Goal: Task Accomplishment & Management: Use online tool/utility

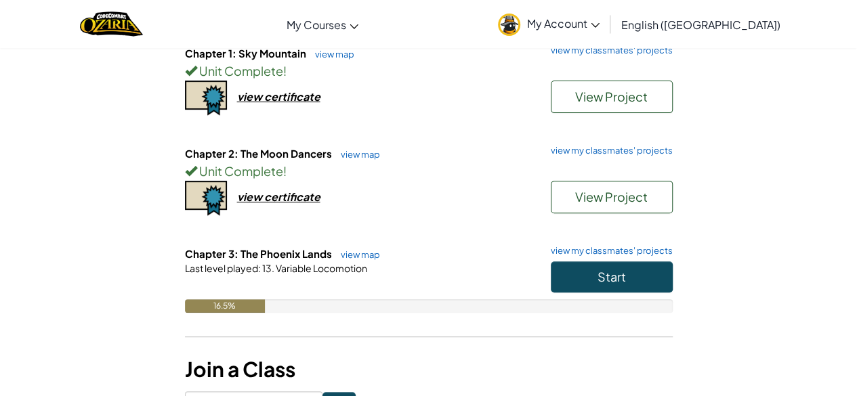
scroll to position [188, 0]
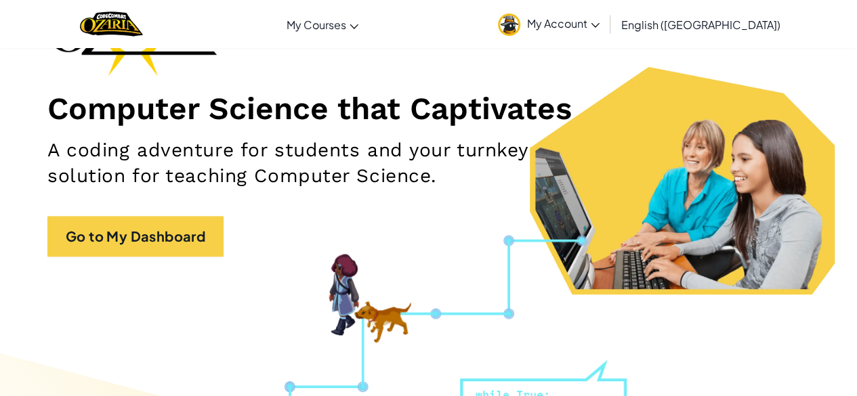
scroll to position [125, 0]
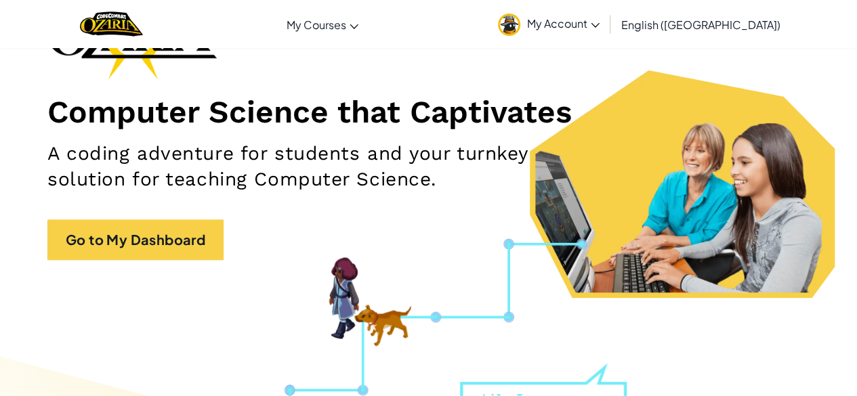
click at [599, 18] on span "My Account" at bounding box center [563, 23] width 72 height 14
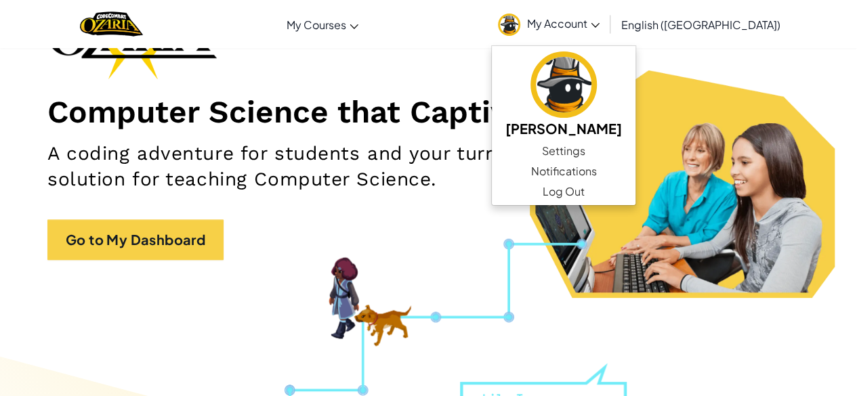
click at [479, 141] on h2 "A coding adventure for students and your turnkey solution for teaching Computer…" at bounding box center [302, 166] width 511 height 51
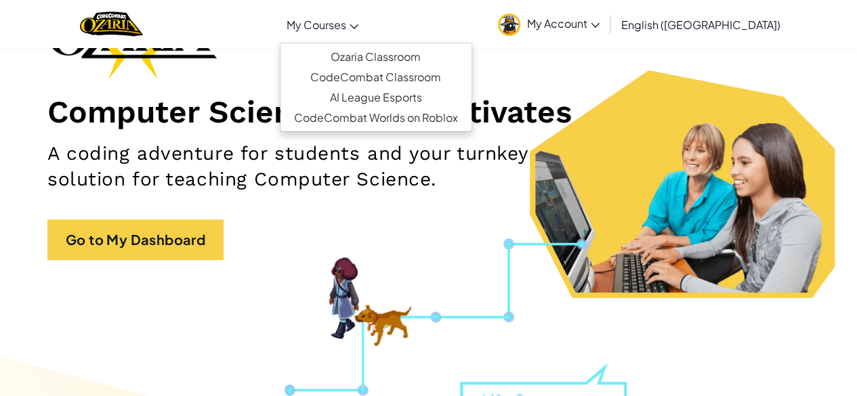
click at [346, 27] on span "My Courses" at bounding box center [317, 25] width 60 height 14
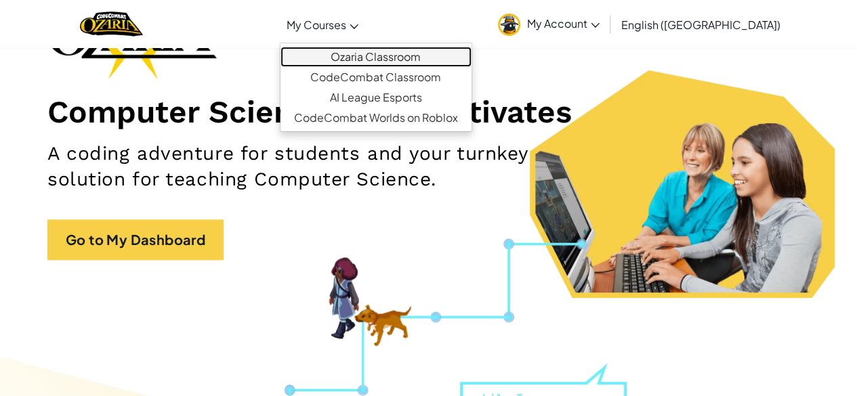
click at [400, 58] on link "Ozaria Classroom" at bounding box center [375, 57] width 191 height 20
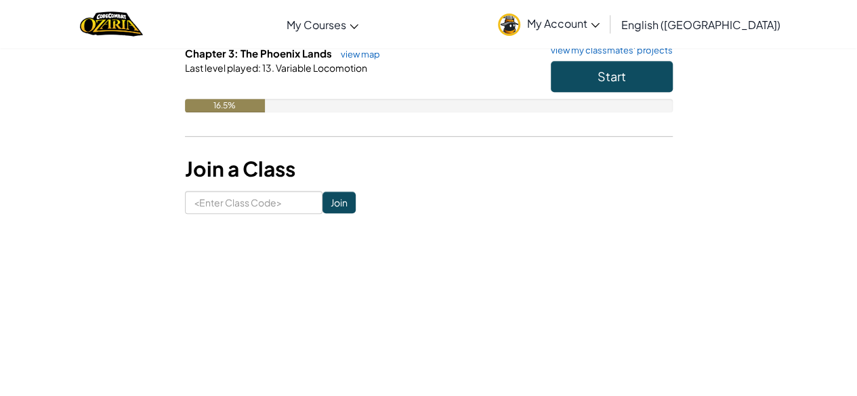
scroll to position [384, 0]
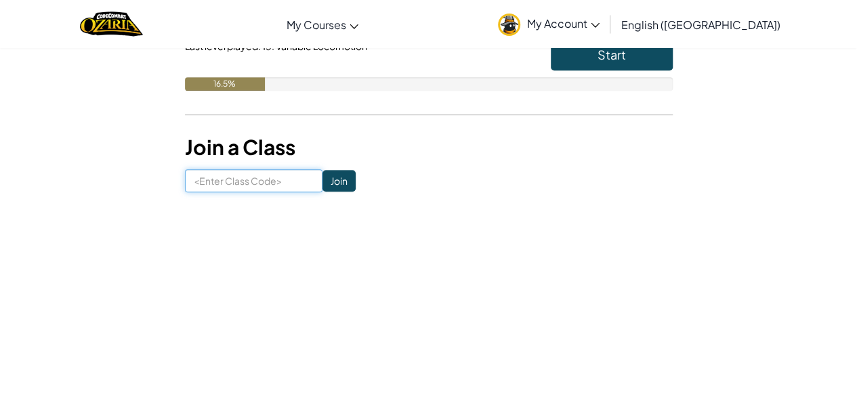
click at [242, 183] on input at bounding box center [254, 180] width 138 height 23
type input "q"
type input "s"
type input "SoftCoinSpell"
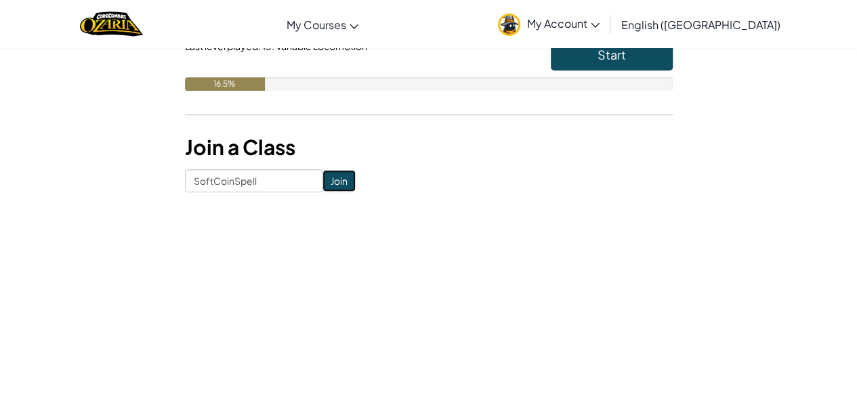
click at [322, 182] on input "Join" at bounding box center [338, 181] width 33 height 22
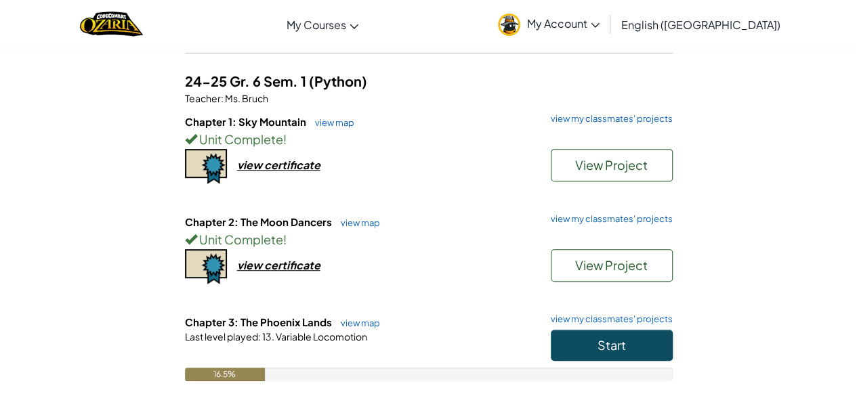
scroll to position [238, 0]
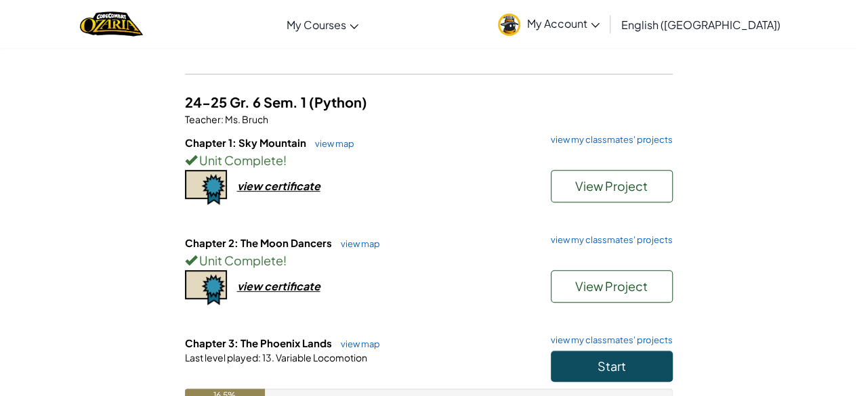
drag, startPoint x: 0, startPoint y: 0, endPoint x: 161, endPoint y: 131, distance: 207.6
click at [161, 131] on div "Student Dashboard Current Classes 25-26 Pd. 6B S1 GR. 7 (Python) Teacher : Ms. …" at bounding box center [429, 167] width 793 height 674
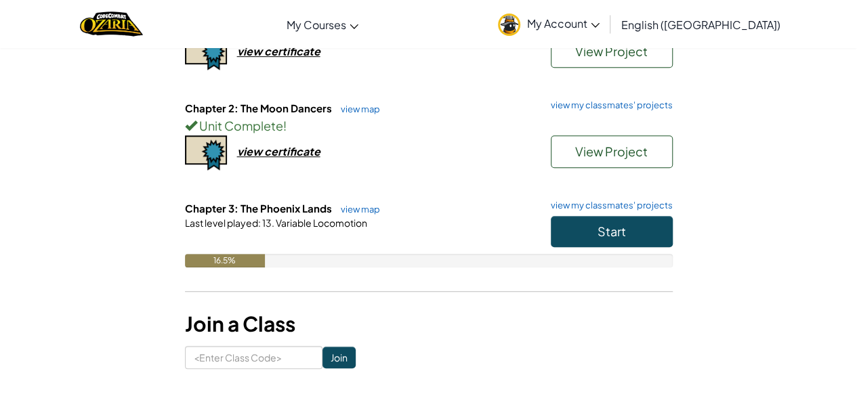
scroll to position [372, 0]
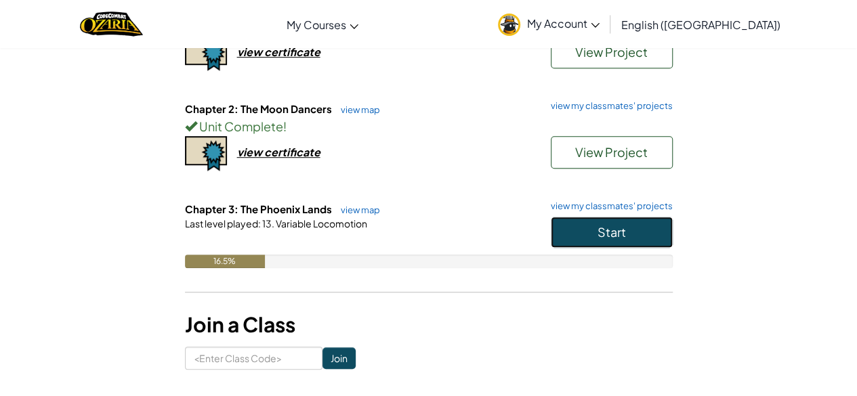
click at [590, 229] on button "Start" at bounding box center [612, 232] width 122 height 31
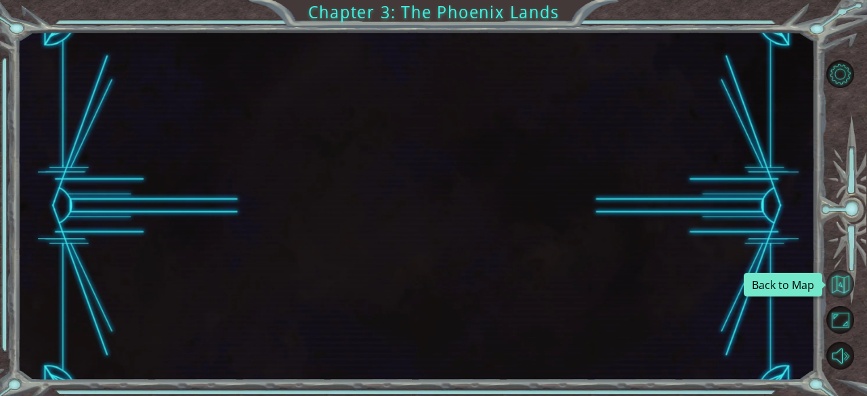
click at [837, 281] on button "Back to Map" at bounding box center [840, 284] width 28 height 28
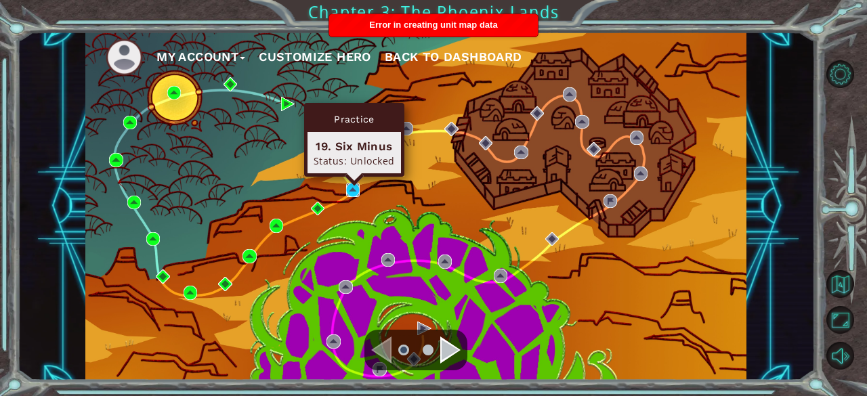
click at [352, 188] on img at bounding box center [353, 190] width 14 height 14
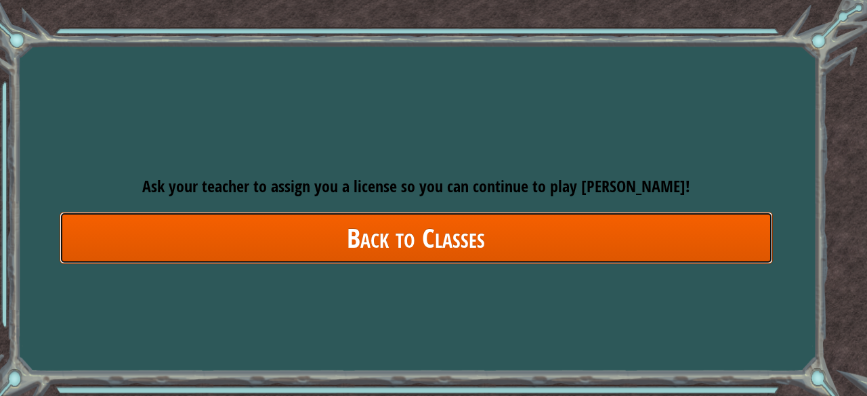
click at [379, 245] on link "Back to Classes" at bounding box center [416, 238] width 713 height 52
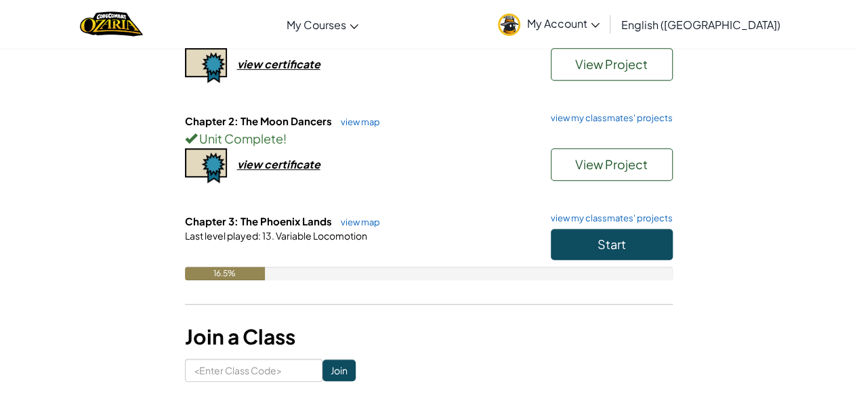
scroll to position [367, 0]
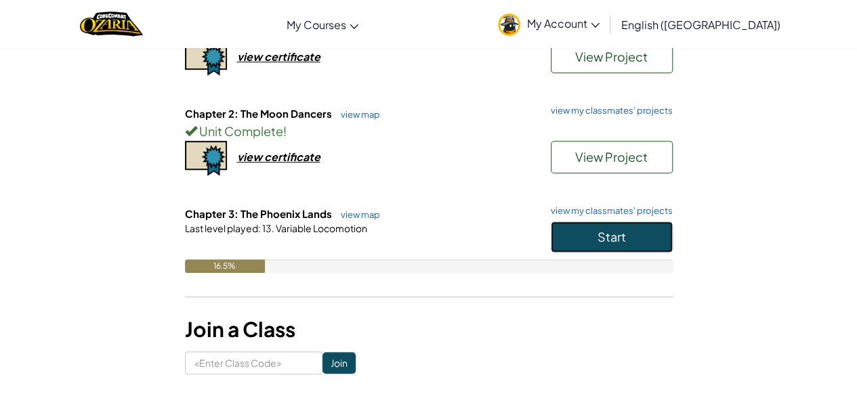
click at [574, 234] on button "Start" at bounding box center [612, 236] width 122 height 31
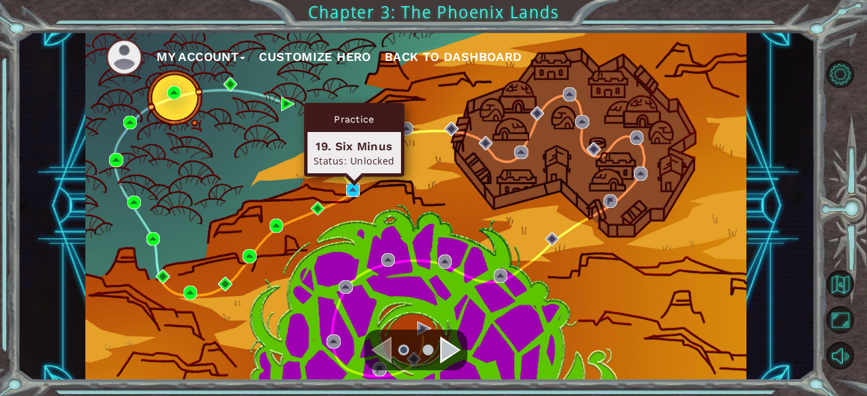
click at [352, 189] on img at bounding box center [353, 190] width 14 height 14
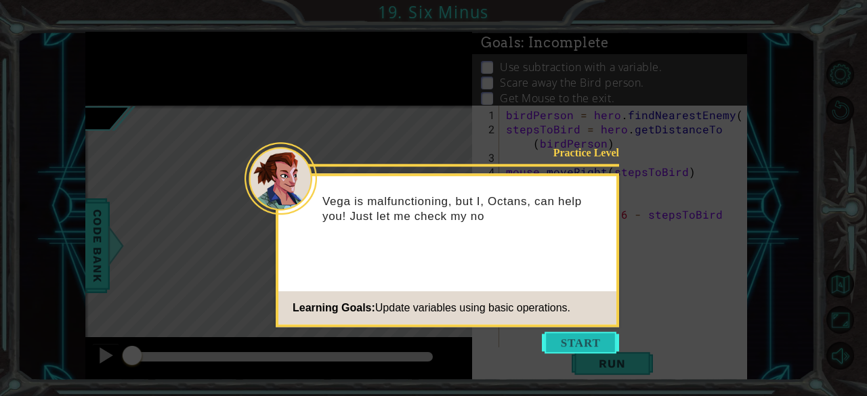
click at [575, 341] on button "Start" at bounding box center [580, 343] width 77 height 22
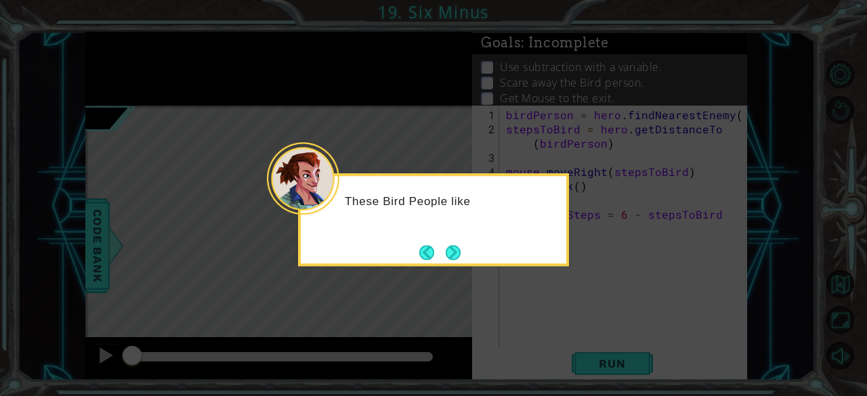
click at [467, 253] on div "These Bird People like" at bounding box center [433, 219] width 271 height 93
click at [455, 251] on button "Next" at bounding box center [453, 252] width 15 height 15
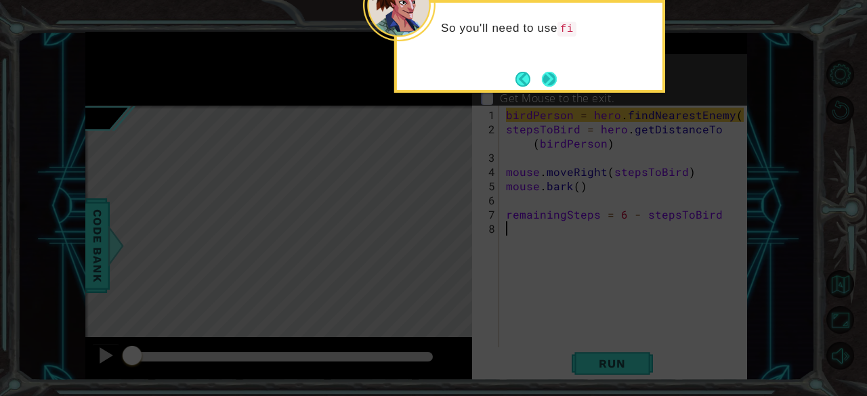
click at [542, 81] on button "Next" at bounding box center [549, 79] width 15 height 15
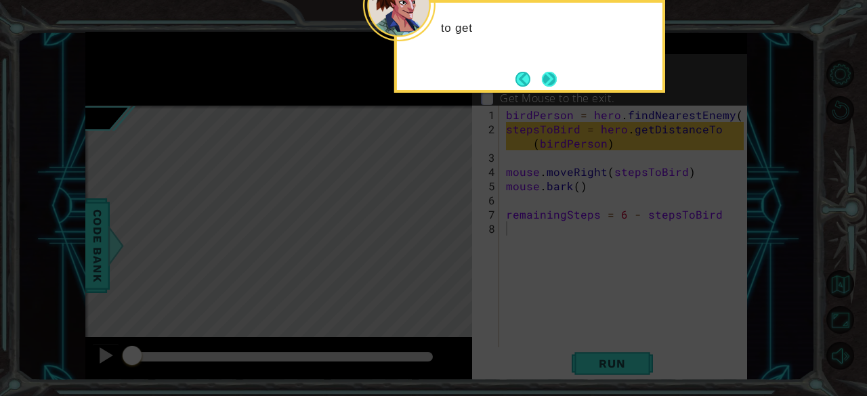
click at [542, 79] on button "Next" at bounding box center [549, 79] width 15 height 15
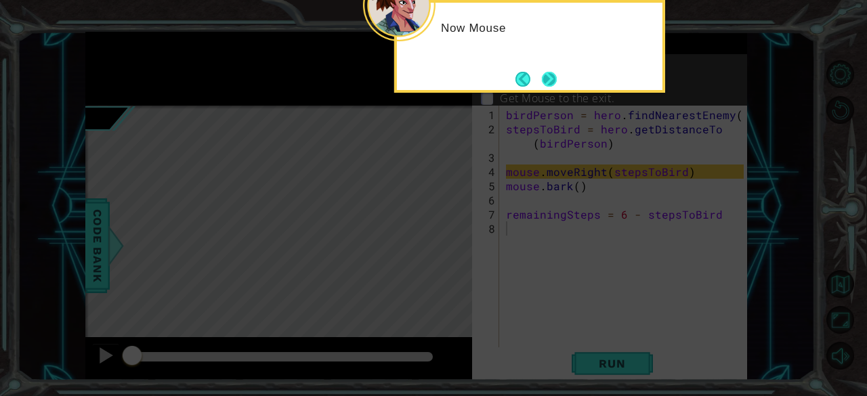
click at [548, 78] on button "Next" at bounding box center [549, 79] width 15 height 15
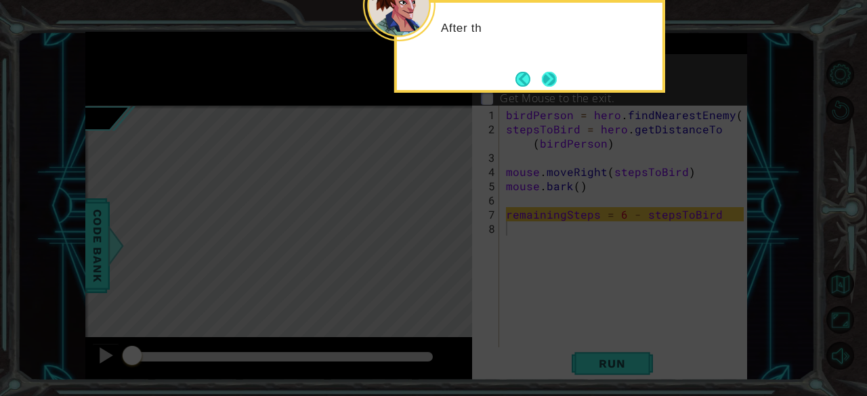
click at [545, 77] on button "Next" at bounding box center [549, 79] width 15 height 15
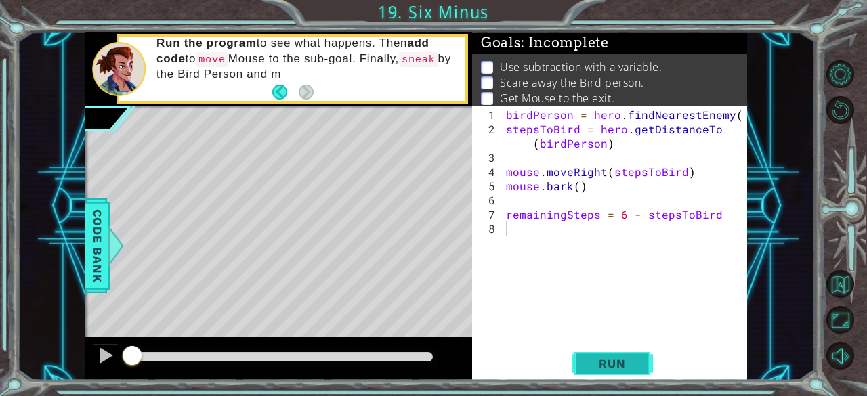
click at [591, 364] on span "Run" at bounding box center [612, 364] width 54 height 14
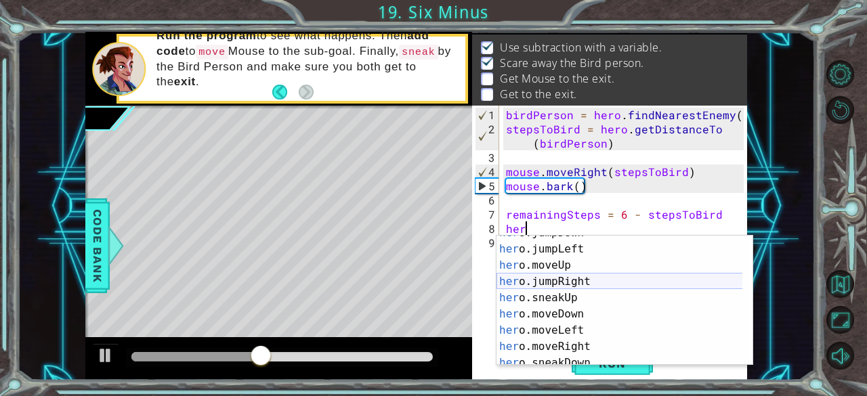
scroll to position [27, 0]
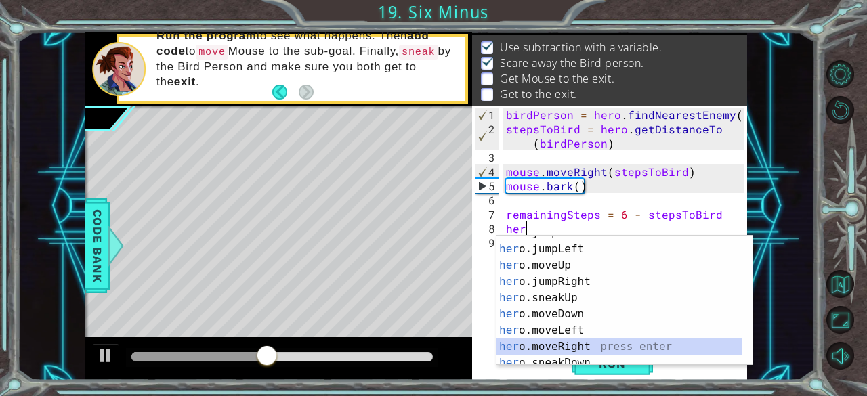
click at [558, 343] on div "her o.jumpDown press enter her o.jumpLeft press enter her o.moveUp press enter …" at bounding box center [620, 306] width 247 height 163
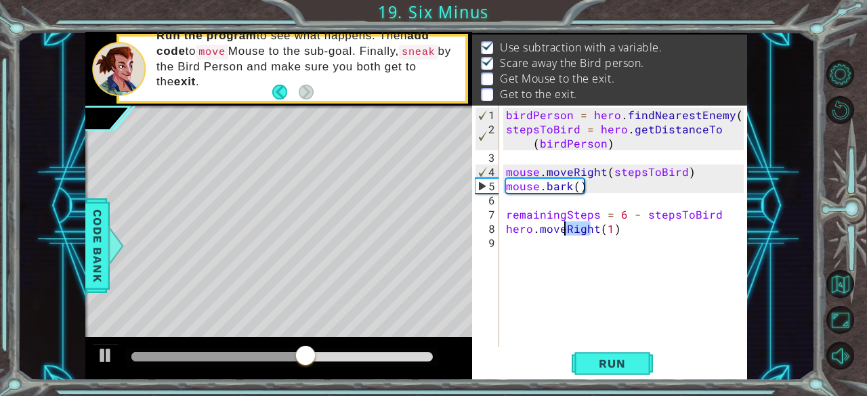
drag, startPoint x: 593, startPoint y: 230, endPoint x: 566, endPoint y: 228, distance: 27.1
click at [566, 228] on div "[PERSON_NAME] = hero . findNearestEnemy ( ) stepsToBird = hero . getDistanceTo …" at bounding box center [627, 243] width 248 height 270
click at [618, 228] on div "[PERSON_NAME] = hero . findNearestEnemy ( ) stepsToBird = hero . getDistanceTo …" at bounding box center [627, 243] width 248 height 270
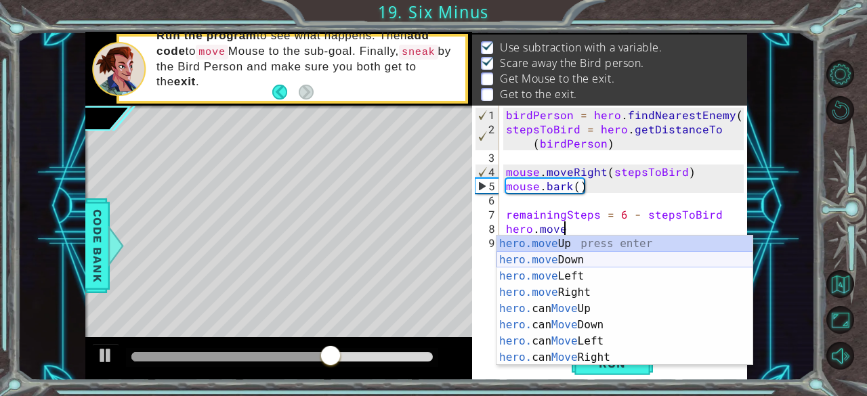
click at [580, 259] on div "hero.move Up press enter hero.move Down press enter hero.move Left press enter …" at bounding box center [625, 317] width 257 height 163
type textarea "hero.moveDown(1)"
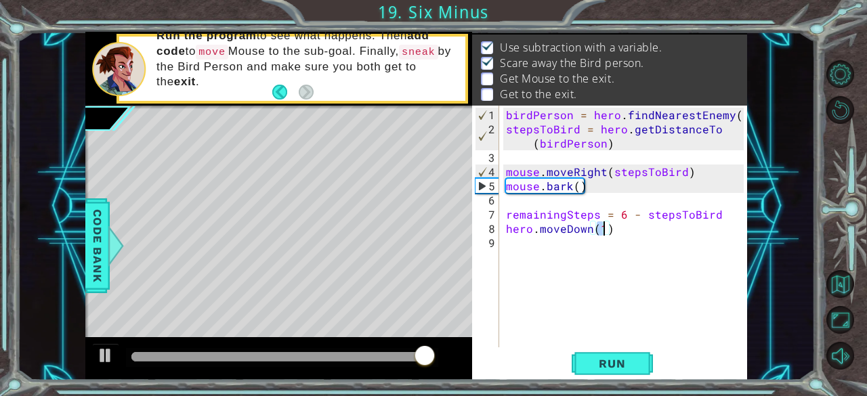
click at [509, 240] on div "[PERSON_NAME] = hero . findNearestEnemy ( ) stepsToBird = hero . getDistanceTo …" at bounding box center [627, 243] width 248 height 270
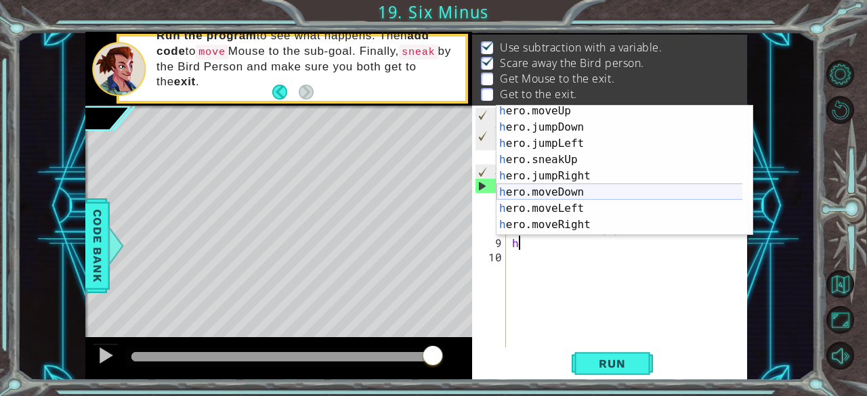
scroll to position [20, 0]
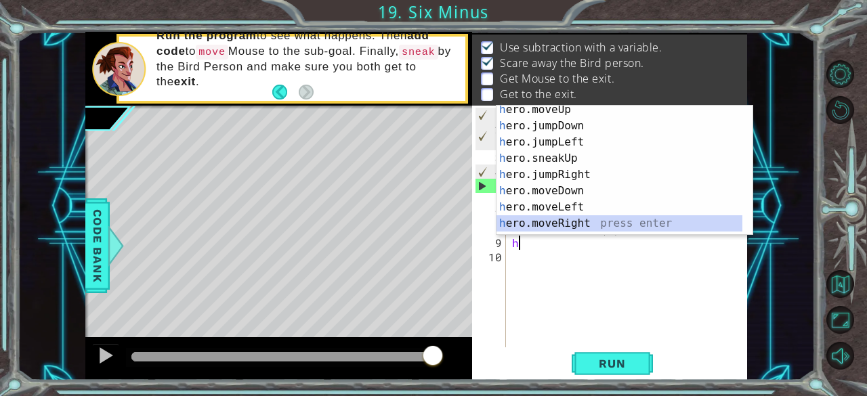
click at [568, 219] on div "h ero.moveUp press enter h ero.jumpDown press enter h ero.jumpLeft press enter …" at bounding box center [620, 183] width 247 height 163
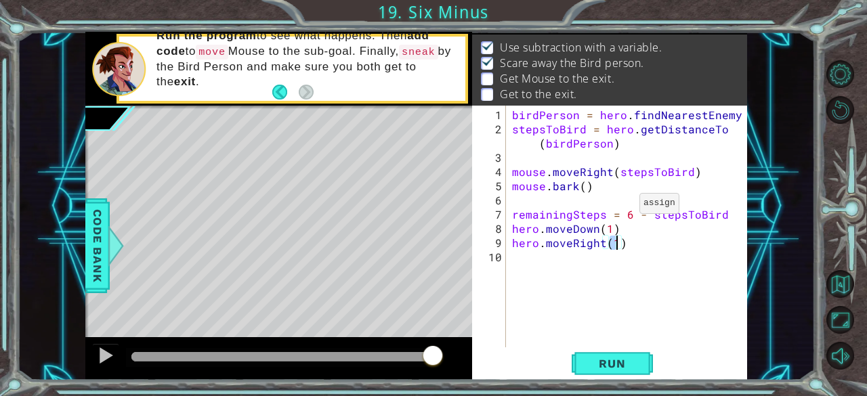
type textarea "hero.moveRight(6)"
click at [517, 258] on div "[PERSON_NAME] = hero . findNearestEnemy ( ) stepsToBird = hero . getDistanceTo …" at bounding box center [630, 243] width 242 height 270
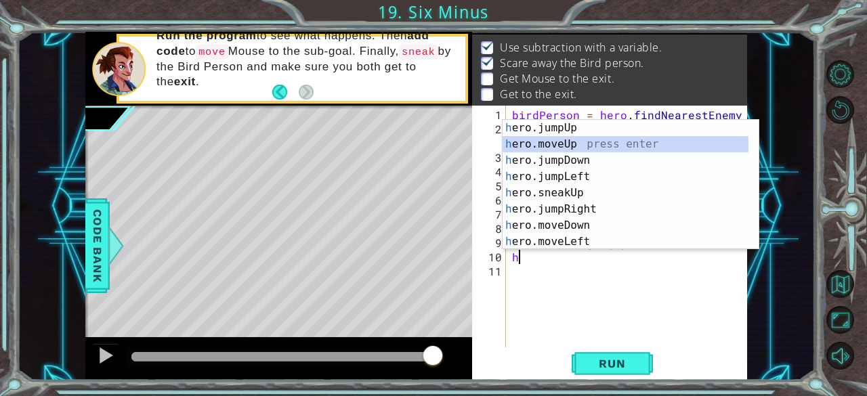
click at [566, 143] on div "h ero.jumpUp press enter h ero.moveUp press enter h ero.jumpDown press enter h …" at bounding box center [626, 201] width 247 height 163
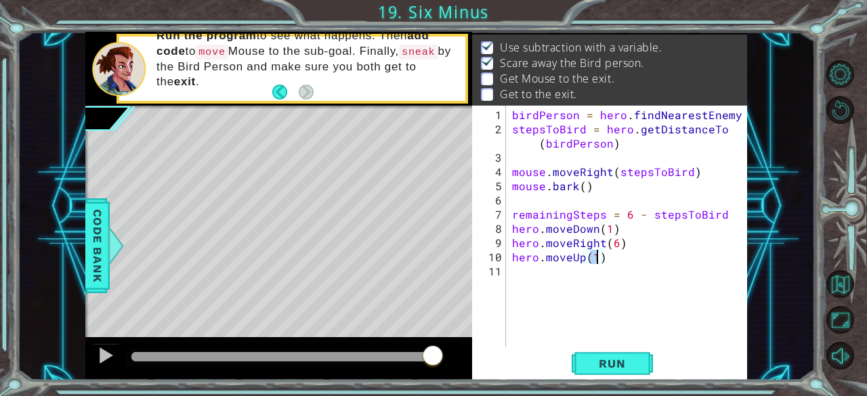
type textarea "hero.moveUp(2)"
click at [519, 268] on div "[PERSON_NAME] = hero . findNearestEnemy ( ) stepsToBird = hero . getDistanceTo …" at bounding box center [630, 243] width 242 height 270
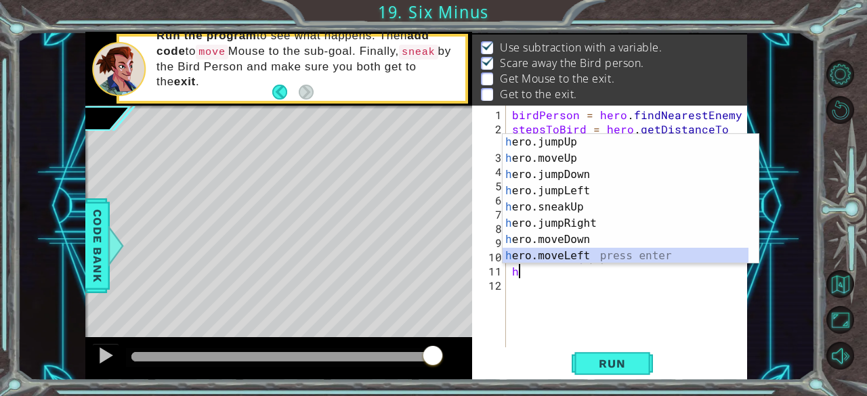
click at [567, 255] on div "h ero.jumpUp press enter h ero.moveUp press enter h ero.jumpDown press enter h …" at bounding box center [626, 215] width 247 height 163
type textarea "hero.moveLeft(1)"
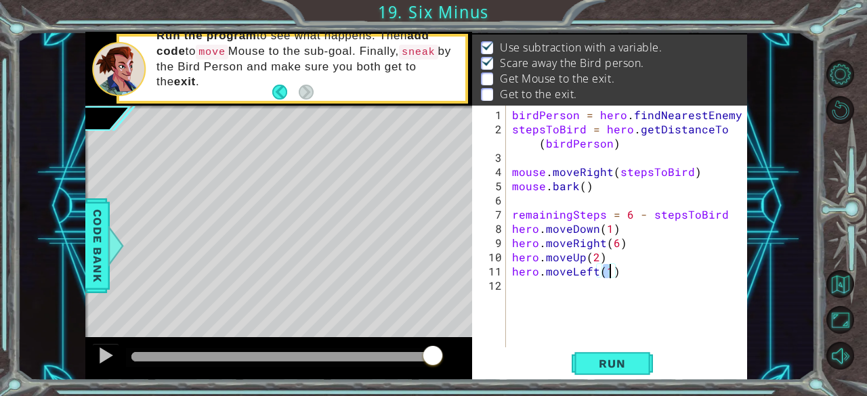
scroll to position [0, 5]
click at [515, 287] on div "[PERSON_NAME] = hero . findNearestEnemy ( ) stepsToBird = hero . getDistanceTo …" at bounding box center [630, 243] width 242 height 270
type textarea "h"
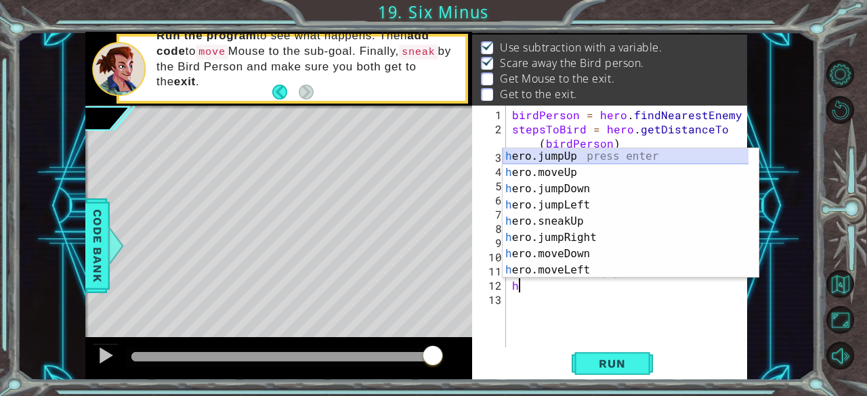
click at [561, 152] on div "h ero.jumpUp press enter h ero.moveUp press enter h ero.jumpDown press enter h …" at bounding box center [626, 229] width 247 height 163
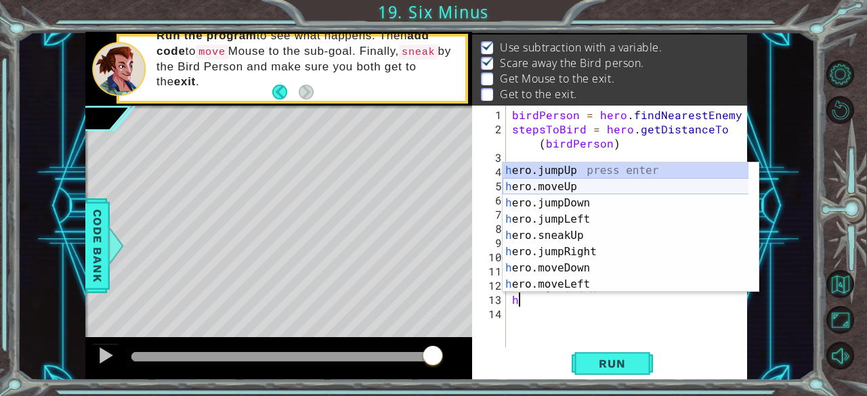
click at [557, 186] on div "h ero.jumpUp press enter h ero.moveUp press enter h ero.jumpDown press enter h …" at bounding box center [626, 244] width 247 height 163
type textarea "hero.moveUp(1)"
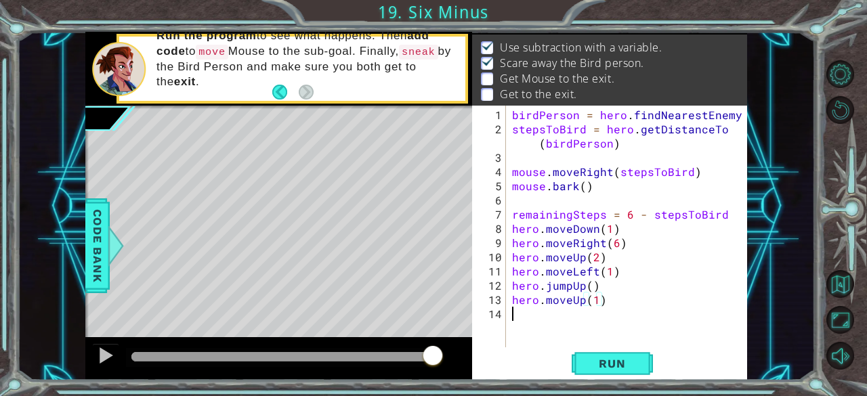
click at [523, 314] on div "[PERSON_NAME] = hero . findNearestEnemy ( ) stepsToBird = hero . getDistanceTo …" at bounding box center [630, 243] width 242 height 270
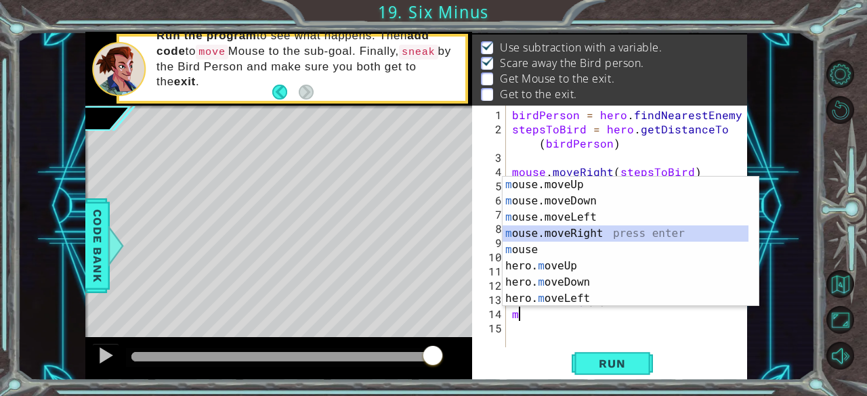
click at [543, 233] on div "m ouse.moveUp press enter m ouse.moveDown press enter m ouse.moveLeft press ent…" at bounding box center [626, 258] width 247 height 163
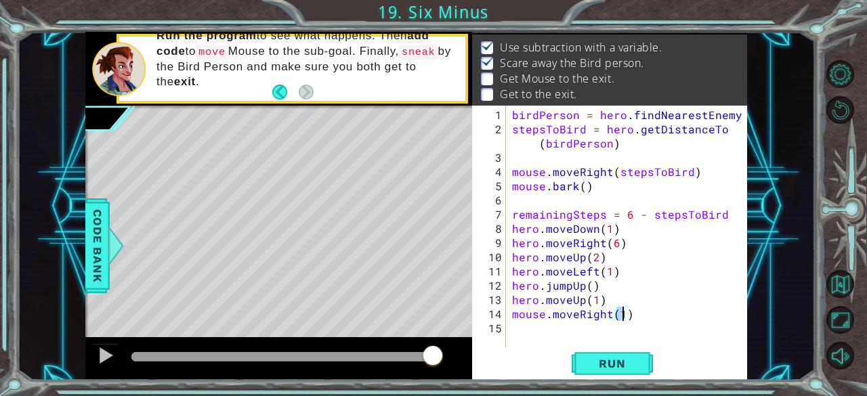
type textarea "mouse.moveRight(3)"
click at [518, 324] on div "[PERSON_NAME] = hero . findNearestEnemy ( ) stepsToBird = hero . getDistanceTo …" at bounding box center [630, 243] width 242 height 270
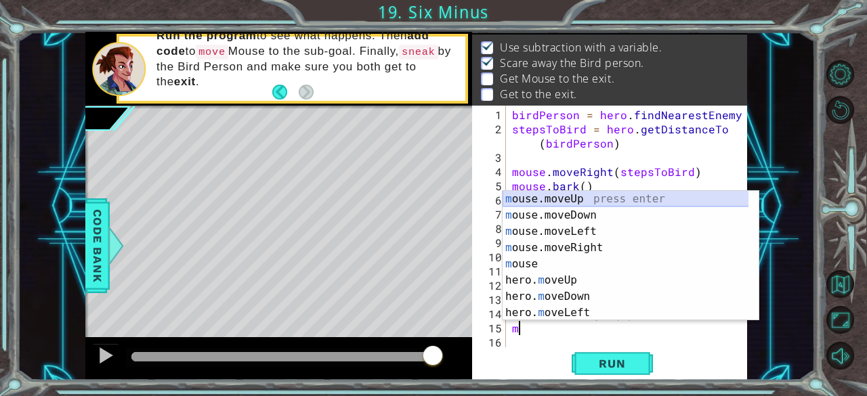
click at [581, 199] on div "m ouse.moveUp press enter m ouse.moveDown press enter m ouse.moveLeft press ent…" at bounding box center [626, 272] width 247 height 163
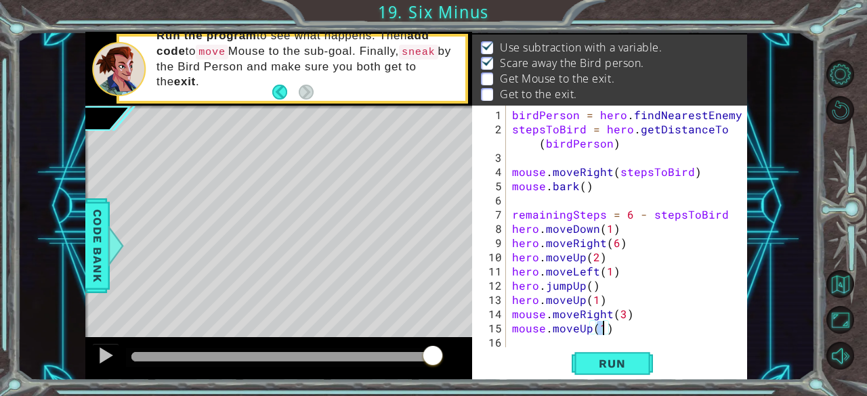
type textarea "mouse.moveUp(2)"
click at [516, 339] on div "[PERSON_NAME] = hero . findNearestEnemy ( ) stepsToBird = hero . getDistanceTo …" at bounding box center [630, 243] width 242 height 270
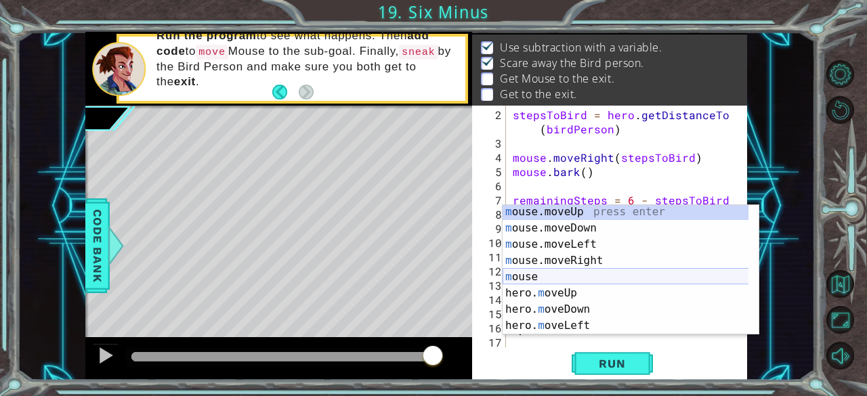
scroll to position [1, 0]
type textarea "m"
click at [527, 351] on div "Run" at bounding box center [612, 364] width 275 height 28
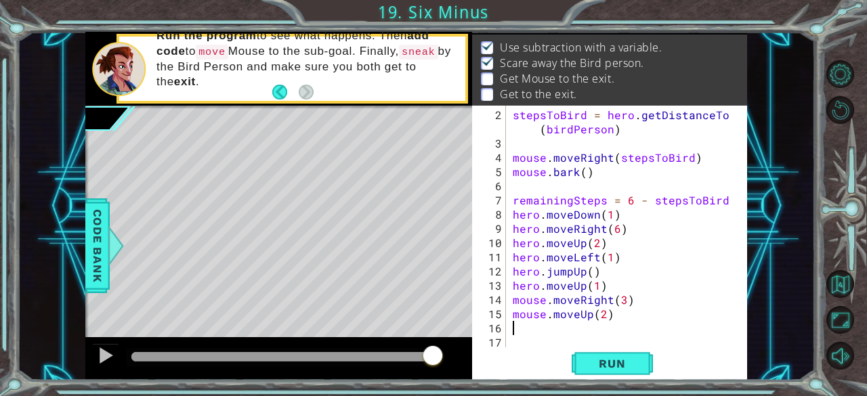
click at [602, 314] on div "stepsToBird = hero . getDistanceTo ( [PERSON_NAME] ) mouse . moveRight ( stepsT…" at bounding box center [625, 250] width 231 height 284
click at [602, 362] on span "Run" at bounding box center [612, 364] width 54 height 14
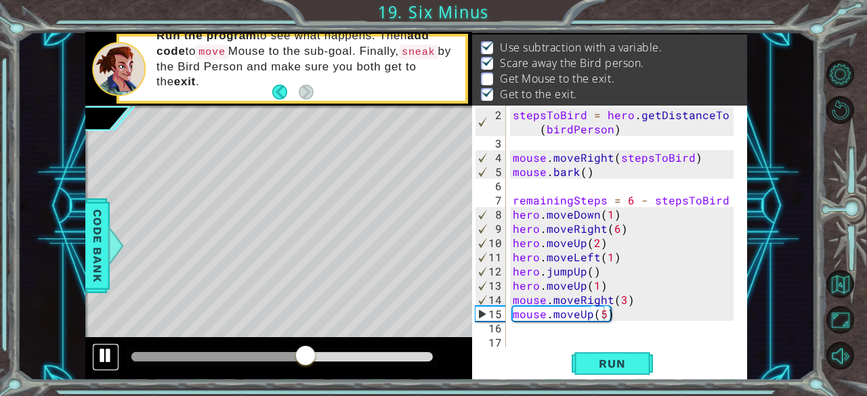
click at [111, 350] on div at bounding box center [106, 356] width 18 height 18
click at [596, 284] on div "stepsToBird = hero . getDistanceTo ( [PERSON_NAME] ) mouse . moveRight ( stepsT…" at bounding box center [625, 250] width 231 height 284
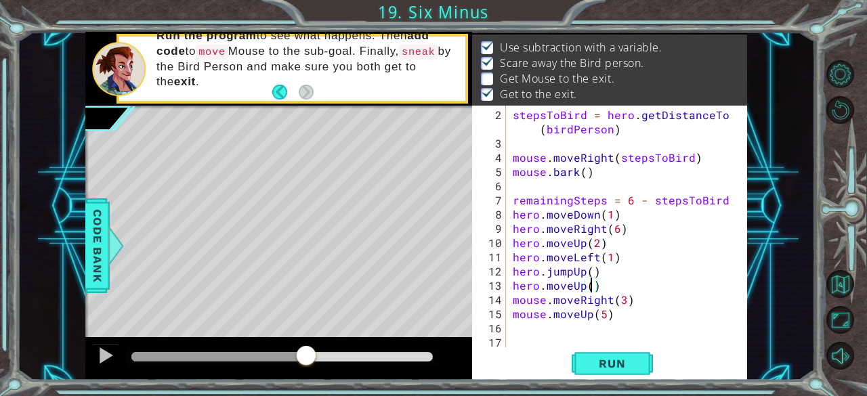
click at [602, 290] on div "stepsToBird = hero . getDistanceTo ( [PERSON_NAME] ) mouse . moveRight ( stepsT…" at bounding box center [625, 250] width 231 height 284
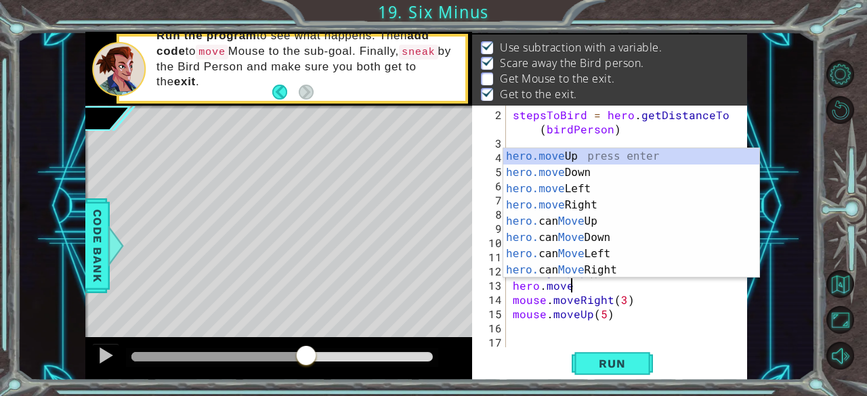
scroll to position [0, 0]
type textarea "h"
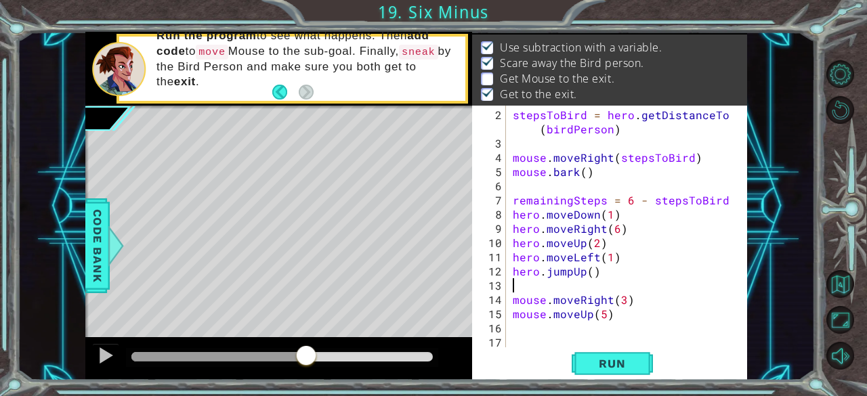
type textarea "hero.jumpUp()"
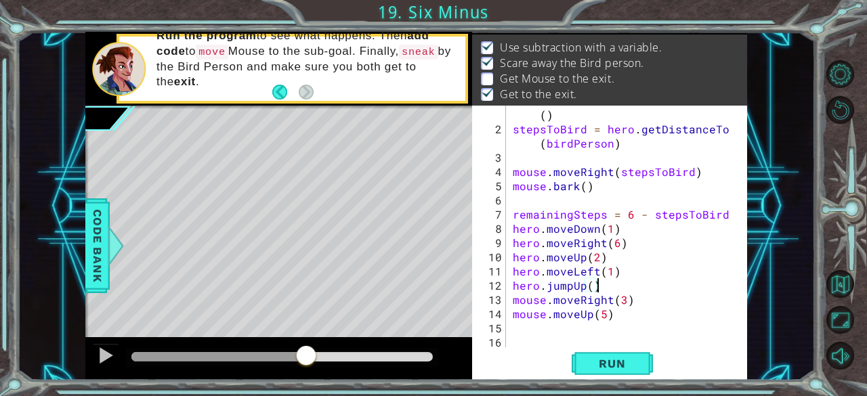
scroll to position [14, 0]
click at [512, 329] on div "[PERSON_NAME] = hero . findNearestEnemy ( ) stepsToBird = hero . getDistanceTo …" at bounding box center [625, 235] width 231 height 284
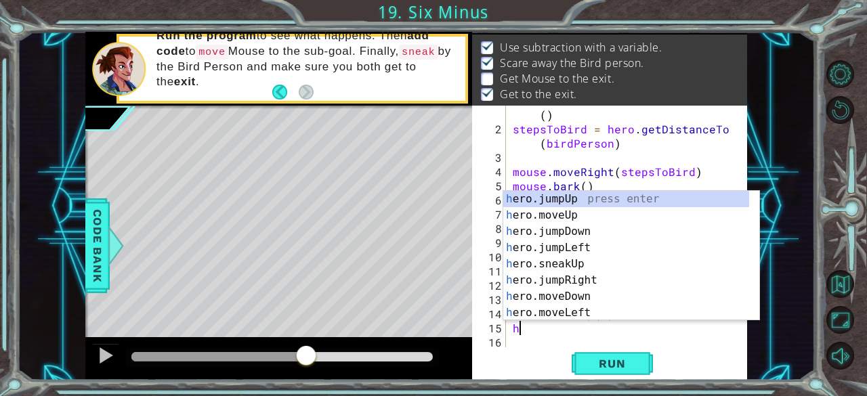
type textarea "h"
click at [576, 206] on div "h ero.jumpUp press enter h ero.moveUp press enter h ero.jumpDown press enter h …" at bounding box center [626, 272] width 247 height 163
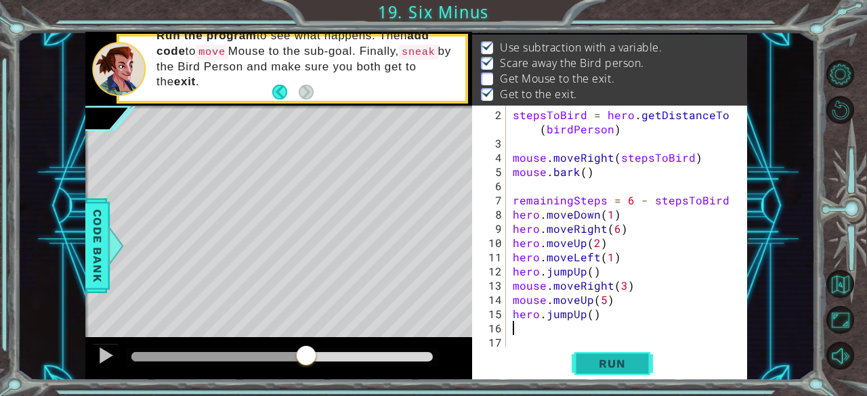
click at [596, 360] on span "Run" at bounding box center [612, 364] width 54 height 14
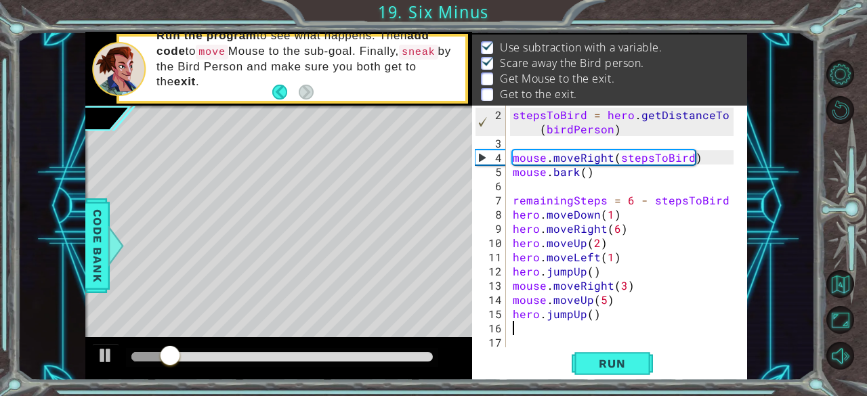
click at [569, 315] on div "stepsToBird = hero . getDistanceTo ( [PERSON_NAME] ) mouse . moveRight ( stepsT…" at bounding box center [625, 250] width 231 height 284
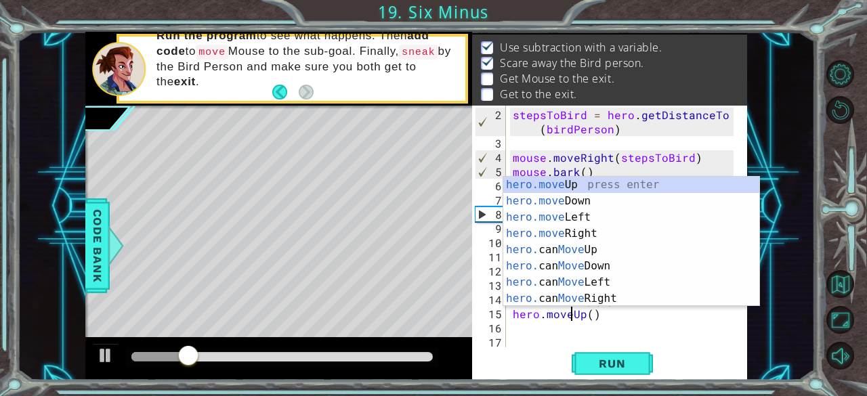
scroll to position [0, 3]
click at [567, 178] on div "hero.move Up press enter hero.move Down press enter hero.move Left press enter …" at bounding box center [631, 258] width 257 height 163
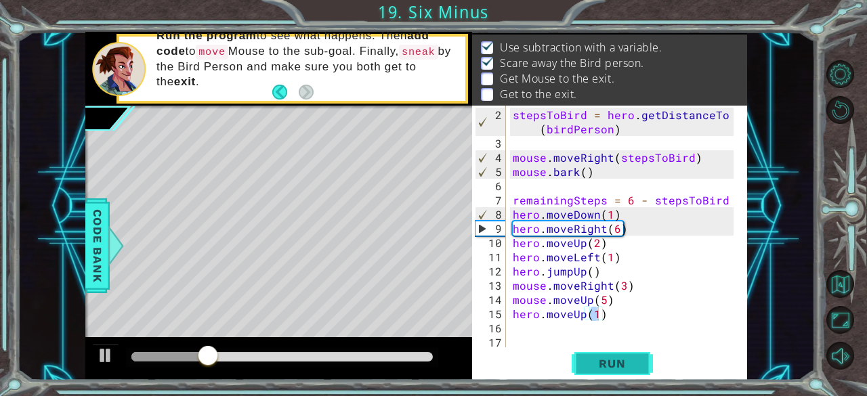
click at [603, 362] on span "Run" at bounding box center [612, 364] width 54 height 14
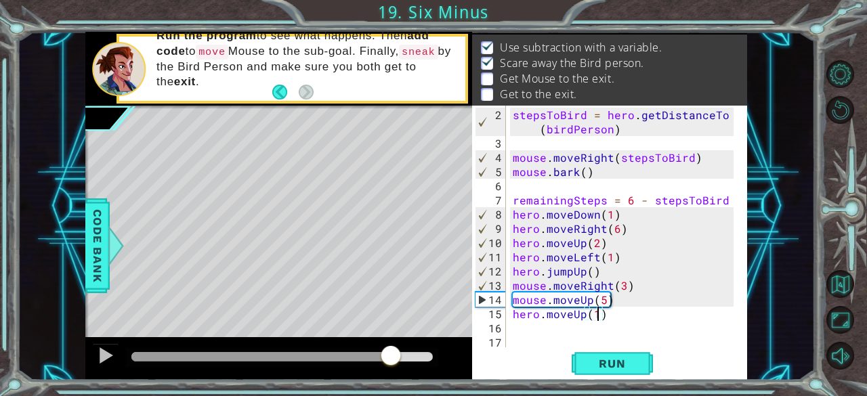
drag, startPoint x: 147, startPoint y: 354, endPoint x: 392, endPoint y: 349, distance: 244.6
click at [392, 349] on div at bounding box center [391, 357] width 24 height 24
drag, startPoint x: 410, startPoint y: 349, endPoint x: 362, endPoint y: 352, distance: 48.8
click at [362, 352] on div at bounding box center [367, 357] width 24 height 24
drag, startPoint x: 362, startPoint y: 352, endPoint x: 263, endPoint y: 358, distance: 99.1
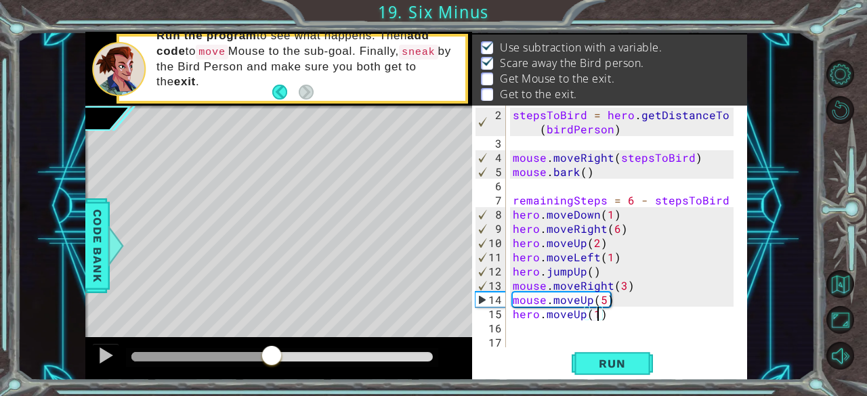
click at [263, 358] on div at bounding box center [271, 357] width 24 height 24
click at [621, 282] on div "stepsToBird = hero . getDistanceTo ( [PERSON_NAME] ) mouse . moveRight ( stepsT…" at bounding box center [625, 250] width 231 height 284
type textarea "mouse.moveRight(4)"
click at [602, 362] on span "Run" at bounding box center [612, 364] width 54 height 14
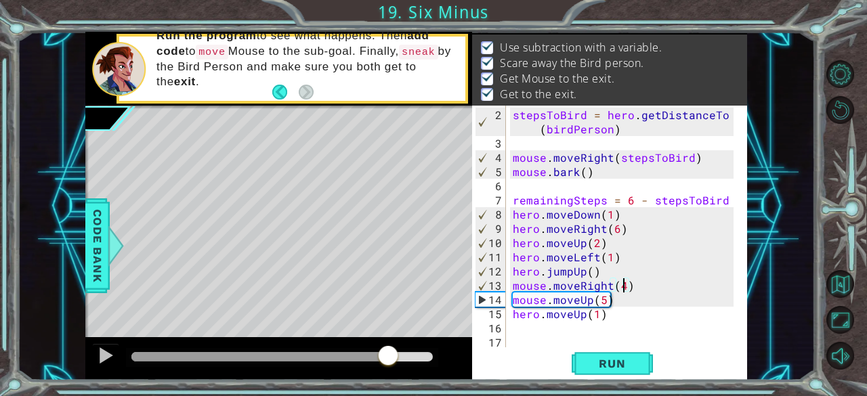
drag, startPoint x: 162, startPoint y: 352, endPoint x: 389, endPoint y: 357, distance: 227.0
click at [389, 357] on div at bounding box center [388, 357] width 24 height 24
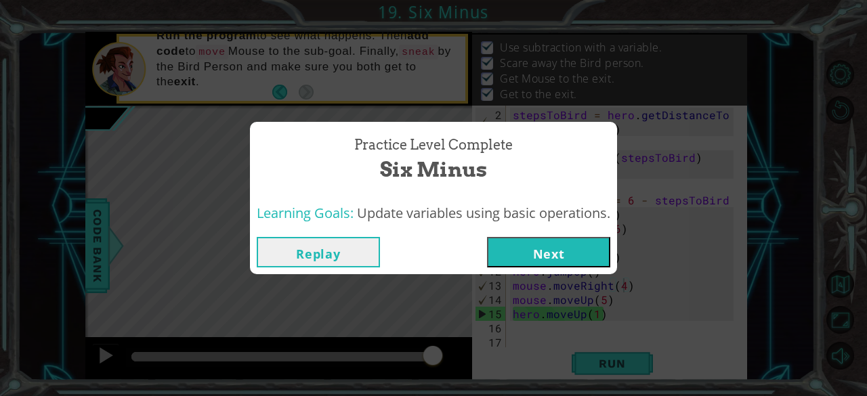
click at [549, 259] on button "Next" at bounding box center [548, 252] width 123 height 30
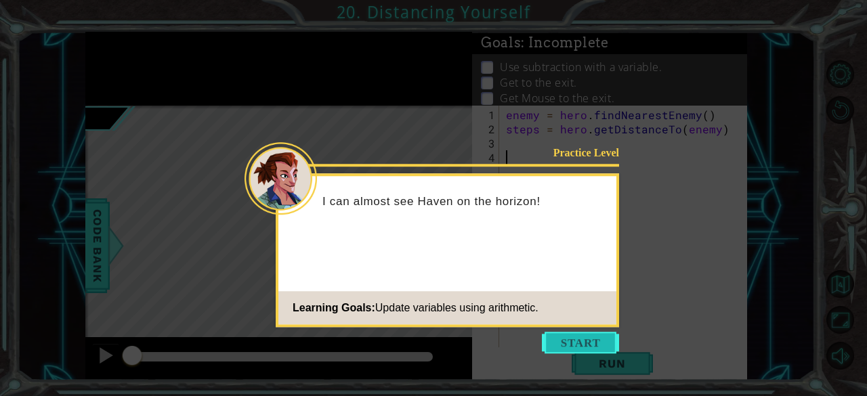
click at [578, 349] on button "Start" at bounding box center [580, 343] width 77 height 22
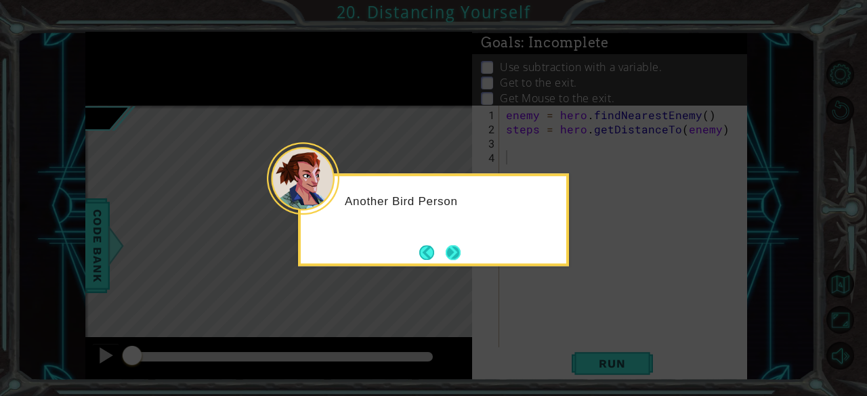
click at [447, 251] on button "Next" at bounding box center [453, 252] width 15 height 15
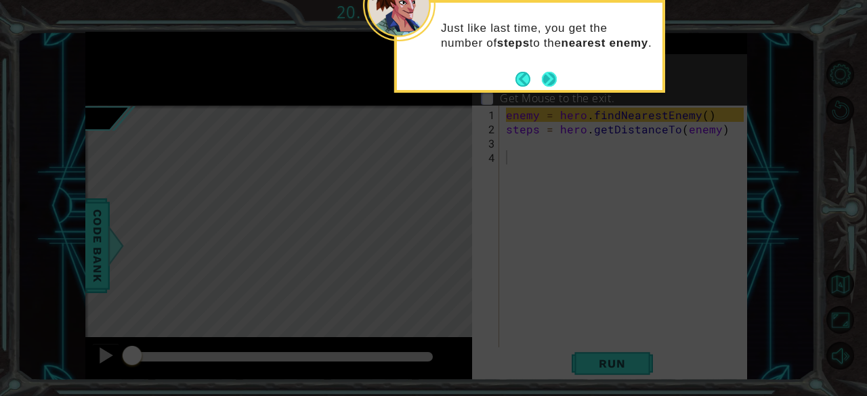
click at [550, 78] on button "Next" at bounding box center [549, 79] width 15 height 15
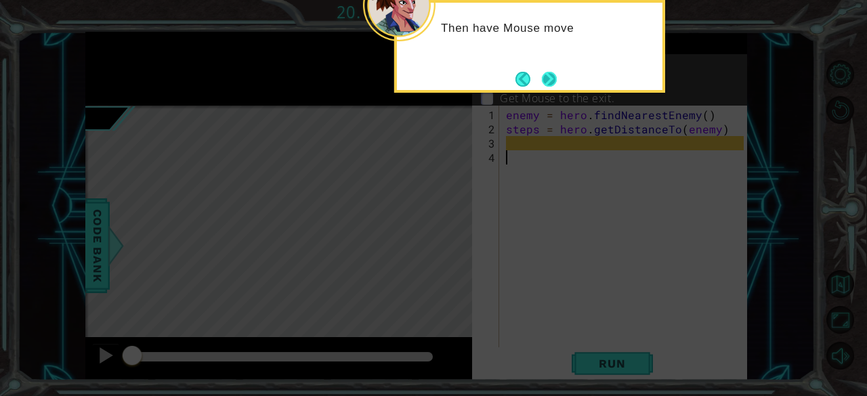
click at [551, 75] on button "Next" at bounding box center [549, 79] width 15 height 15
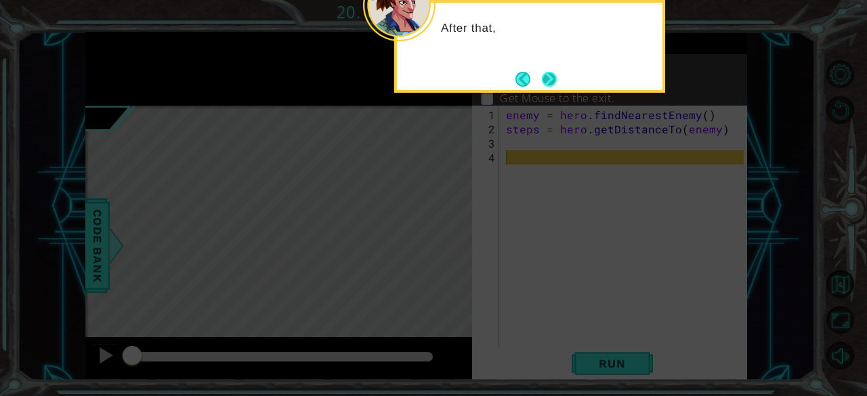
click at [551, 76] on button "Next" at bounding box center [549, 79] width 15 height 15
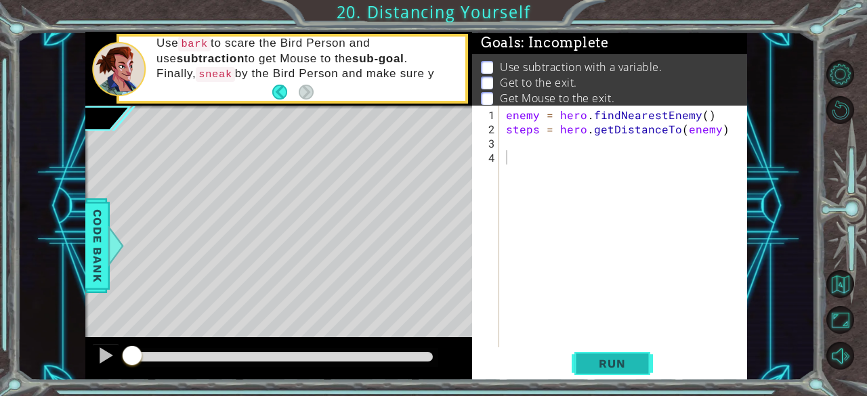
click at [591, 359] on span "Run" at bounding box center [612, 364] width 54 height 14
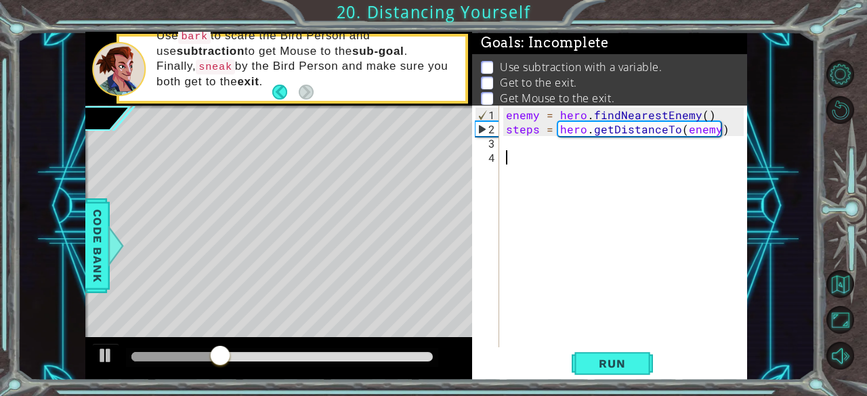
click at [511, 146] on div "enemy = hero . findNearestEnemy ( ) steps = hero . getDistanceTo ( enemy )" at bounding box center [627, 243] width 248 height 270
click at [511, 157] on div "enemy = hero . findNearestEnemy ( ) steps = hero . getDistanceTo ( enemy )" at bounding box center [627, 243] width 248 height 270
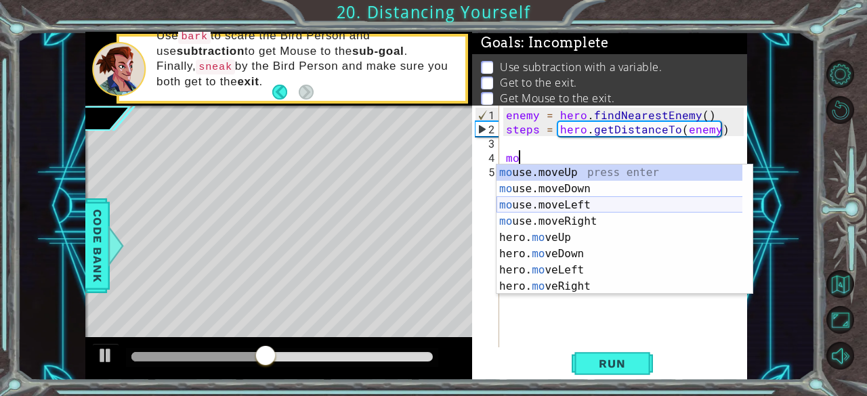
type textarea "m"
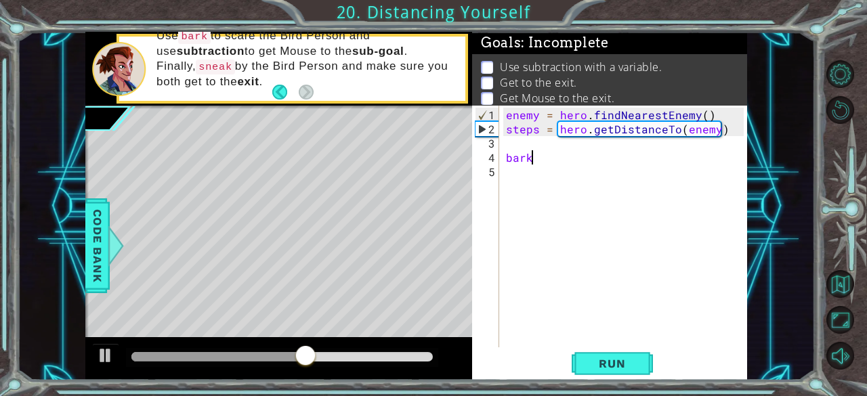
scroll to position [0, 1]
type textarea "bark"
click at [614, 364] on span "Run" at bounding box center [612, 364] width 54 height 14
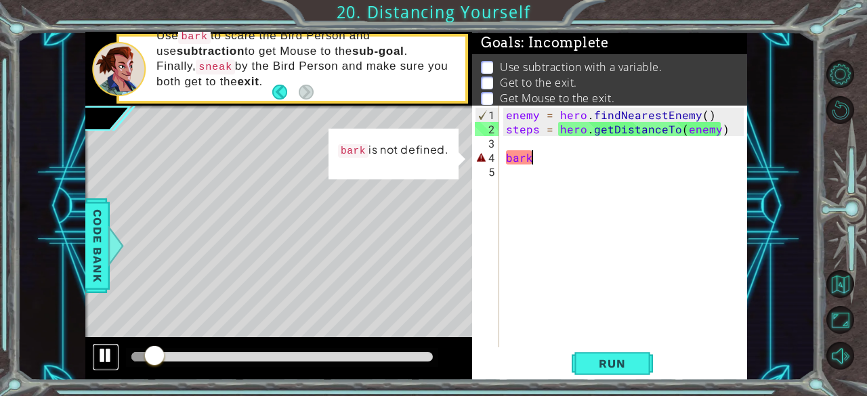
click at [110, 353] on div at bounding box center [106, 356] width 18 height 18
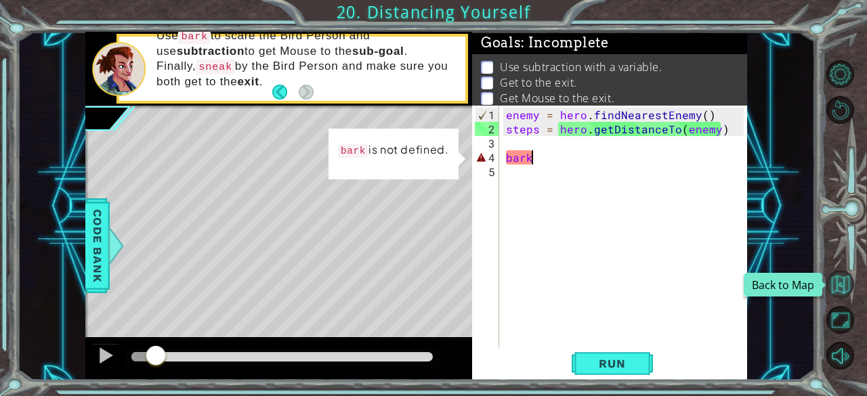
click at [847, 281] on button "Back to Map" at bounding box center [840, 284] width 28 height 28
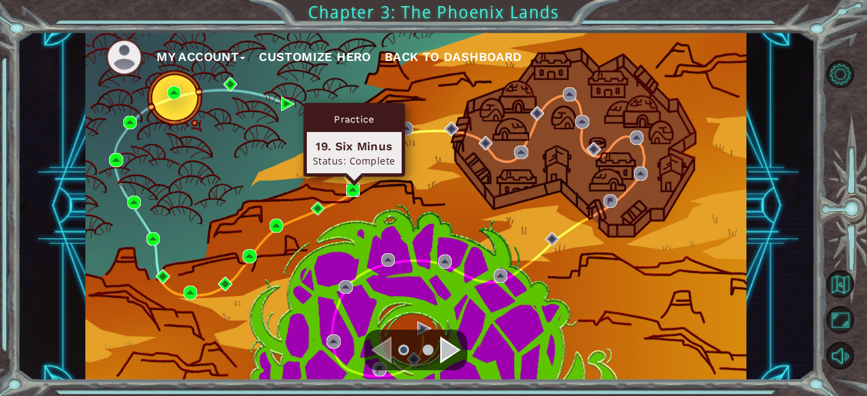
click at [355, 186] on img at bounding box center [353, 190] width 14 height 14
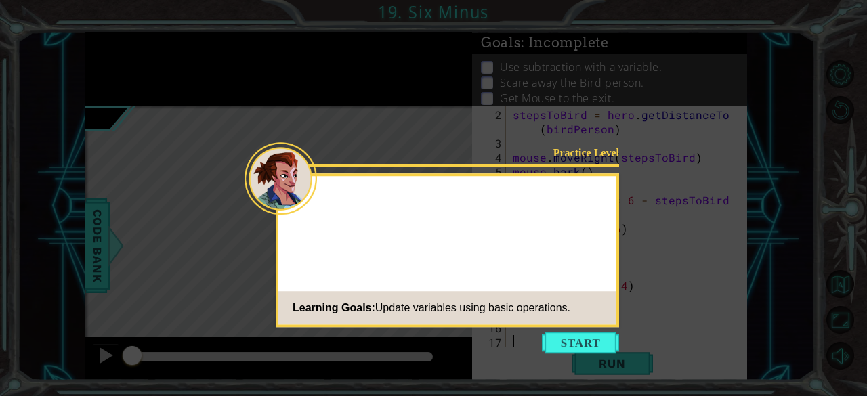
scroll to position [28, 0]
click at [585, 348] on button "Start" at bounding box center [580, 343] width 77 height 22
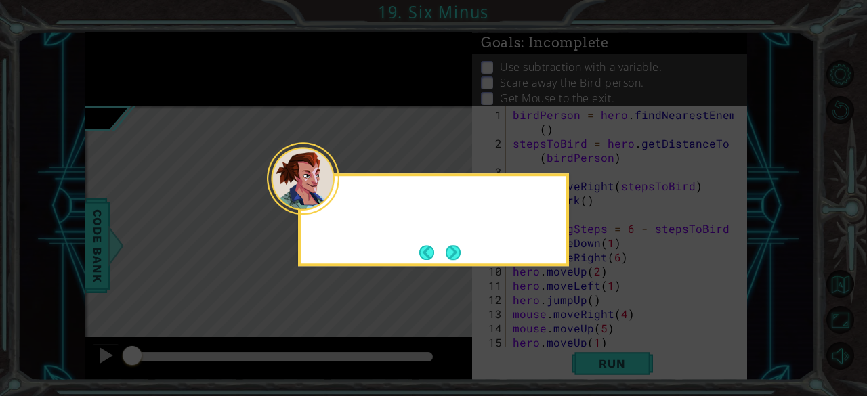
scroll to position [0, 0]
click at [455, 256] on button "Next" at bounding box center [453, 252] width 15 height 15
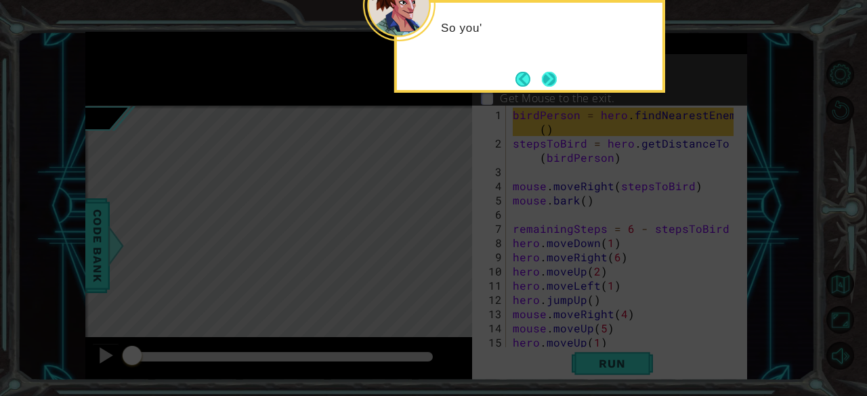
click at [549, 76] on button "Next" at bounding box center [549, 79] width 15 height 15
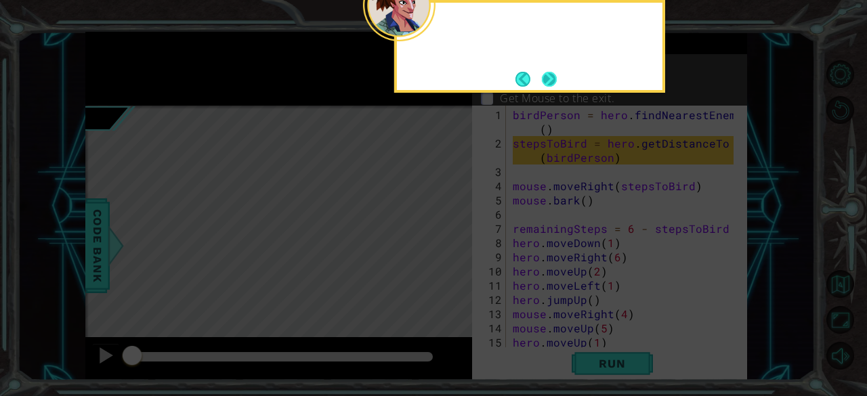
click at [553, 77] on button "Next" at bounding box center [549, 79] width 15 height 15
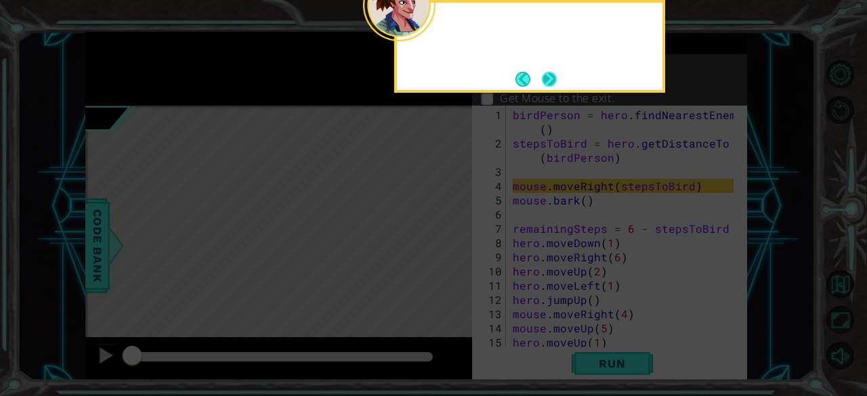
click at [549, 81] on button "Next" at bounding box center [549, 79] width 15 height 15
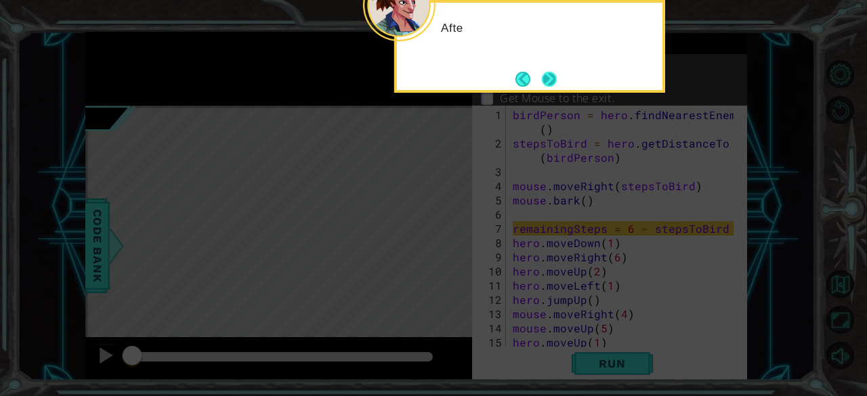
click at [554, 79] on button "Next" at bounding box center [549, 79] width 15 height 15
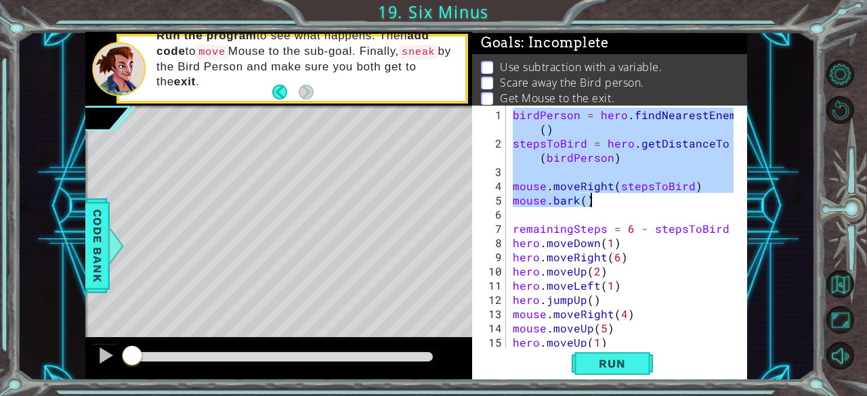
drag, startPoint x: 511, startPoint y: 110, endPoint x: 625, endPoint y: 201, distance: 146.1
click at [625, 201] on div "[PERSON_NAME] = hero . findNearestEnemy ( ) stepsToBird = hero . getDistanceTo …" at bounding box center [625, 250] width 231 height 284
type textarea "mouse.moveRight(stepsToBird) mouse.bark()"
click at [843, 280] on button "Back to Map" at bounding box center [840, 284] width 28 height 28
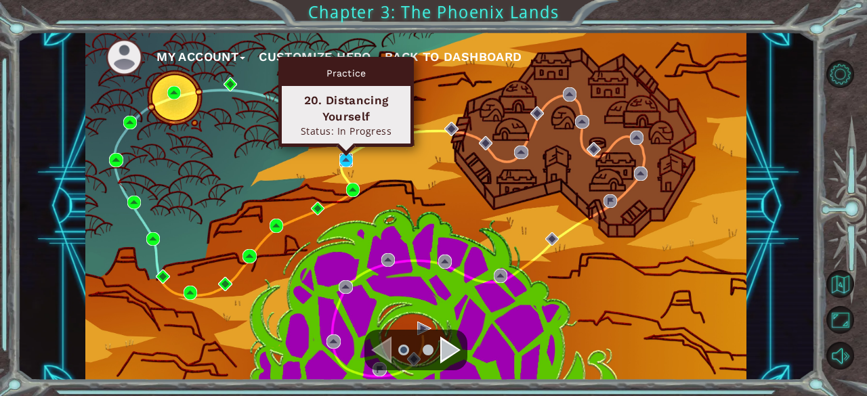
click at [348, 156] on img at bounding box center [346, 160] width 14 height 14
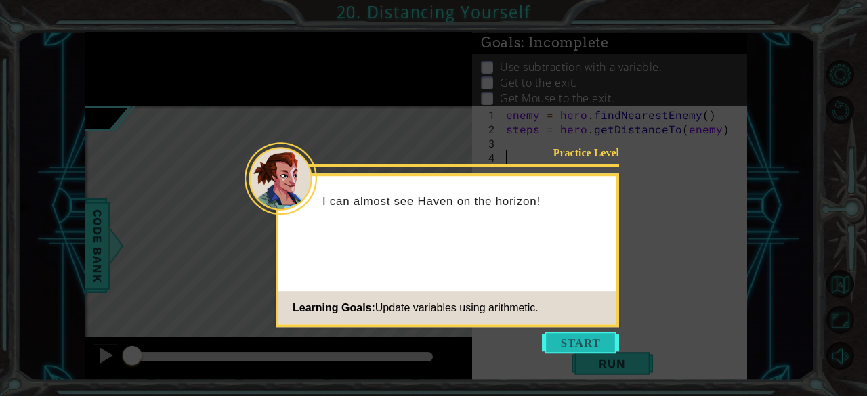
click at [602, 338] on button "Start" at bounding box center [580, 343] width 77 height 22
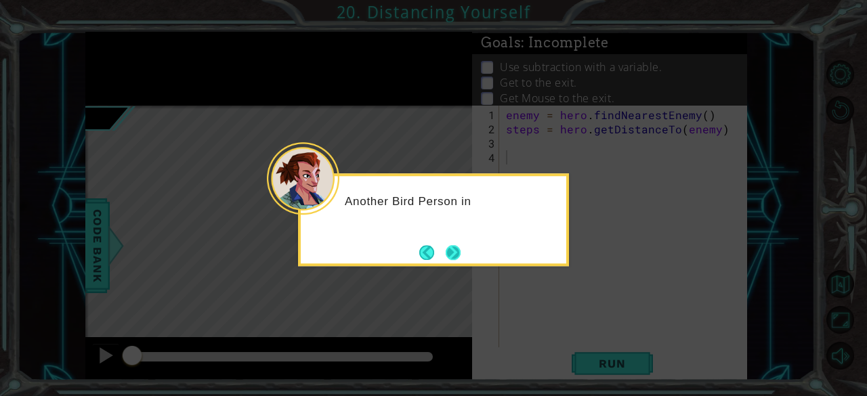
click at [458, 245] on button "Next" at bounding box center [453, 252] width 15 height 15
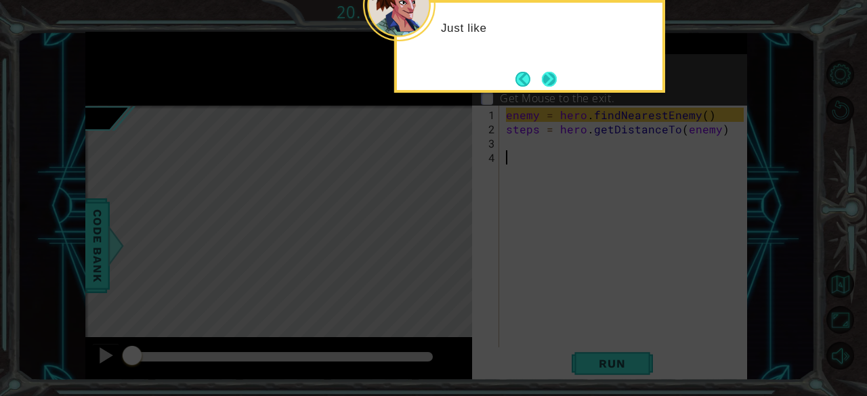
click at [557, 78] on button "Next" at bounding box center [549, 79] width 15 height 15
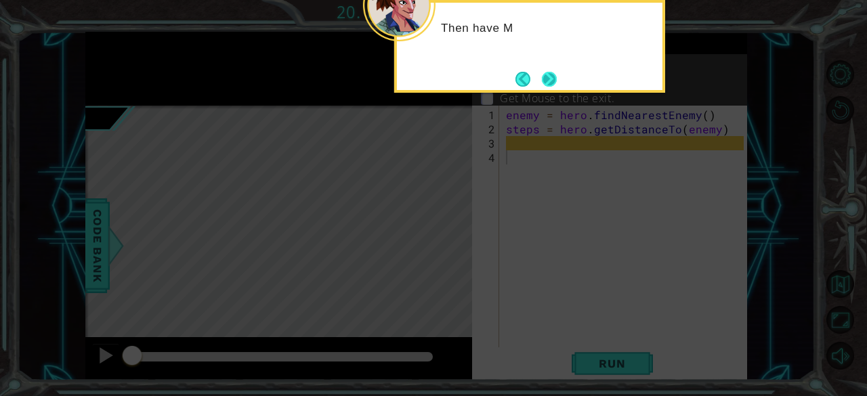
click at [552, 78] on button "Next" at bounding box center [549, 79] width 15 height 15
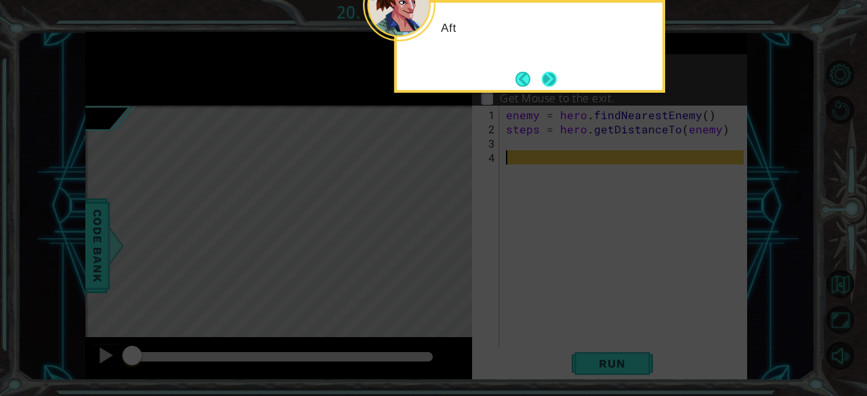
click at [552, 78] on button "Next" at bounding box center [549, 79] width 15 height 15
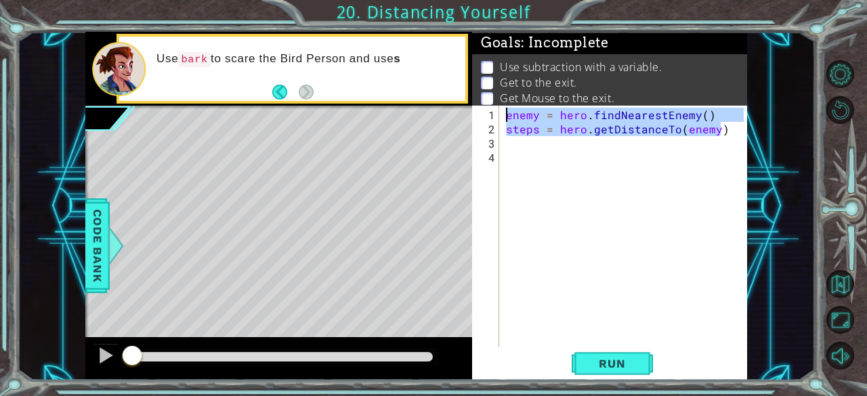
drag, startPoint x: 723, startPoint y: 132, endPoint x: 476, endPoint y: 120, distance: 247.5
click at [476, 120] on div "1 2 3 4 enemy = hero . findNearestEnemy ( ) steps = hero . getDistanceTo ( enem…" at bounding box center [608, 227] width 272 height 242
type textarea "enemy = hero.findNearestEnemy() steps = hero.getDistanceTo(enemy)"
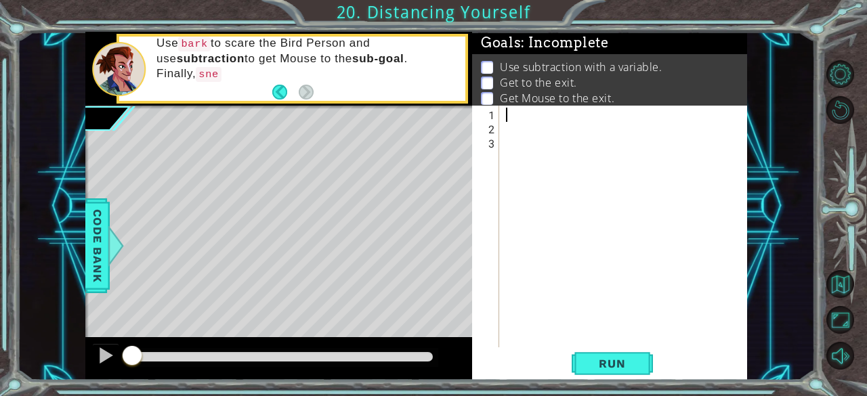
paste textarea "mouse.bark()"
type textarea "mouse.bark()"
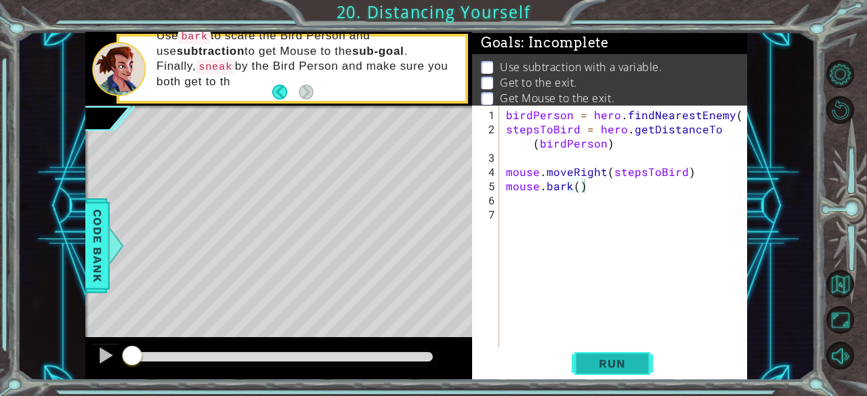
click at [624, 366] on span "Run" at bounding box center [612, 364] width 54 height 14
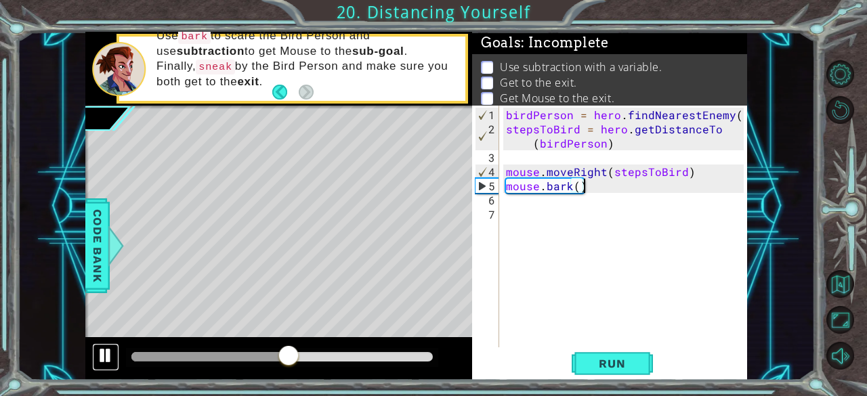
click at [109, 353] on div at bounding box center [106, 356] width 18 height 18
click at [512, 208] on div "[PERSON_NAME] = hero . findNearestEnemy ( ) stepsToBird = hero . getDistanceTo …" at bounding box center [627, 243] width 248 height 270
click at [513, 205] on div "[PERSON_NAME] = hero . findNearestEnemy ( ) stepsToBird = hero . getDistanceTo …" at bounding box center [627, 243] width 248 height 270
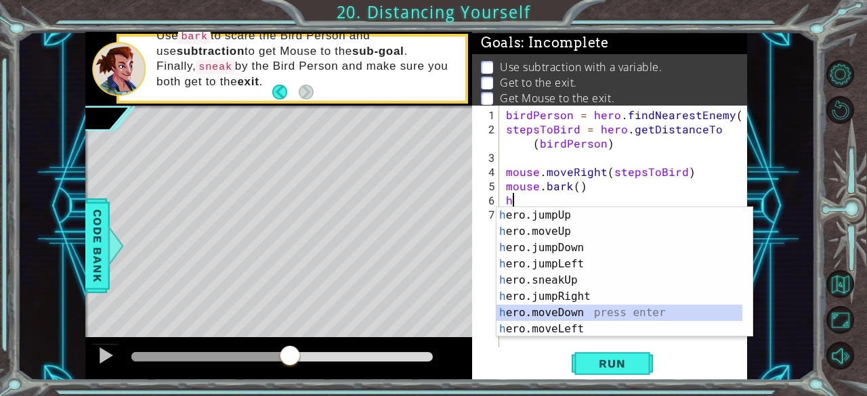
click at [555, 305] on div "h ero.jumpUp press enter h ero.moveUp press enter h ero.jumpDown press enter h …" at bounding box center [620, 288] width 247 height 163
type textarea "hero.moveDown(1)"
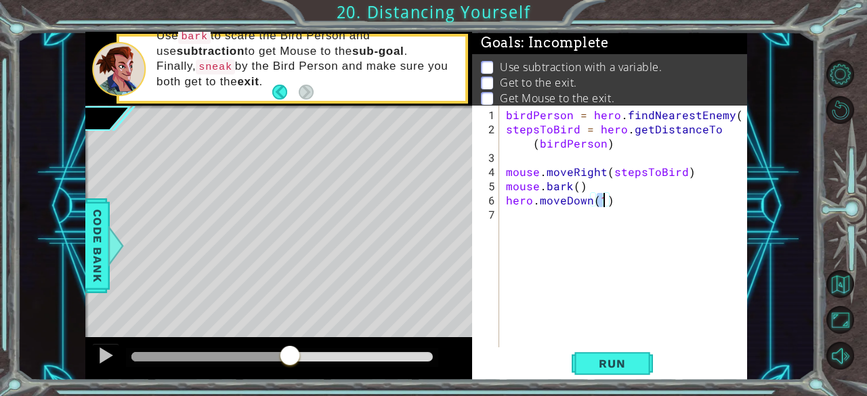
click at [509, 215] on div "[PERSON_NAME] = hero . findNearestEnemy ( ) stepsToBird = hero . getDistanceTo …" at bounding box center [627, 243] width 248 height 270
type textarea "h"
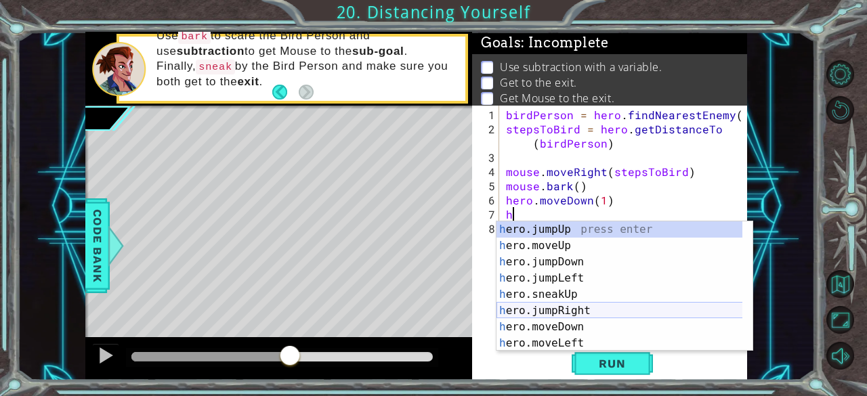
click at [549, 307] on div "h ero.jumpUp press enter h ero.moveUp press enter h ero.jumpDown press enter h …" at bounding box center [620, 302] width 247 height 163
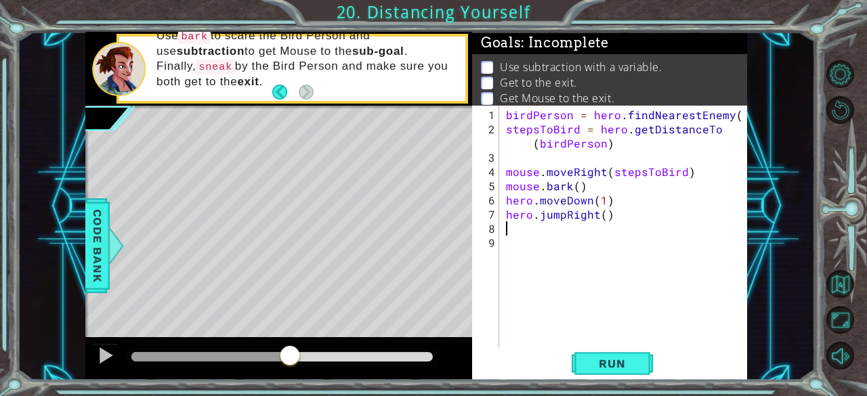
click at [565, 216] on div "[PERSON_NAME] = hero . findNearestEnemy ( ) stepsToBird = hero . getDistanceTo …" at bounding box center [627, 243] width 248 height 270
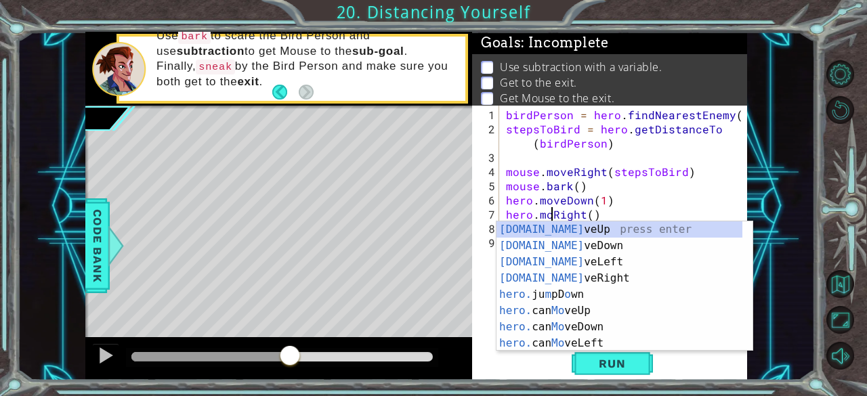
scroll to position [0, 3]
click at [569, 273] on div "[DOMAIN_NAME] veUp press enter [DOMAIN_NAME] veDown press enter [DOMAIN_NAME] v…" at bounding box center [620, 302] width 247 height 163
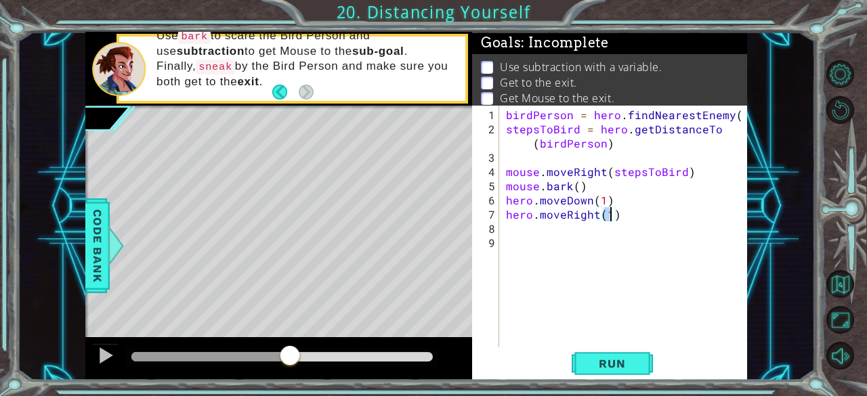
type textarea "hero.moveRight(5)"
click at [512, 231] on div "[PERSON_NAME] = hero . findNearestEnemy ( ) stepsToBird = hero . getDistanceTo …" at bounding box center [627, 243] width 248 height 270
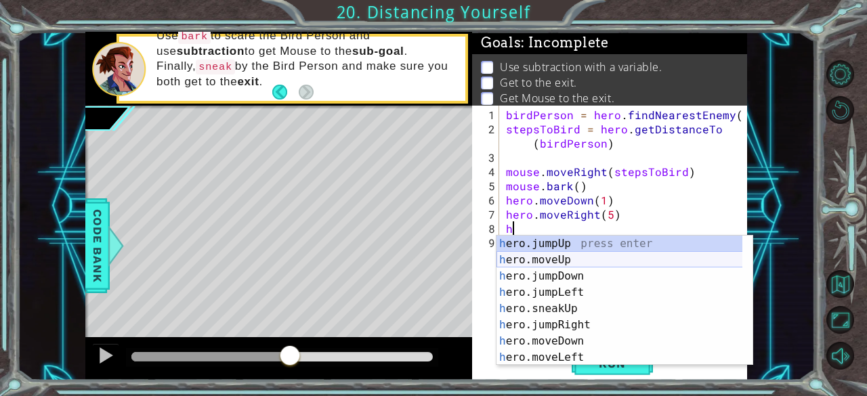
click at [563, 261] on div "h ero.jumpUp press enter h ero.moveUp press enter h ero.jumpDown press enter h …" at bounding box center [620, 317] width 247 height 163
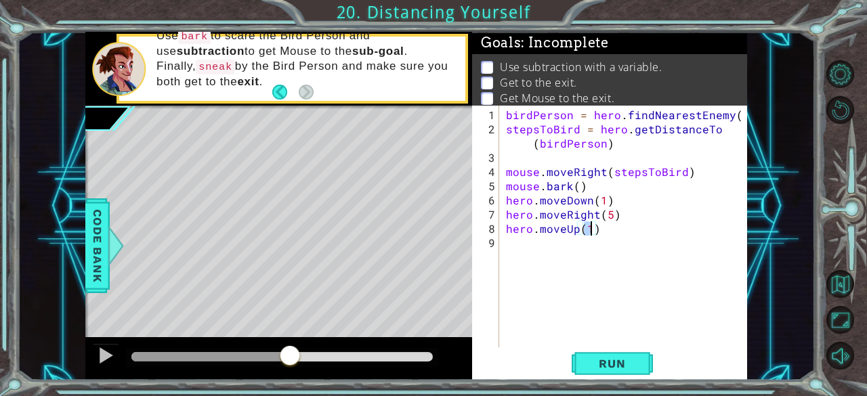
type textarea "hero.moveUp(2)"
click at [509, 245] on div "[PERSON_NAME] = hero . findNearestEnemy ( ) stepsToBird = hero . getDistanceTo …" at bounding box center [627, 243] width 248 height 270
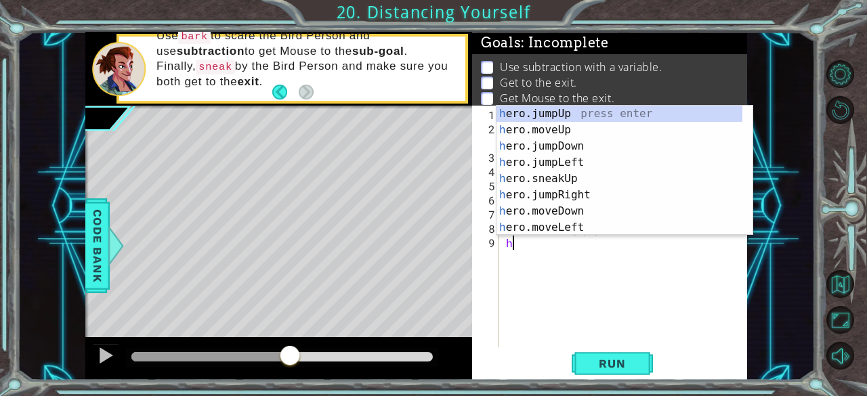
type textarea "h"
click at [542, 110] on div "h ero.jumpUp press enter h ero.moveUp press enter h ero.jumpDown press enter h …" at bounding box center [620, 187] width 247 height 163
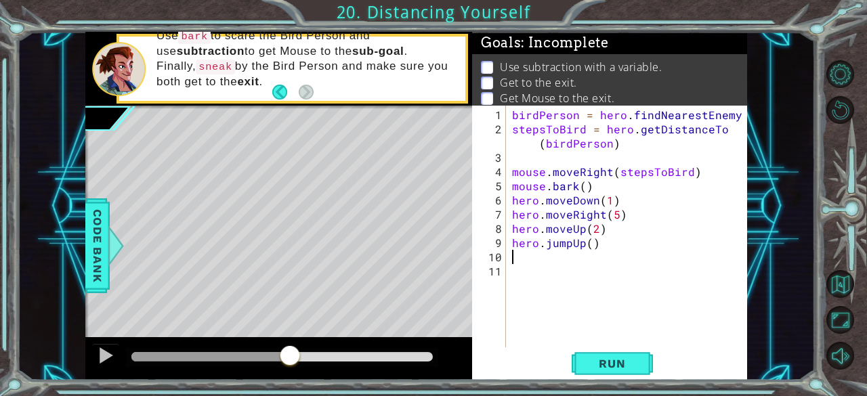
type textarea "h"
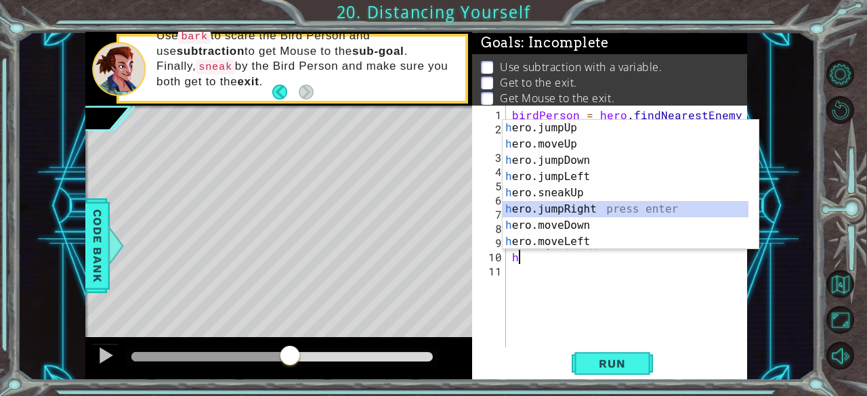
click at [591, 205] on div "h ero.jumpUp press enter h ero.moveUp press enter h ero.jumpDown press enter h …" at bounding box center [626, 201] width 247 height 163
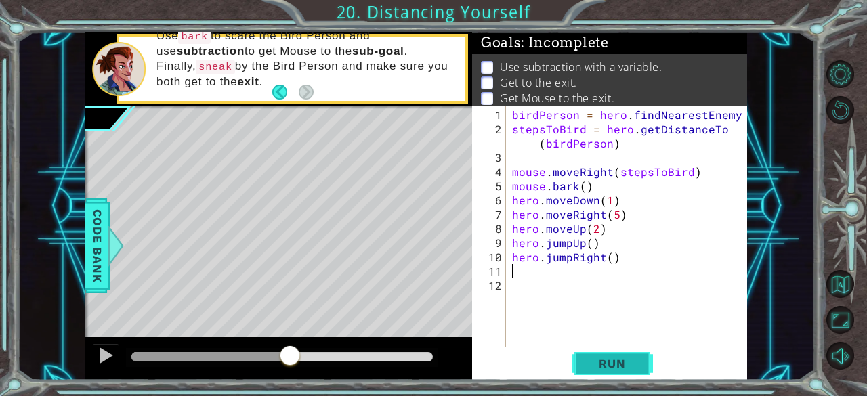
click at [608, 362] on span "Run" at bounding box center [612, 364] width 54 height 14
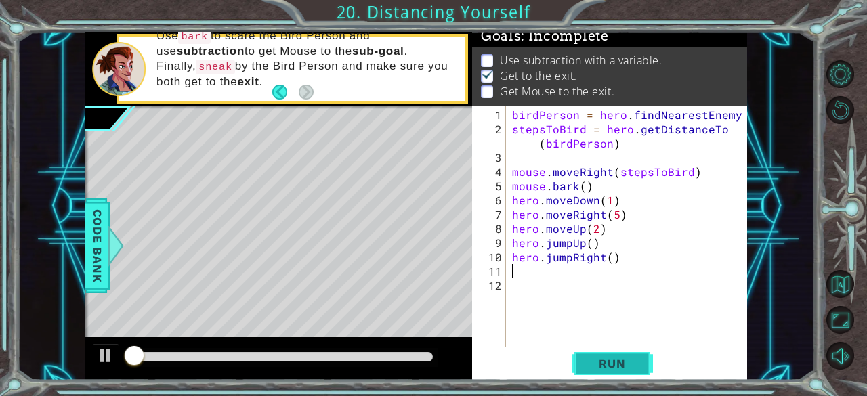
scroll to position [12, 0]
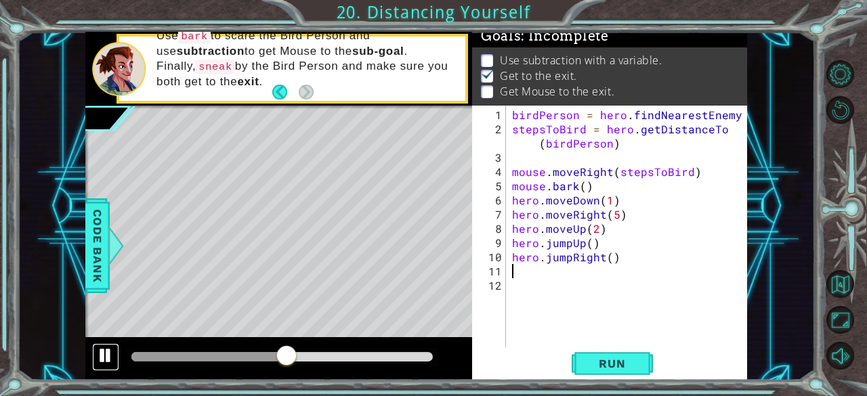
click at [102, 353] on div at bounding box center [106, 356] width 18 height 18
click at [99, 255] on span "Code Bank" at bounding box center [98, 245] width 22 height 83
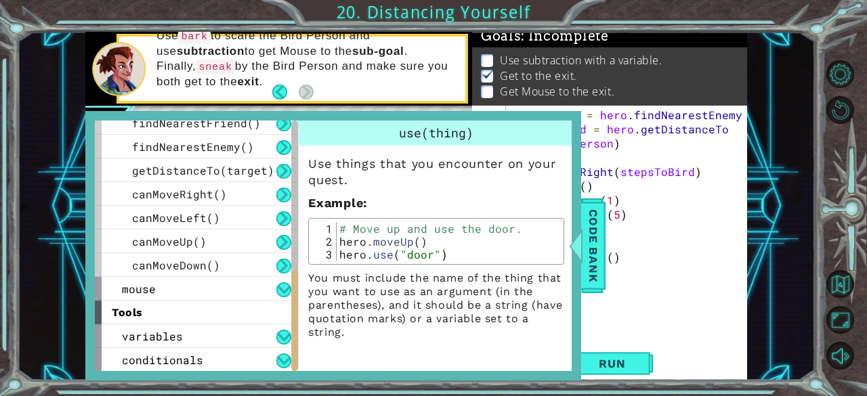
scroll to position [436, 0]
click at [169, 330] on span "variables" at bounding box center [152, 336] width 61 height 14
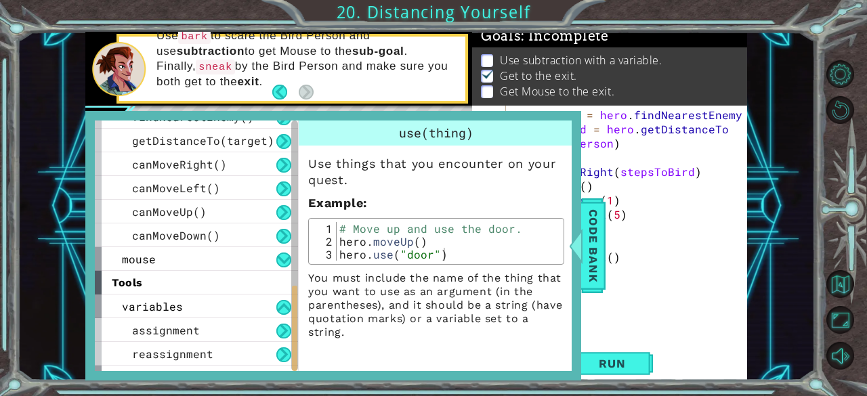
scroll to position [484, 0]
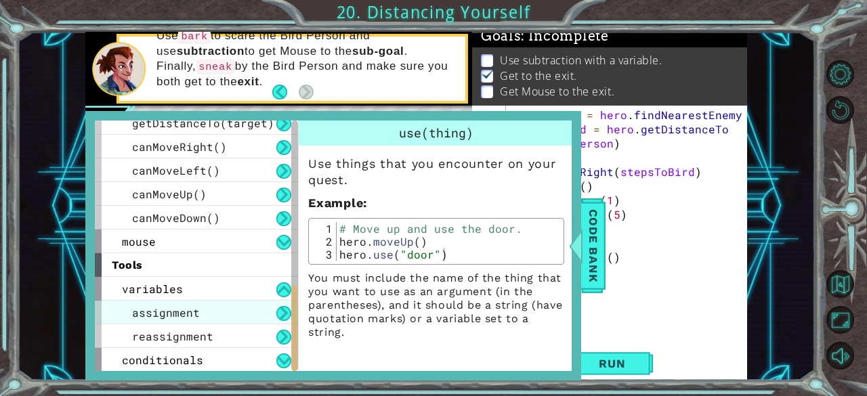
click at [252, 310] on div "assignment" at bounding box center [196, 313] width 203 height 24
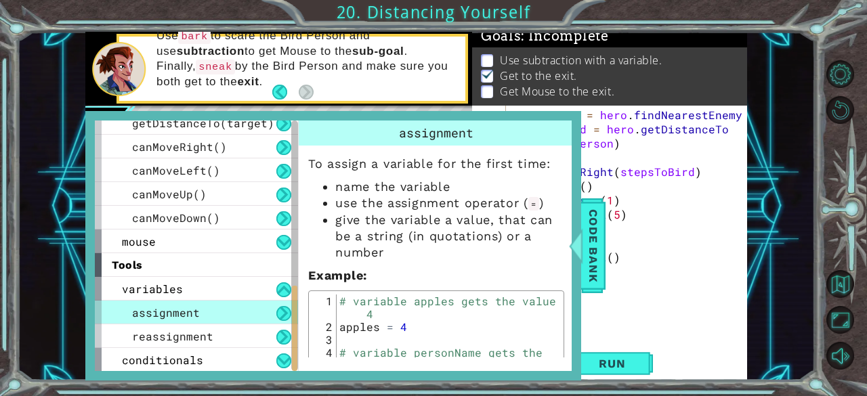
click at [253, 312] on div "assignment" at bounding box center [196, 313] width 203 height 24
click at [277, 333] on button at bounding box center [283, 337] width 15 height 15
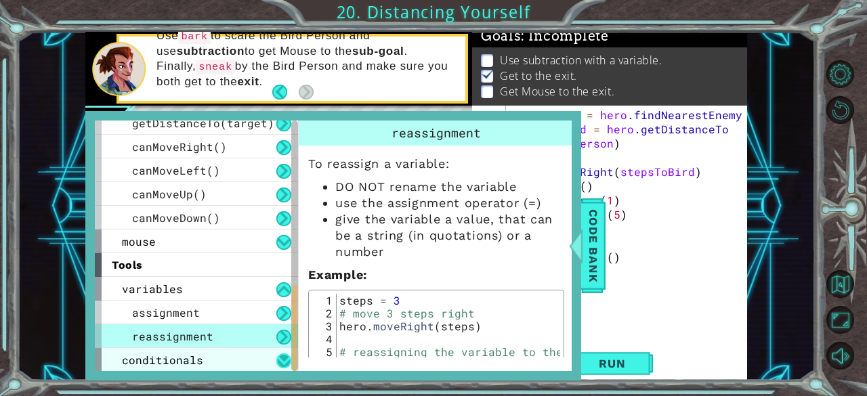
click at [282, 357] on button at bounding box center [283, 361] width 15 height 15
click at [275, 360] on div "conditionals" at bounding box center [196, 360] width 203 height 24
click at [278, 364] on button at bounding box center [283, 361] width 15 height 15
click at [278, 354] on button at bounding box center [283, 361] width 15 height 15
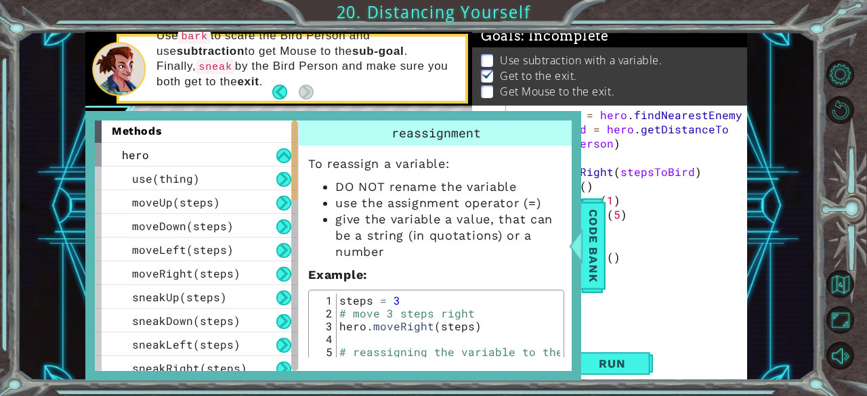
scroll to position [0, 0]
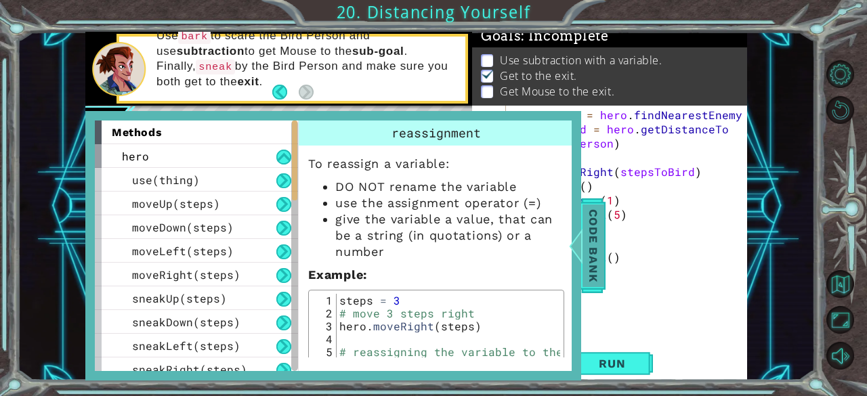
click at [584, 251] on span "Code Bank" at bounding box center [594, 245] width 22 height 83
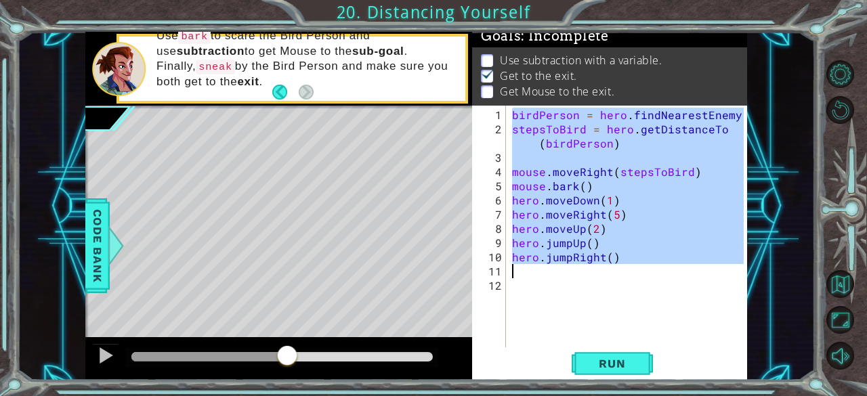
drag, startPoint x: 512, startPoint y: 113, endPoint x: 673, endPoint y: 270, distance: 225.1
click at [673, 270] on div "[PERSON_NAME] = hero . findNearestEnemy ( ) stepsToBird = hero . getDistanceTo …" at bounding box center [630, 243] width 242 height 270
type textarea "hero.jumpRight()"
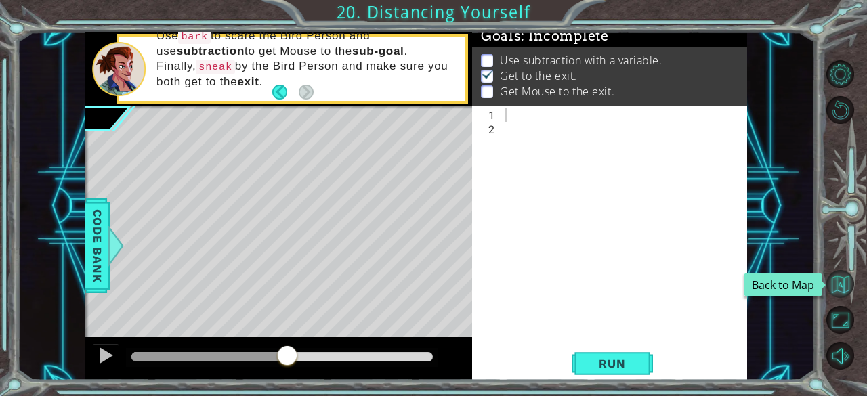
click at [843, 287] on button "Back to Map" at bounding box center [840, 284] width 28 height 28
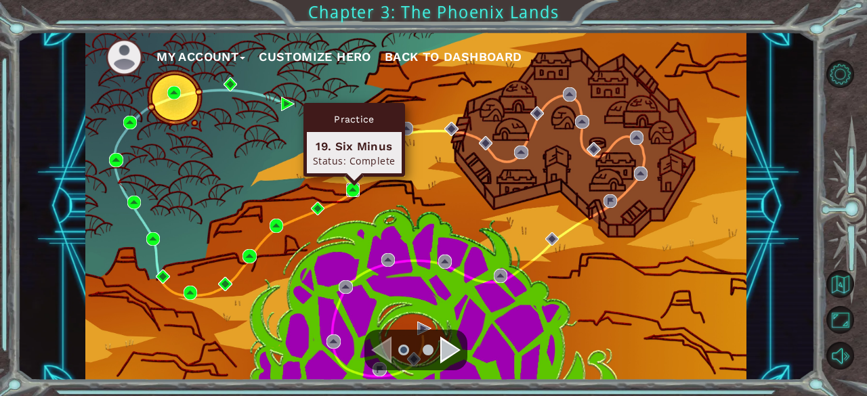
click at [352, 187] on img at bounding box center [353, 190] width 14 height 14
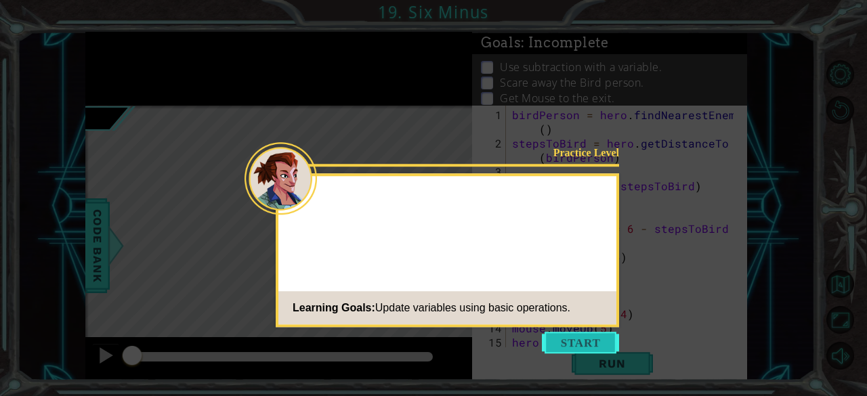
click at [560, 335] on button "Start" at bounding box center [580, 343] width 77 height 22
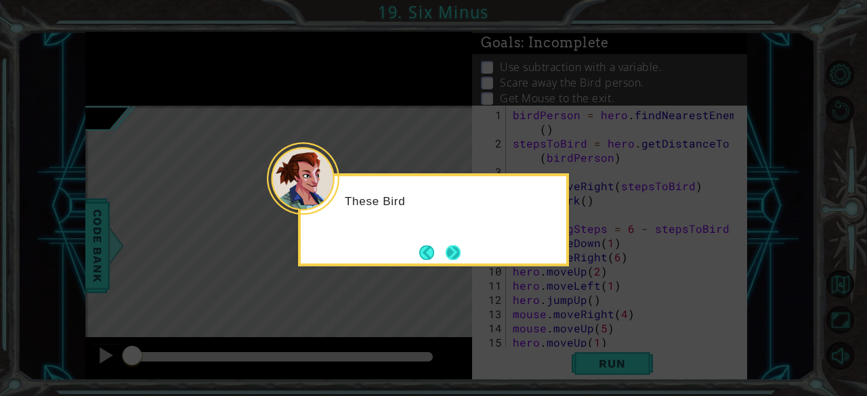
click at [452, 248] on button "Next" at bounding box center [453, 252] width 15 height 15
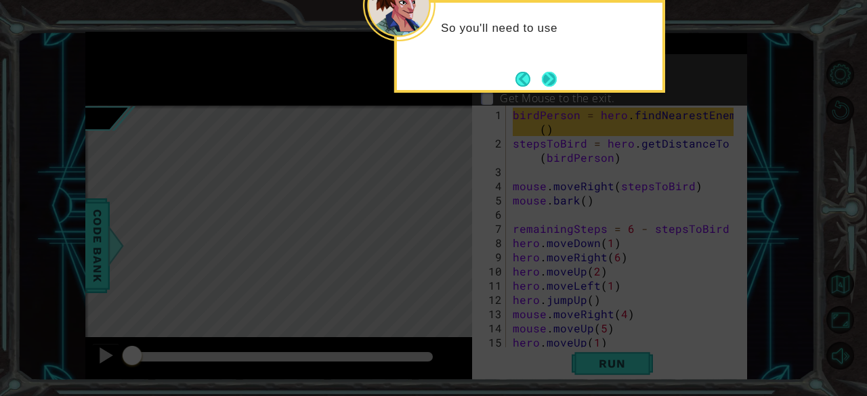
click at [551, 75] on button "Next" at bounding box center [549, 79] width 15 height 15
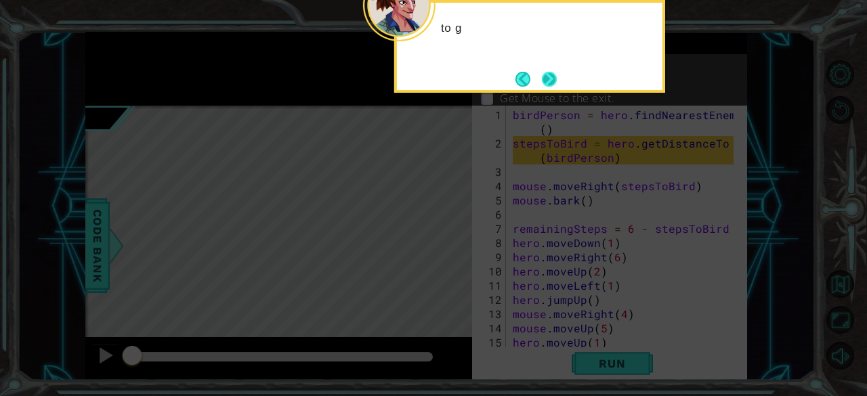
click at [551, 76] on button "Next" at bounding box center [549, 79] width 15 height 15
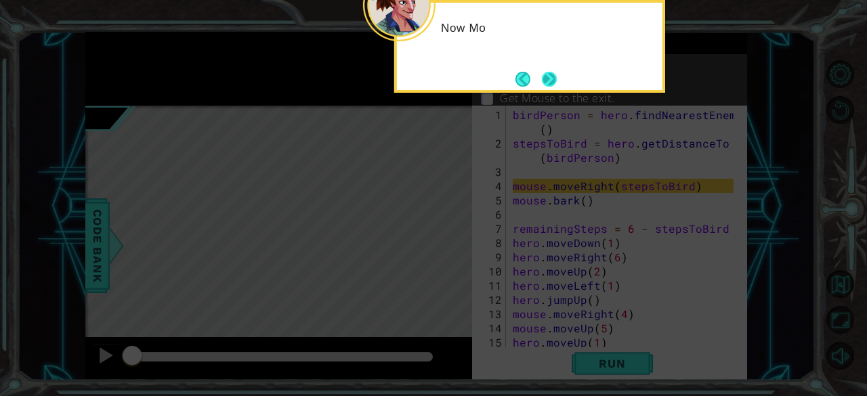
click at [553, 77] on button "Next" at bounding box center [549, 79] width 15 height 15
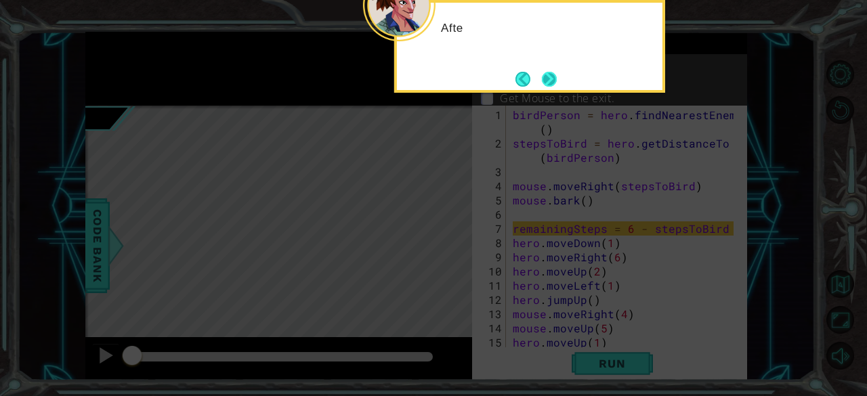
click at [547, 78] on button "Next" at bounding box center [549, 79] width 15 height 15
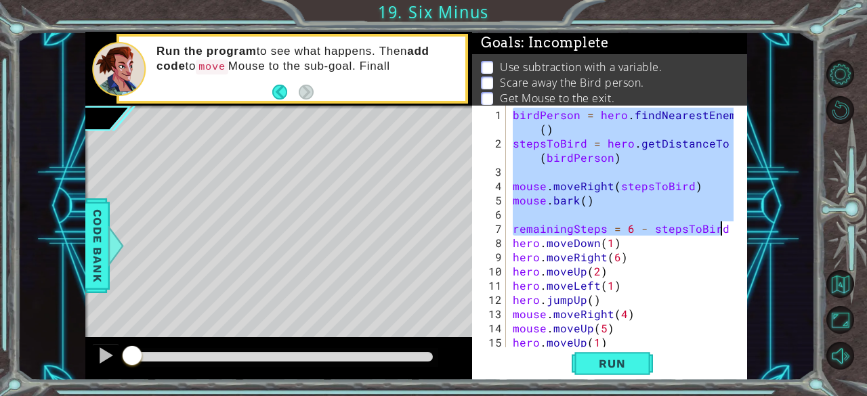
drag, startPoint x: 511, startPoint y: 112, endPoint x: 726, endPoint y: 230, distance: 245.3
click at [726, 230] on div "[PERSON_NAME] = hero . findNearestEnemy ( ) stepsToBird = hero . getDistanceTo …" at bounding box center [625, 250] width 231 height 284
type textarea "remainingSteps = 6 - stepsToBird"
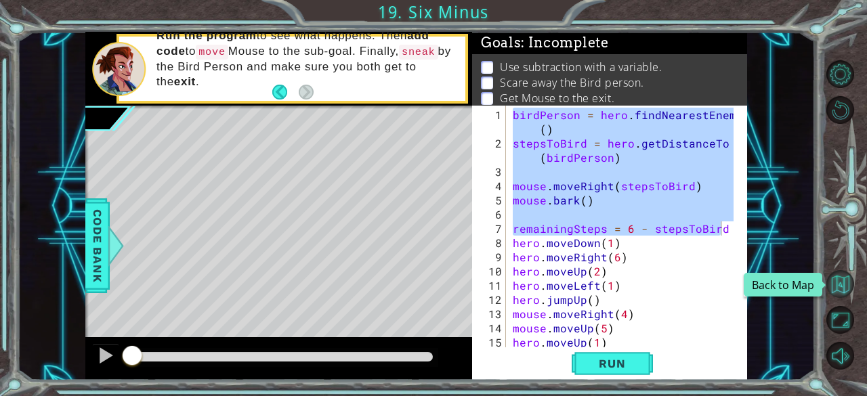
click at [841, 288] on button "Back to Map" at bounding box center [840, 284] width 28 height 28
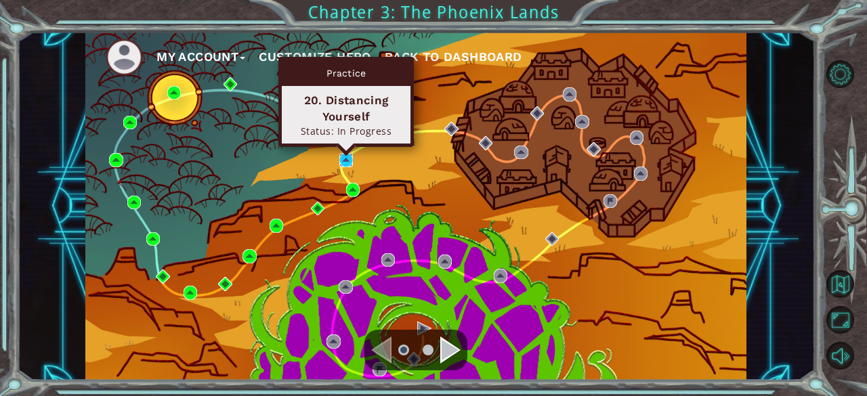
click at [348, 158] on img at bounding box center [346, 160] width 14 height 14
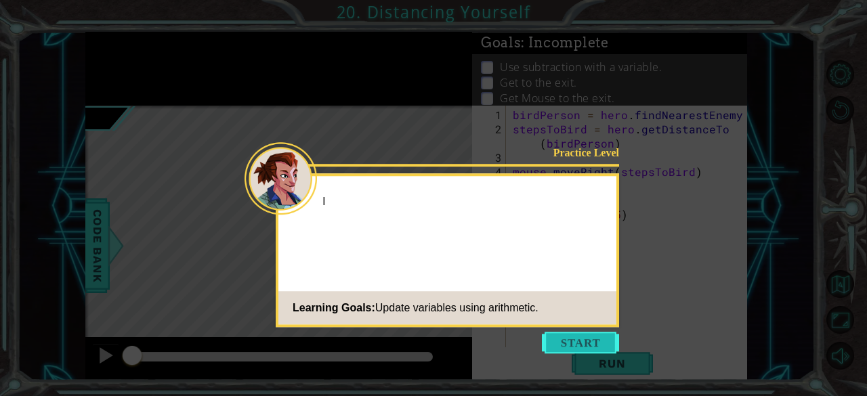
click at [577, 336] on button "Start" at bounding box center [580, 343] width 77 height 22
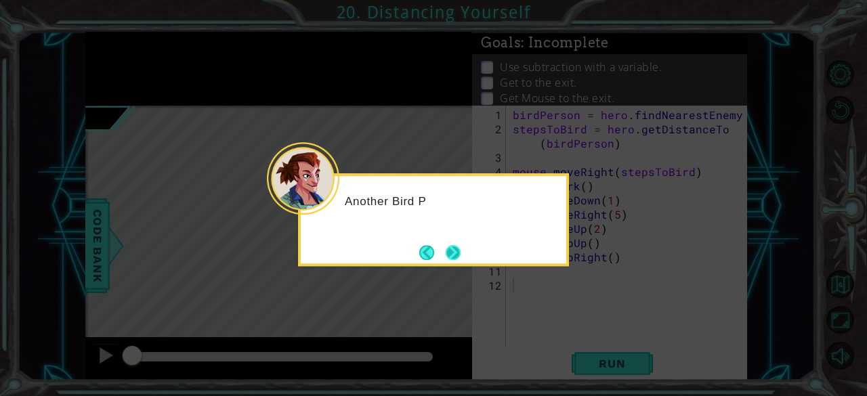
click at [453, 245] on button "Next" at bounding box center [453, 252] width 15 height 15
click at [453, 244] on icon at bounding box center [433, 198] width 867 height 396
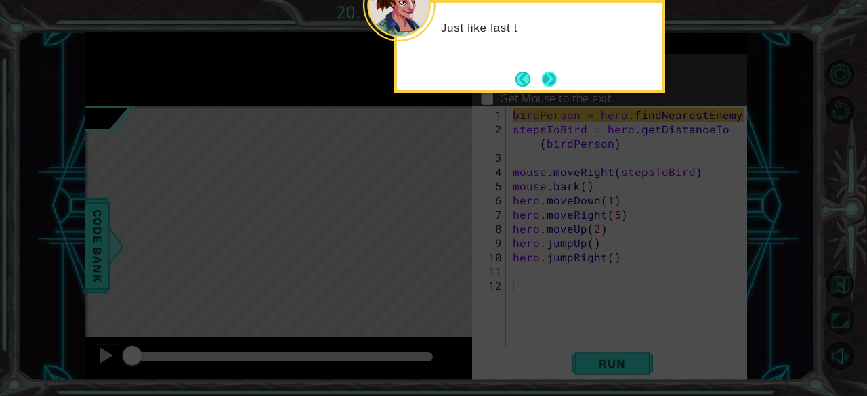
click at [549, 78] on button "Next" at bounding box center [549, 79] width 15 height 15
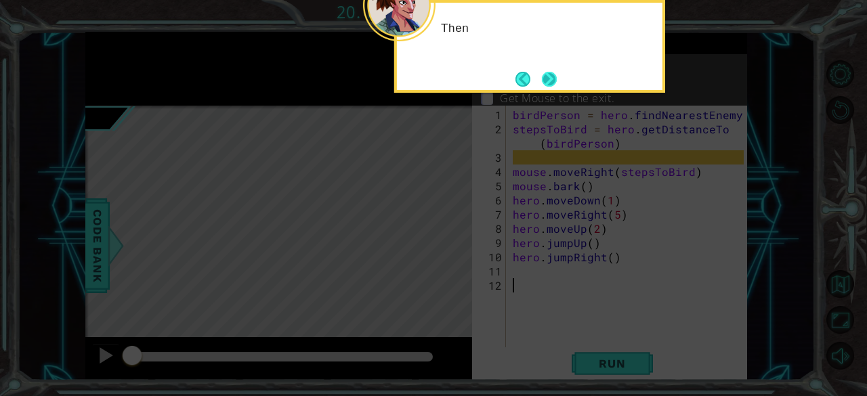
click at [550, 79] on button "Next" at bounding box center [549, 79] width 15 height 15
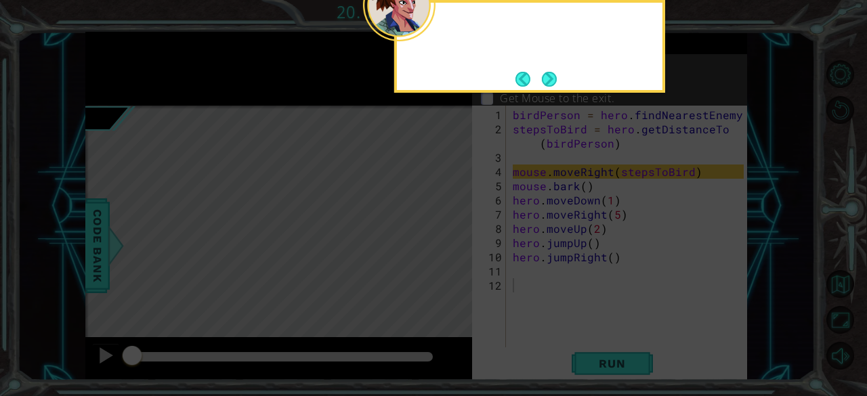
click at [550, 79] on button "Next" at bounding box center [549, 79] width 15 height 15
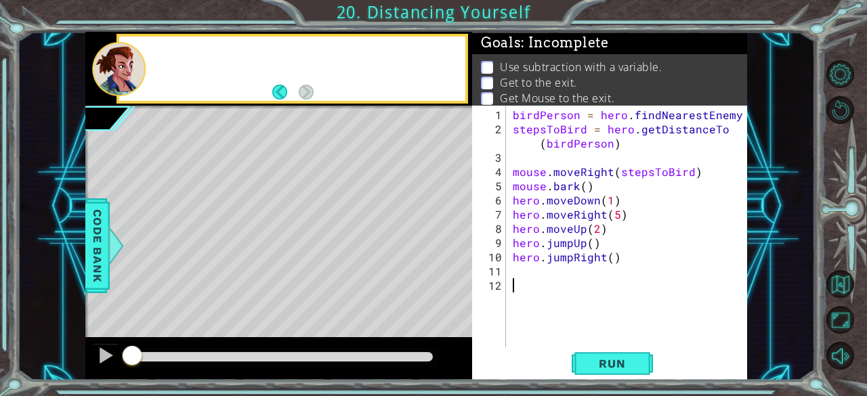
click at [550, 79] on p "Get to the exit." at bounding box center [538, 82] width 77 height 15
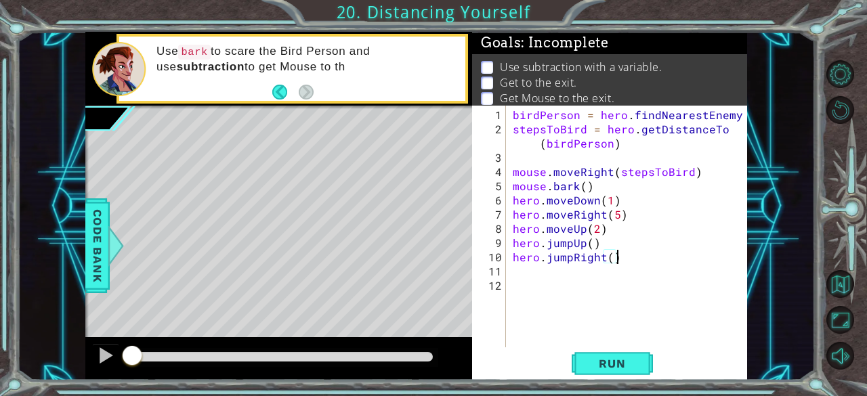
drag, startPoint x: 627, startPoint y: 262, endPoint x: 635, endPoint y: 254, distance: 11.0
click at [635, 254] on div "[PERSON_NAME] = hero . findNearestEnemy ( ) stepsToBird = hero . getDistanceTo …" at bounding box center [630, 243] width 241 height 270
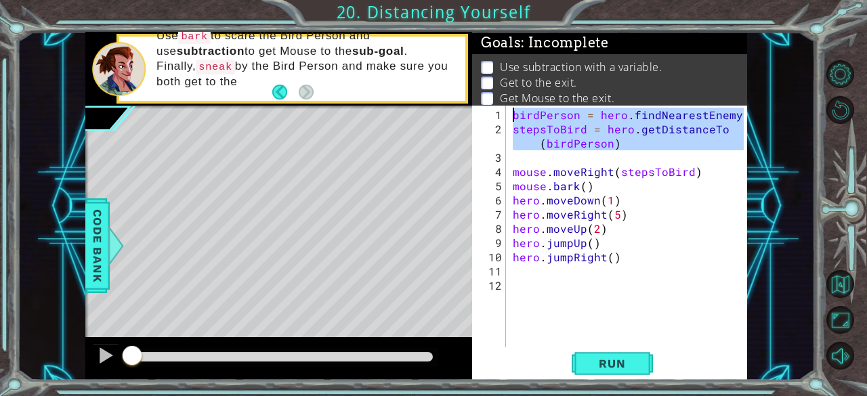
drag, startPoint x: 631, startPoint y: 152, endPoint x: 500, endPoint y: 112, distance: 137.6
click at [500, 112] on div "hero.jumpRight() 1 2 3 4 5 6 7 8 9 10 11 12 [PERSON_NAME] = hero . findNearestE…" at bounding box center [608, 227] width 272 height 242
type textarea "[PERSON_NAME] = hero.findNearestEnemy() stepsToBird = hero.getDistanceTo([PERSO…"
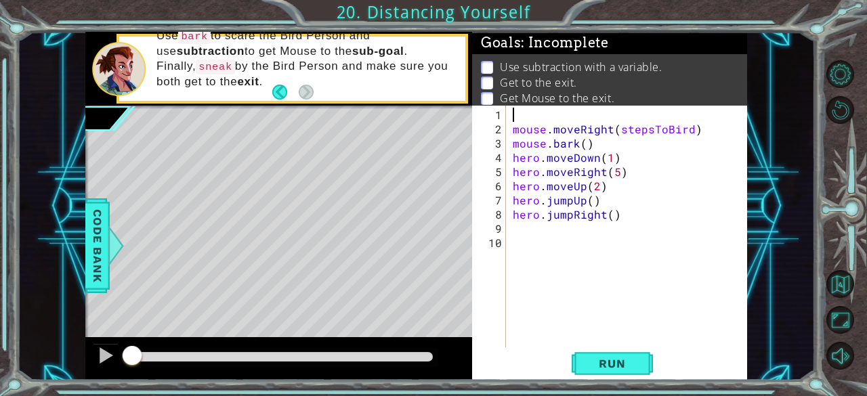
paste textarea "remainingSteps = 6 - stepsToBird"
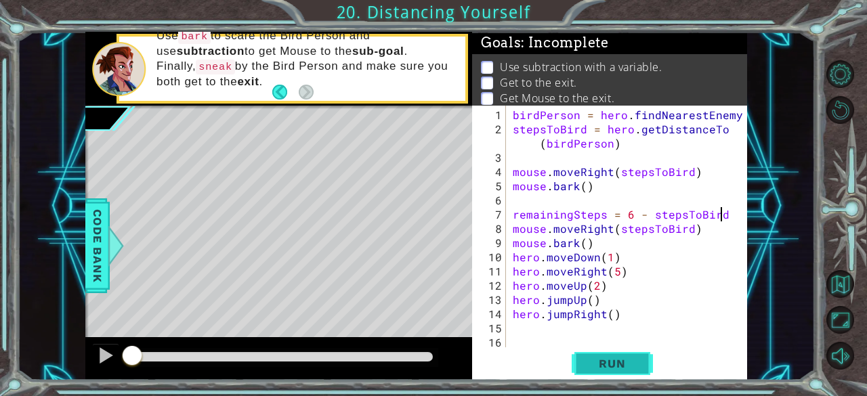
click at [620, 366] on span "Run" at bounding box center [612, 364] width 54 height 14
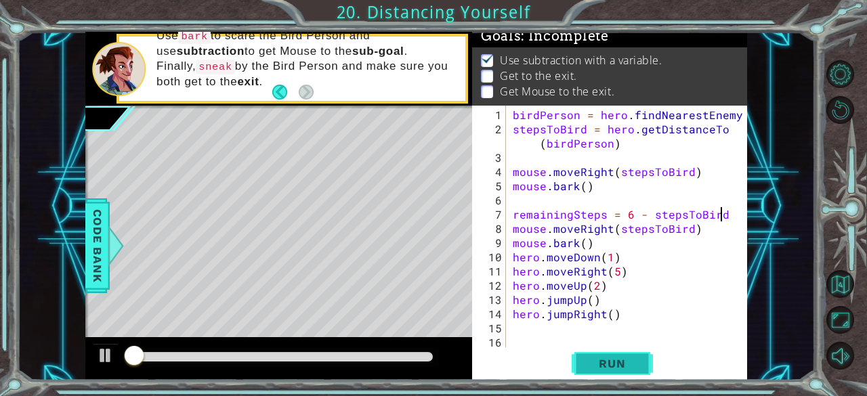
scroll to position [12, 0]
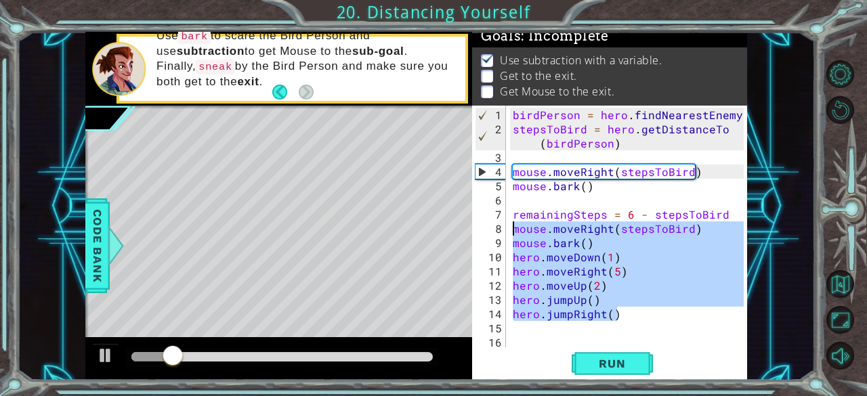
drag, startPoint x: 625, startPoint y: 314, endPoint x: 505, endPoint y: 226, distance: 147.8
click at [505, 226] on div "remainingSteps = 6 - stepsToBird 1 2 3 4 5 6 7 8 9 10 11 12 13 14 15 16 [PERSON…" at bounding box center [608, 227] width 272 height 242
type textarea "mouse.moveRight(stepsToBird) mouse.bark()"
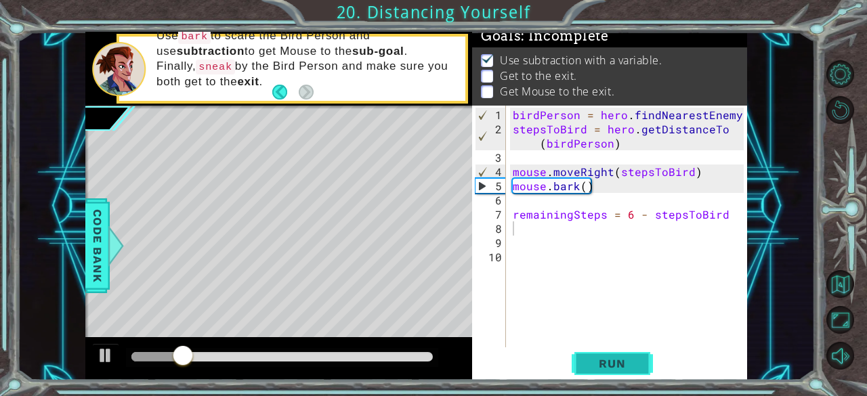
click at [592, 364] on span "Run" at bounding box center [612, 364] width 54 height 14
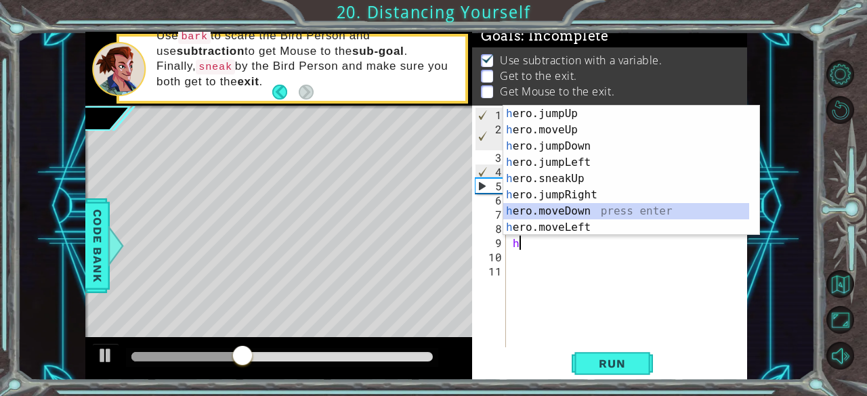
click at [574, 208] on div "h ero.jumpUp press enter h ero.moveUp press enter h ero.jumpDown press enter h …" at bounding box center [626, 187] width 247 height 163
type textarea "hero.moveDown(1)"
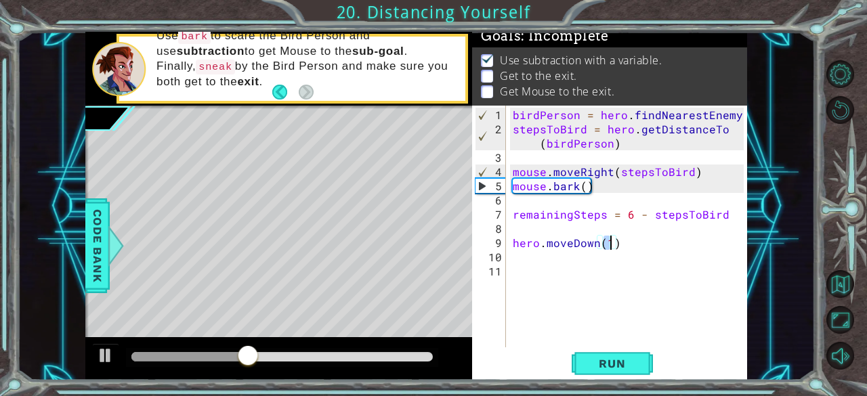
click at [532, 266] on div "[PERSON_NAME] = hero . findNearestEnemy ( ) stepsToBird = hero . getDistanceTo …" at bounding box center [630, 243] width 241 height 270
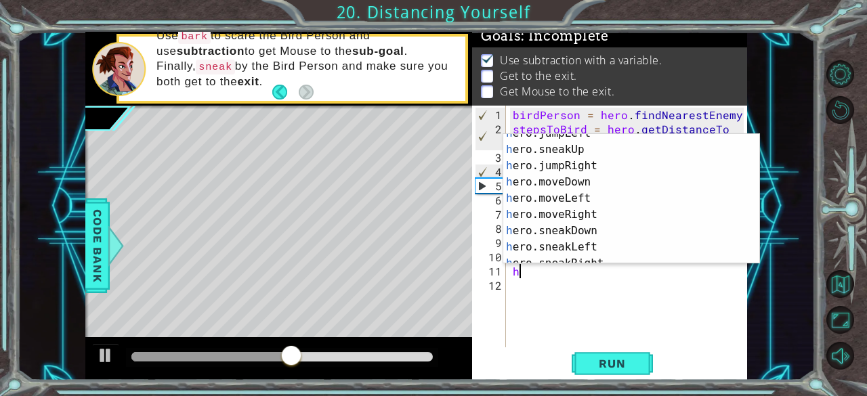
scroll to position [57, 0]
click at [587, 217] on div "h ero.jumpLeft press enter h ero.sneakUp press enter h ero.jumpRight press ente…" at bounding box center [626, 206] width 247 height 163
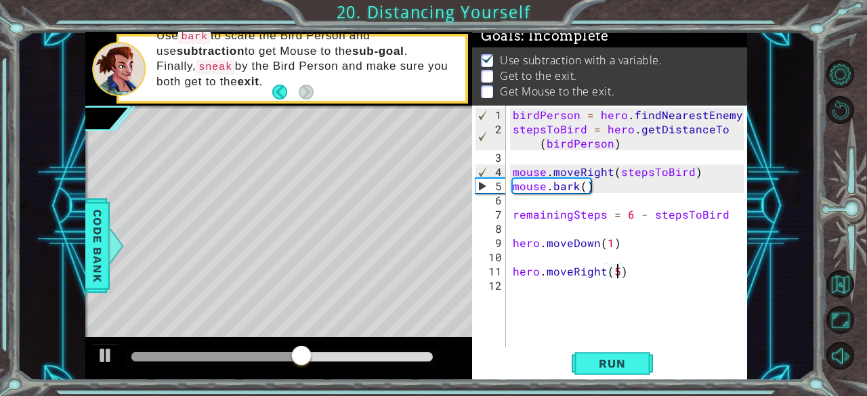
type textarea "hero.moveRight(5)"
click at [522, 290] on div "[PERSON_NAME] = hero . findNearestEnemy ( ) stepsToBird = hero . getDistanceTo …" at bounding box center [630, 243] width 241 height 270
click at [593, 258] on div "[PERSON_NAME] = hero . findNearestEnemy ( ) stepsToBird = hero . getDistanceTo …" at bounding box center [630, 243] width 241 height 270
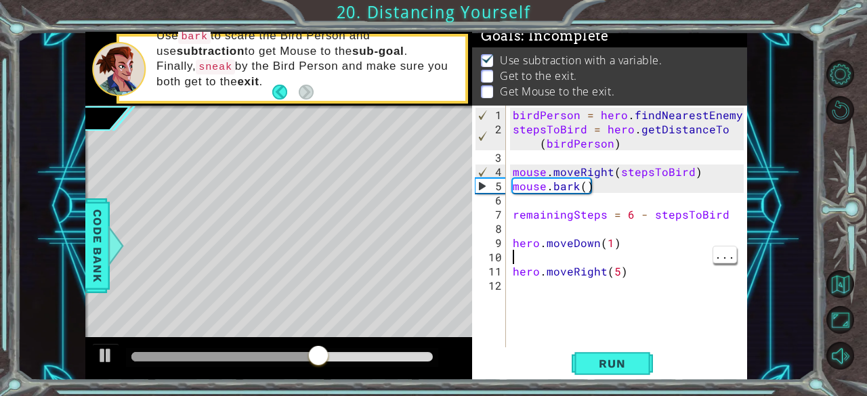
type textarea "hero.moveDown(1)"
click at [526, 276] on div "[PERSON_NAME] = hero . findNearestEnemy ( ) stepsToBird = hero . getDistanceTo …" at bounding box center [630, 243] width 241 height 270
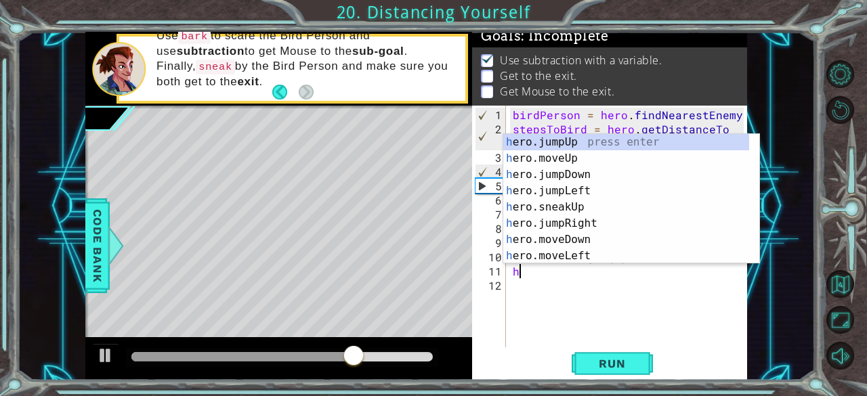
click at [580, 160] on div "h ero.jumpUp press enter h ero.moveUp press enter h ero.jumpDown press enter h …" at bounding box center [626, 215] width 247 height 163
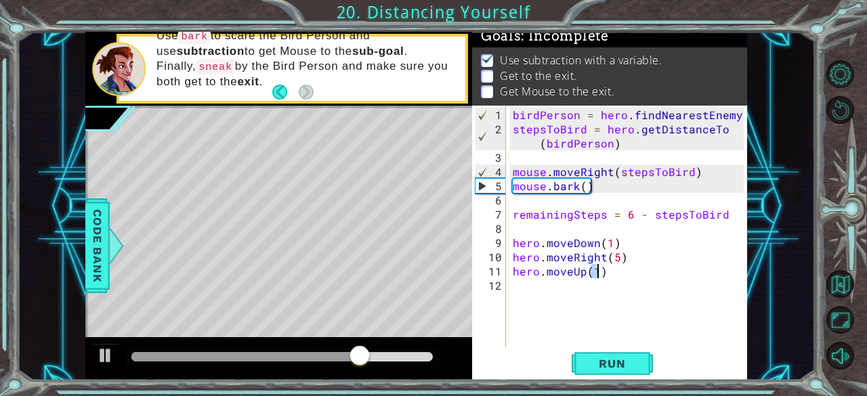
type textarea "hero.moveUp(2)"
click at [522, 297] on div "[PERSON_NAME] = hero . findNearestEnemy ( ) stepsToBird = hero . getDistanceTo …" at bounding box center [630, 243] width 241 height 270
type textarea "h"
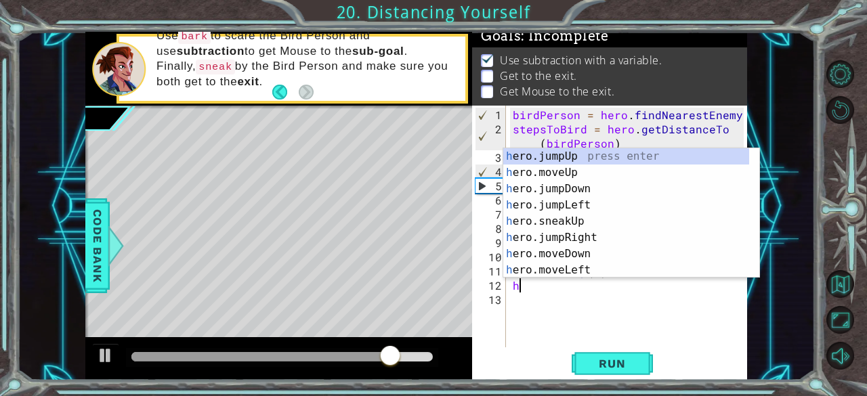
click at [581, 159] on div "h ero.jumpUp press enter h ero.moveUp press enter h ero.jumpDown press enter h …" at bounding box center [626, 229] width 247 height 163
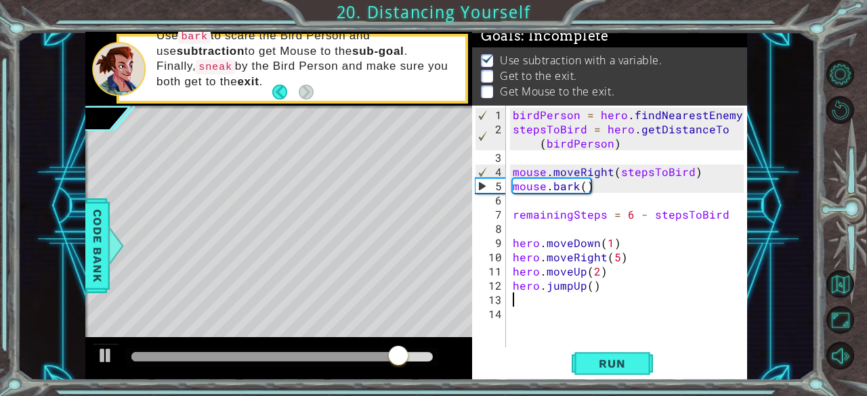
type textarea "h"
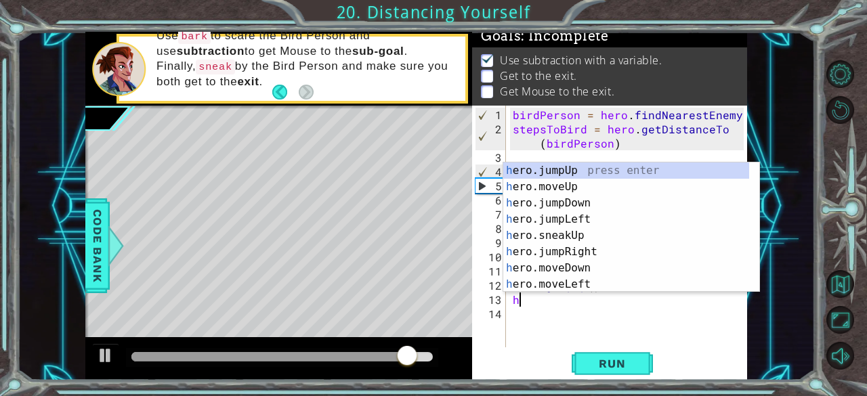
click at [593, 256] on div "h ero.jumpUp press enter h ero.moveUp press enter h ero.jumpDown press enter h …" at bounding box center [626, 244] width 247 height 163
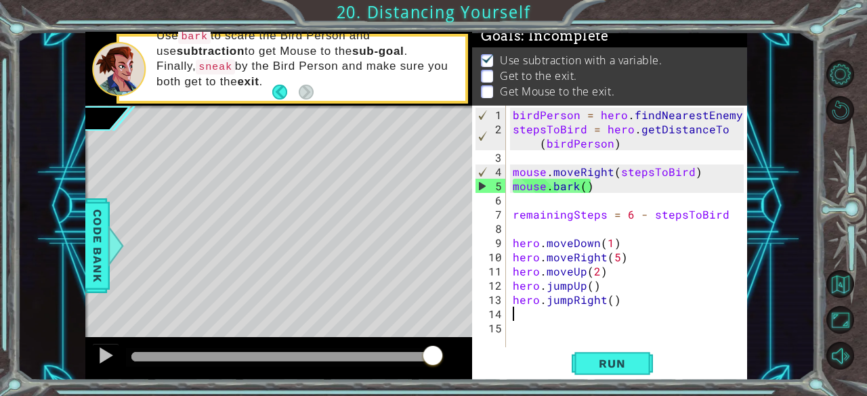
click at [532, 306] on div "[PERSON_NAME] = hero . findNearestEnemy ( ) stepsToBird = hero . getDistanceTo …" at bounding box center [630, 243] width 241 height 270
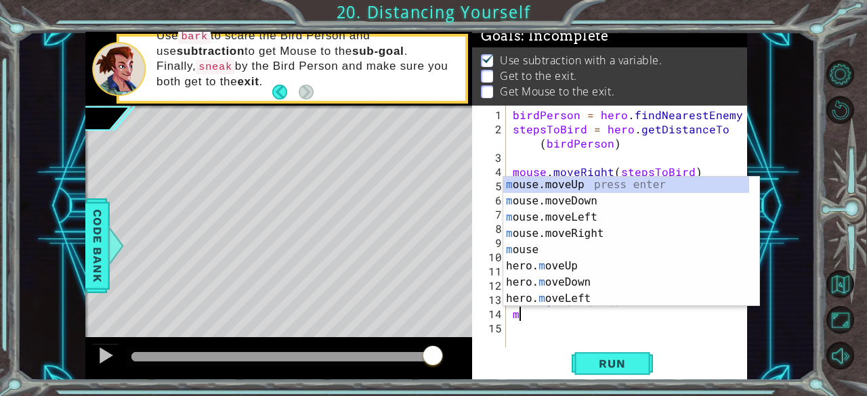
click at [604, 234] on div "m ouse.moveUp press enter m ouse.moveDown press enter m ouse.moveLeft press ent…" at bounding box center [626, 258] width 247 height 163
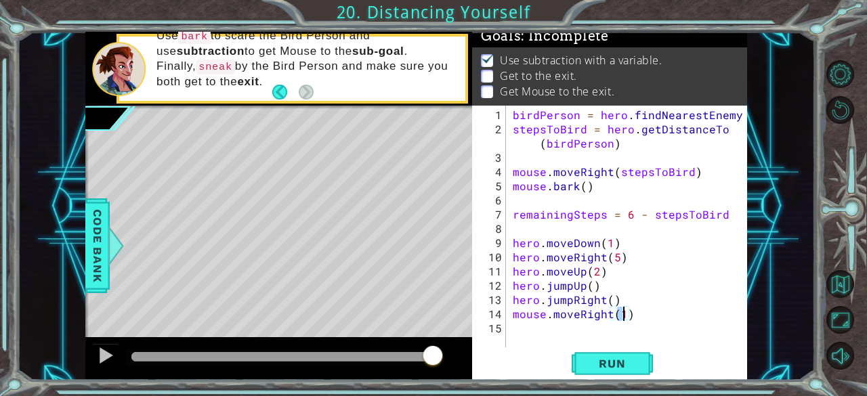
type textarea "mouse.moveRight(3)"
click at [531, 333] on div "[PERSON_NAME] = hero . findNearestEnemy ( ) stepsToBird = hero . getDistanceTo …" at bounding box center [630, 243] width 241 height 270
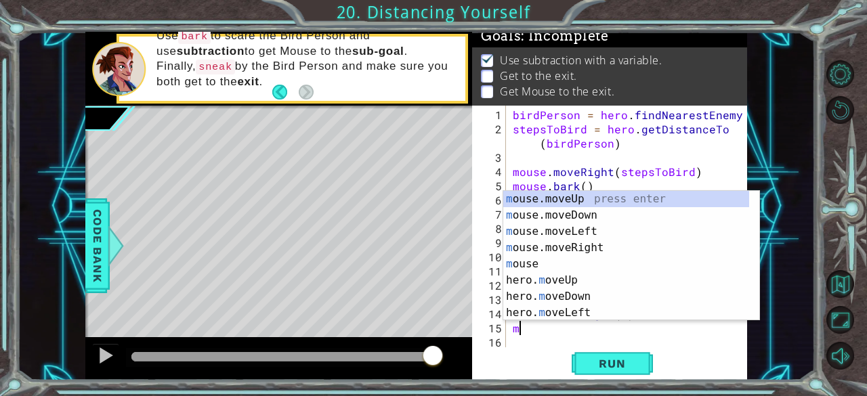
click at [606, 201] on div "m ouse.moveUp press enter m ouse.moveDown press enter m ouse.moveLeft press ent…" at bounding box center [626, 272] width 247 height 163
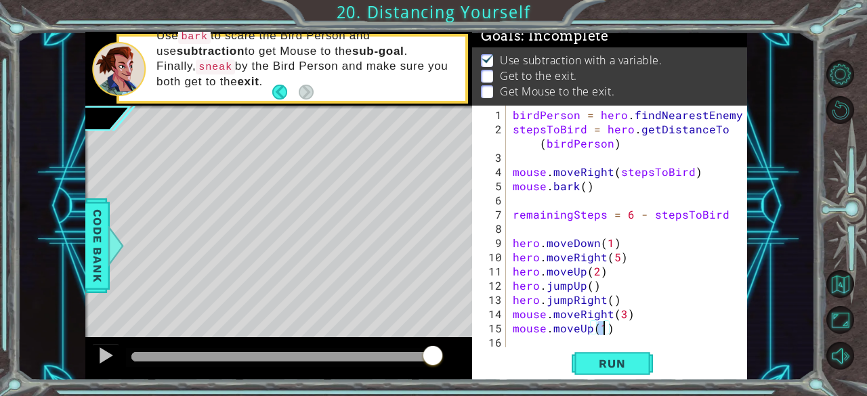
type textarea "mouse.moveUp(2)"
click at [521, 341] on div "[PERSON_NAME] = hero . findNearestEnemy ( ) stepsToBird = hero . getDistanceTo …" at bounding box center [630, 243] width 241 height 270
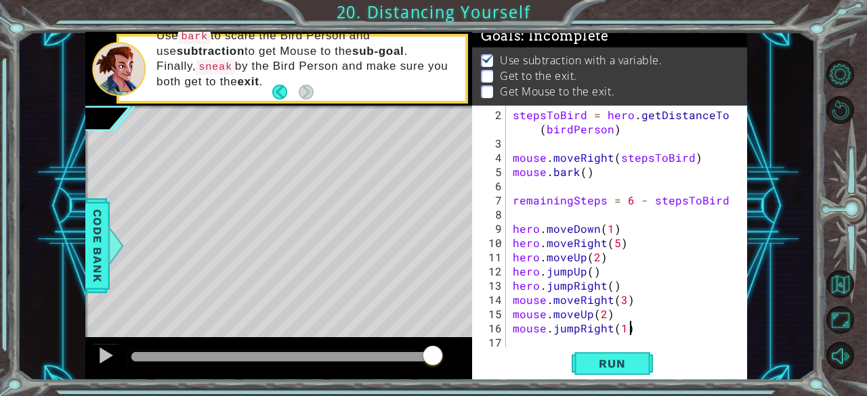
scroll to position [0, 7]
type textarea "mouse.jumpRight(1)"
click at [633, 364] on span "Run" at bounding box center [612, 364] width 54 height 14
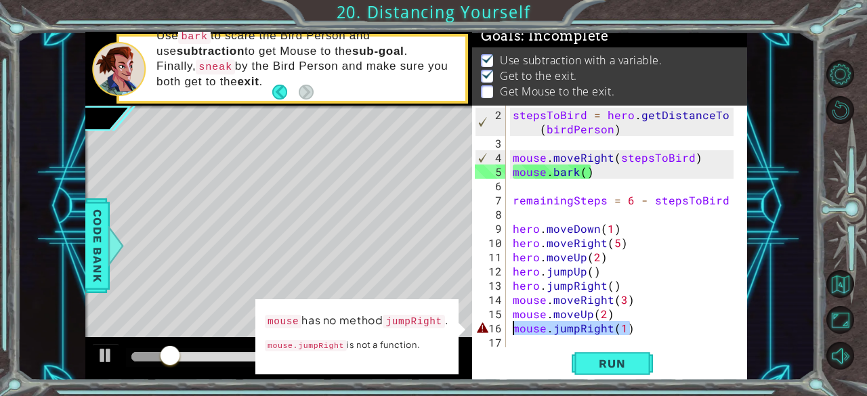
drag, startPoint x: 631, startPoint y: 324, endPoint x: 509, endPoint y: 326, distance: 122.6
click at [509, 326] on div "mouse.jumpRight(1) 2 3 4 5 6 7 8 9 10 11 12 13 14 15 16 17 stepsToBird = hero .…" at bounding box center [608, 227] width 272 height 242
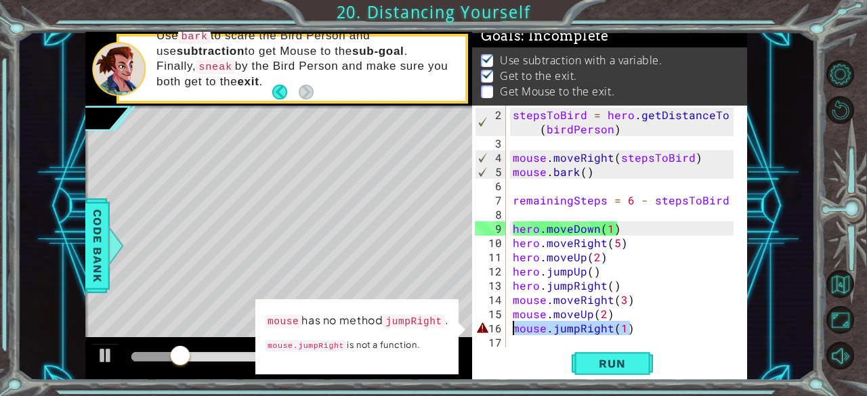
scroll to position [0, 0]
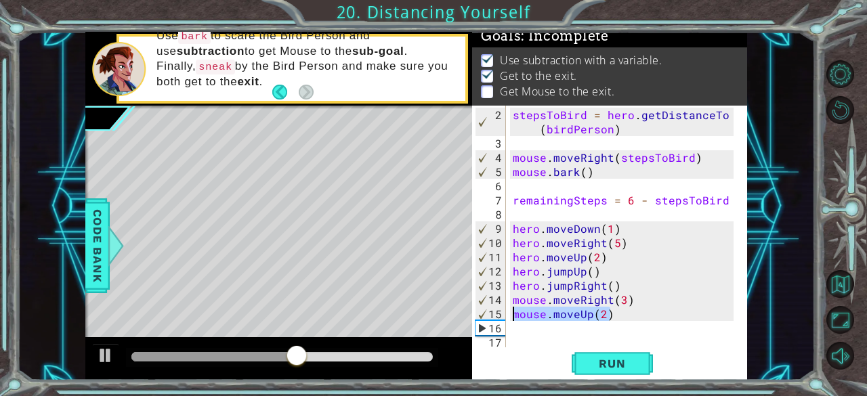
drag, startPoint x: 614, startPoint y: 314, endPoint x: 505, endPoint y: 312, distance: 109.1
click at [505, 312] on div "2 3 4 5 6 7 8 9 10 11 12 13 14 15 16 17 stepsToBird = hero . getDistanceTo ( [P…" at bounding box center [608, 227] width 272 height 242
type textarea "mouse.moveUp(2)"
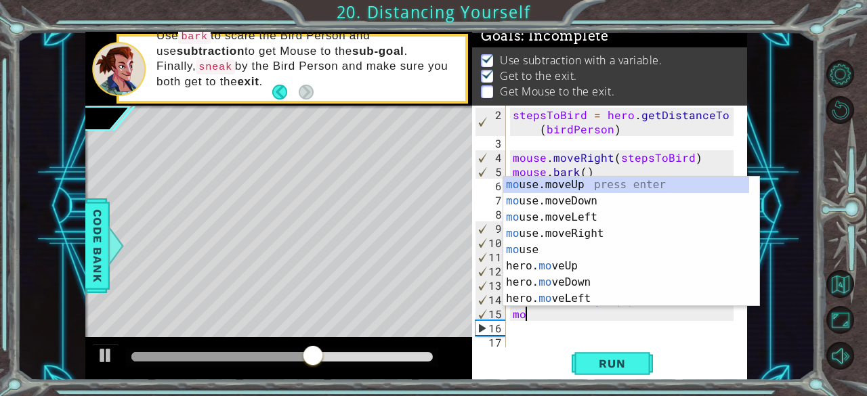
type textarea "m"
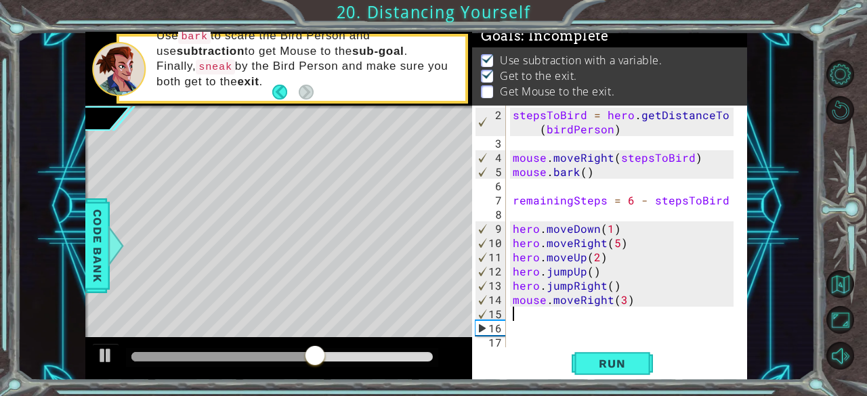
type textarea "mouse.moveRight(3)"
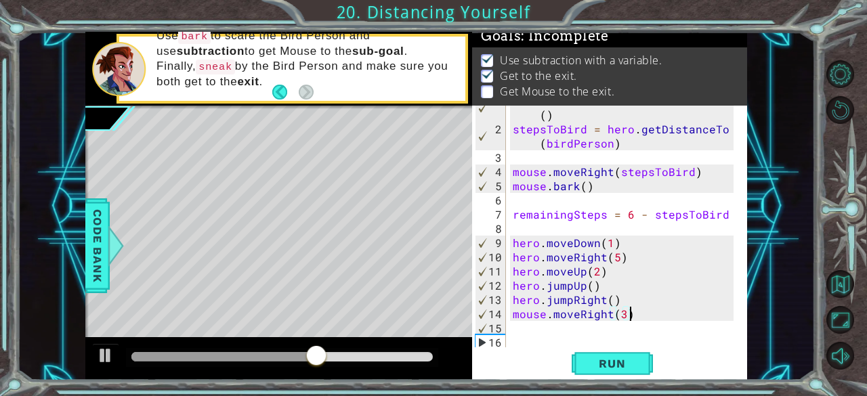
scroll to position [14, 0]
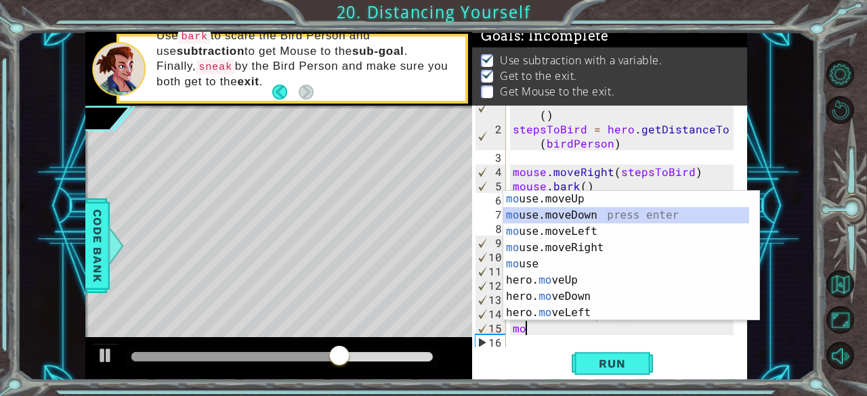
click at [523, 215] on div "mo use.moveUp press enter mo use.moveDown press enter mo use.moveLeft press ent…" at bounding box center [626, 272] width 247 height 163
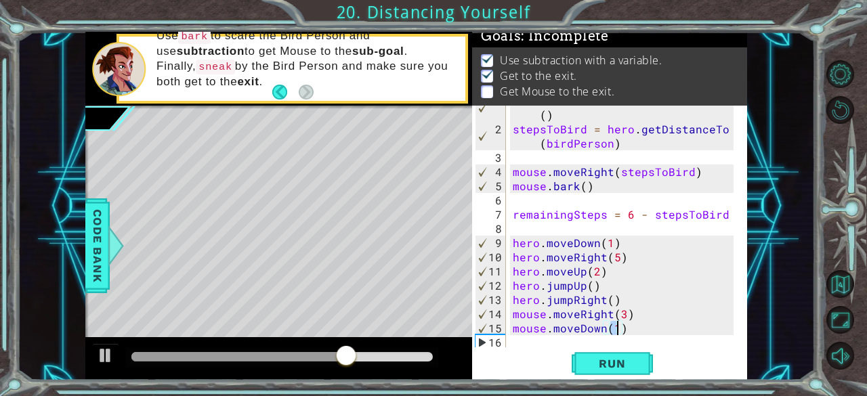
click at [522, 349] on div "mouse.moveDown(1) 1 2 3 4 5 6 7 8 9 10 11 12 13 14 15 16 17 [PERSON_NAME] = her…" at bounding box center [609, 243] width 275 height 274
type textarea "mouse.moveDown(1)"
click at [635, 329] on div "[PERSON_NAME] = hero . findNearestEnemy ( ) stepsToBird = hero . getDistanceTo …" at bounding box center [625, 235] width 231 height 284
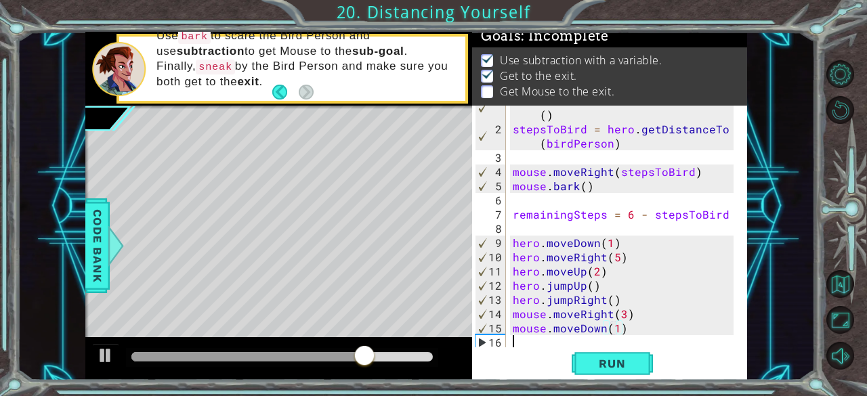
type textarea "m"
type textarea "mouse.moveDown(1)"
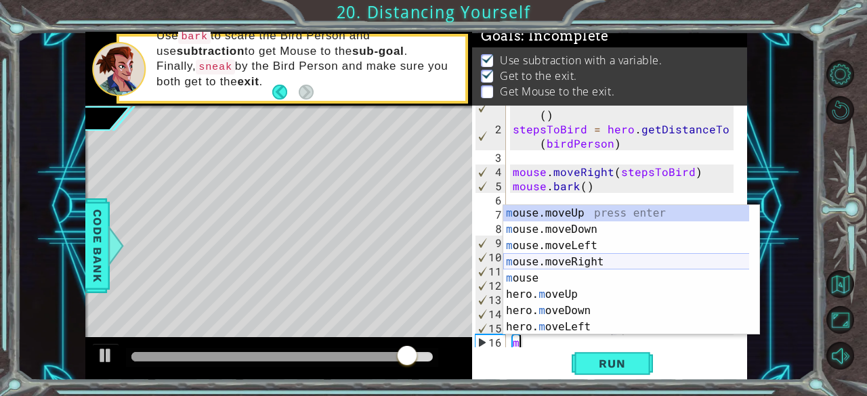
click at [579, 258] on div "m ouse.moveUp press enter m ouse.moveDown press enter m ouse.moveLeft press ent…" at bounding box center [626, 286] width 247 height 163
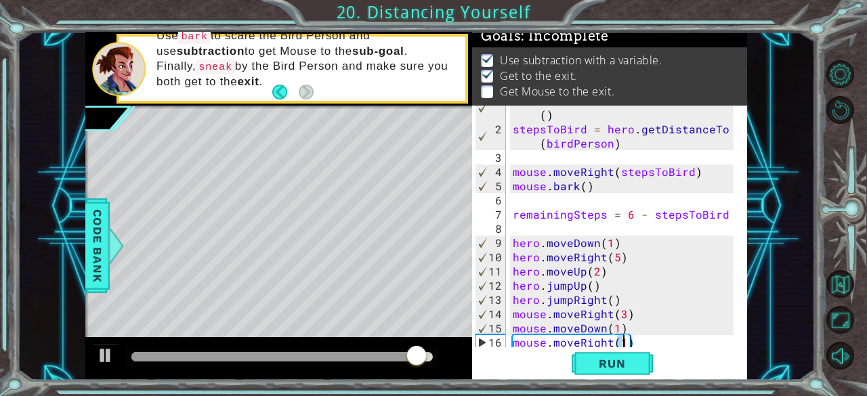
type textarea "mouse.moveRight(2)"
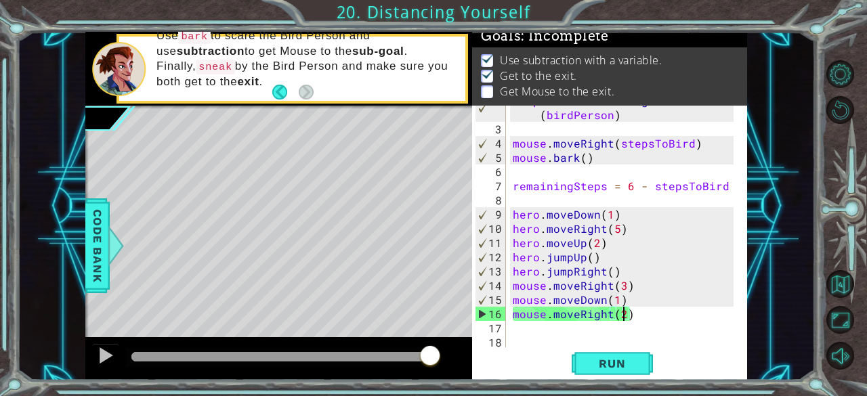
scroll to position [42, 0]
click at [634, 316] on div "stepsToBird = hero . getDistanceTo ( [PERSON_NAME] ) mouse . moveRight ( stepsT…" at bounding box center [625, 235] width 231 height 284
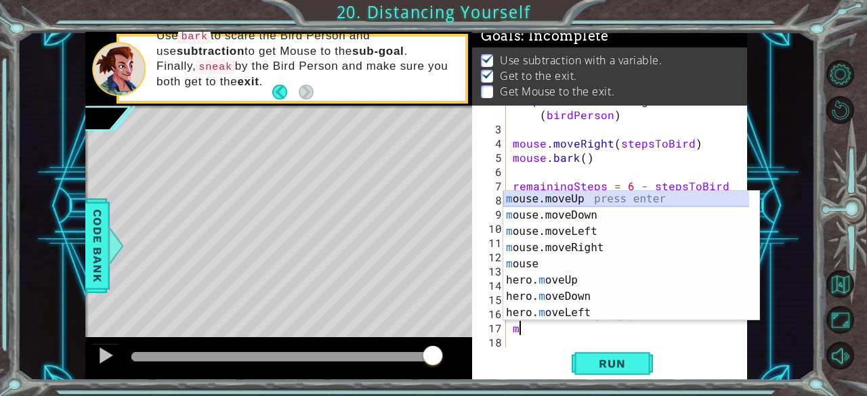
click at [573, 196] on div "m ouse.moveUp press enter m ouse.moveDown press enter m ouse.moveLeft press ent…" at bounding box center [626, 272] width 247 height 163
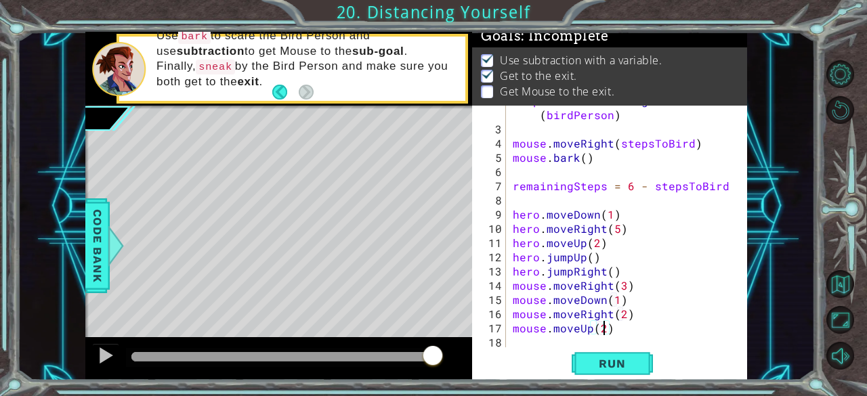
scroll to position [0, 5]
click at [629, 365] on span "Run" at bounding box center [612, 364] width 54 height 14
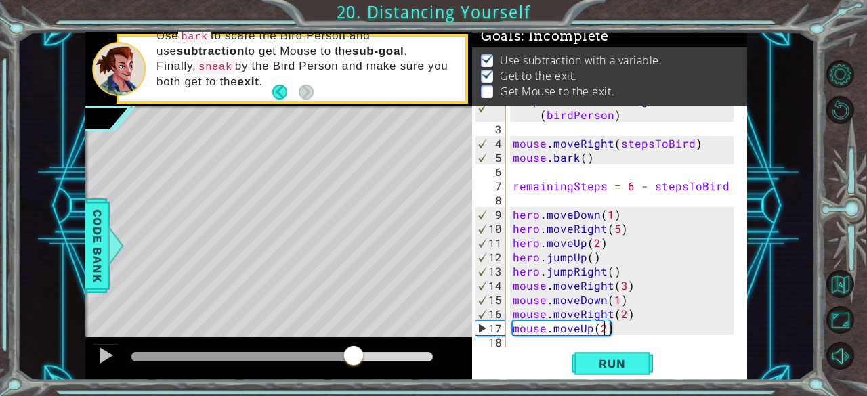
drag, startPoint x: 153, startPoint y: 353, endPoint x: 360, endPoint y: 347, distance: 206.7
click at [360, 347] on div at bounding box center [353, 357] width 24 height 24
drag, startPoint x: 360, startPoint y: 347, endPoint x: 323, endPoint y: 342, distance: 37.0
click at [323, 342] on div at bounding box center [278, 358] width 387 height 43
drag, startPoint x: 323, startPoint y: 342, endPoint x: 259, endPoint y: 341, distance: 64.4
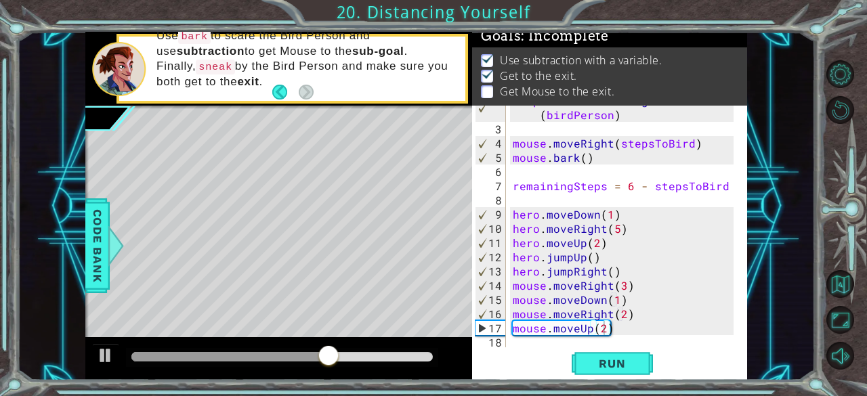
click at [259, 341] on div at bounding box center [278, 358] width 387 height 43
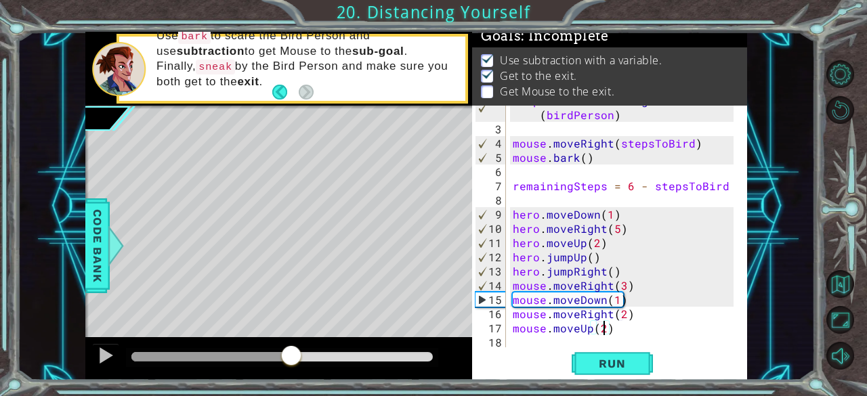
drag, startPoint x: 341, startPoint y: 356, endPoint x: 291, endPoint y: 362, distance: 50.5
click at [291, 362] on div at bounding box center [291, 357] width 24 height 24
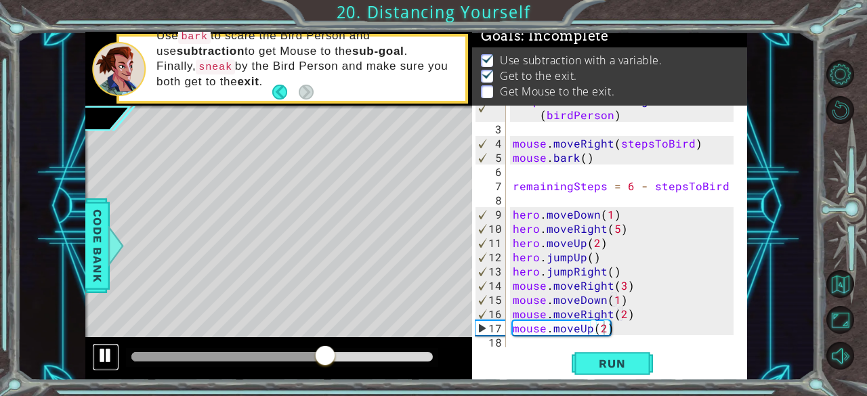
click at [108, 357] on div at bounding box center [106, 356] width 18 height 18
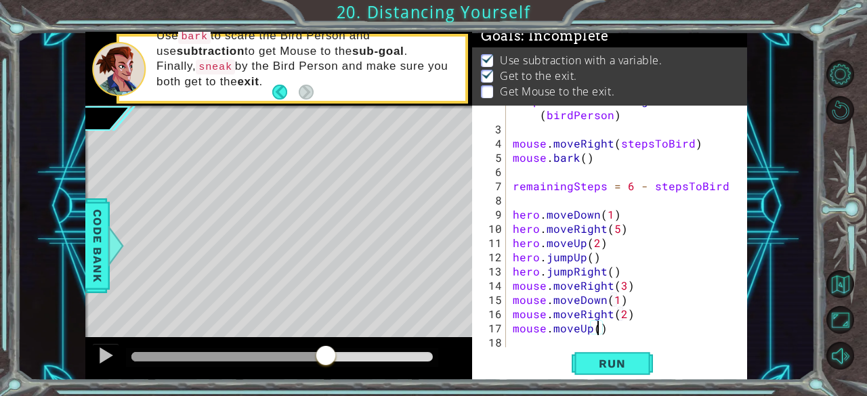
scroll to position [43, 0]
type textarea "mouse.moveUp(1)"
click at [612, 331] on div "stepsToBird = hero . getDistanceTo ( [PERSON_NAME] ) mouse . moveRight ( stepsT…" at bounding box center [625, 235] width 231 height 284
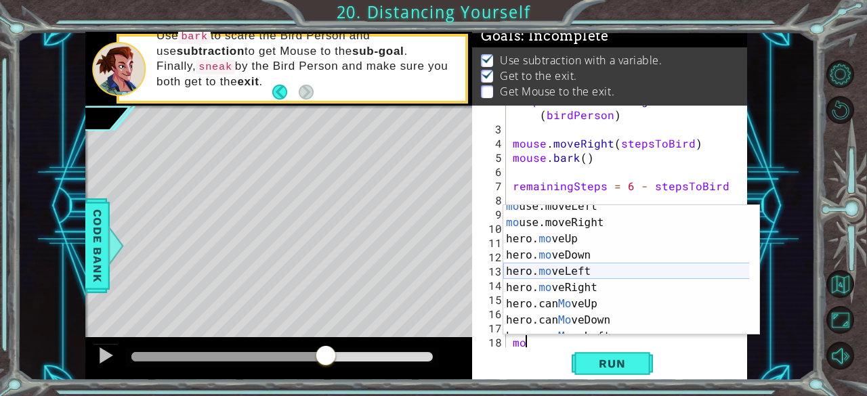
scroll to position [0, 0]
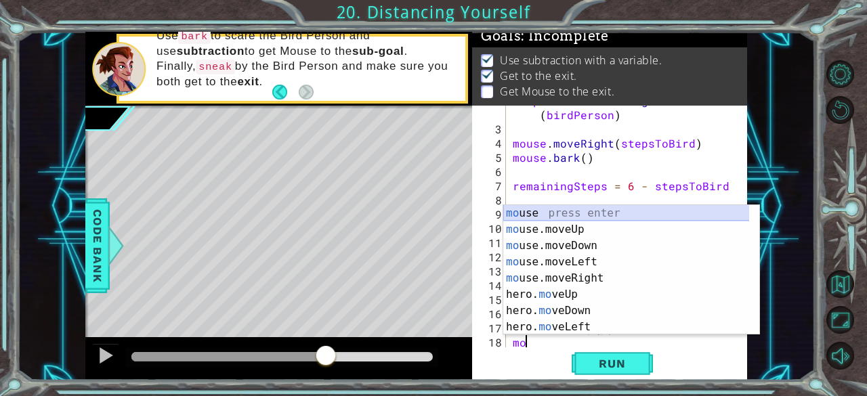
click at [547, 211] on div "mo use press enter mo use.moveUp press enter mo use.moveDown press enter mo use…" at bounding box center [626, 286] width 247 height 163
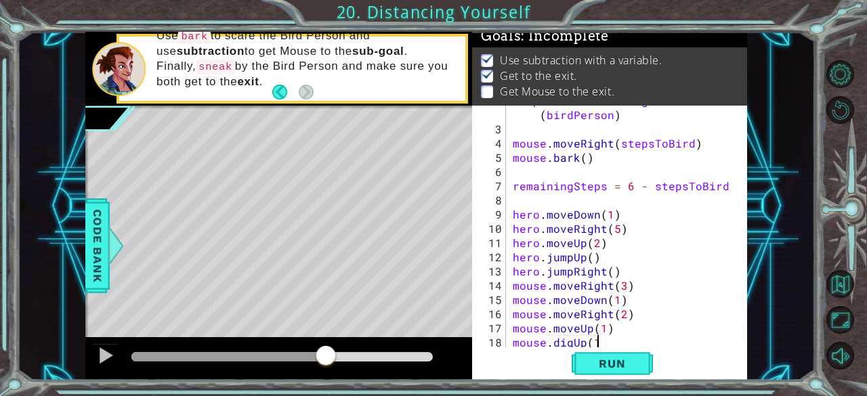
scroll to position [0, 5]
type textarea "mouse.digUp(1)"
click at [597, 360] on span "Run" at bounding box center [612, 364] width 54 height 14
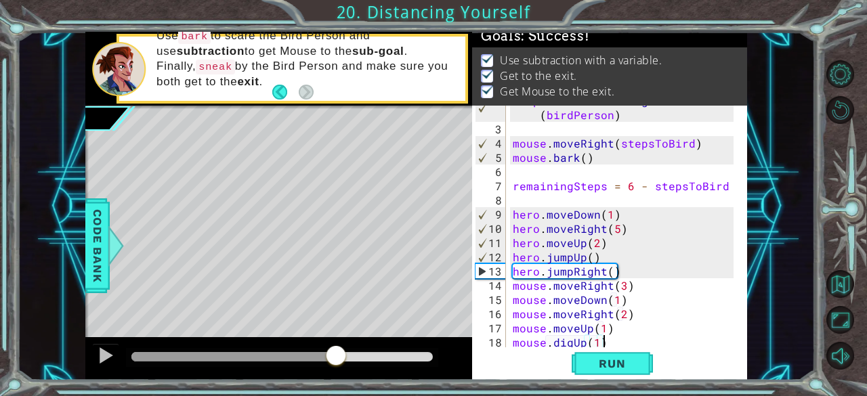
drag, startPoint x: 156, startPoint y: 352, endPoint x: 344, endPoint y: 354, distance: 187.6
click at [344, 354] on div at bounding box center [336, 357] width 24 height 24
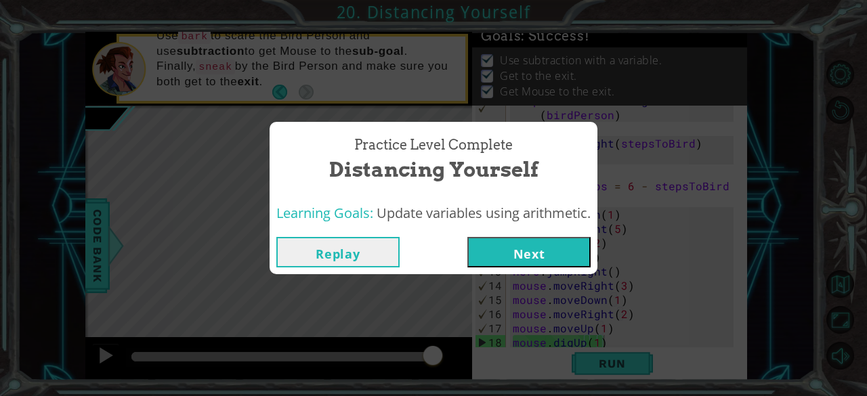
click at [505, 244] on button "Next" at bounding box center [528, 252] width 123 height 30
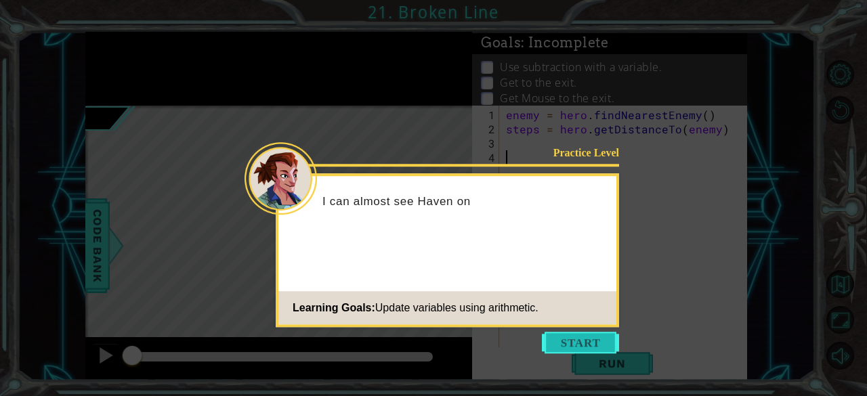
click at [572, 341] on button "Start" at bounding box center [580, 343] width 77 height 22
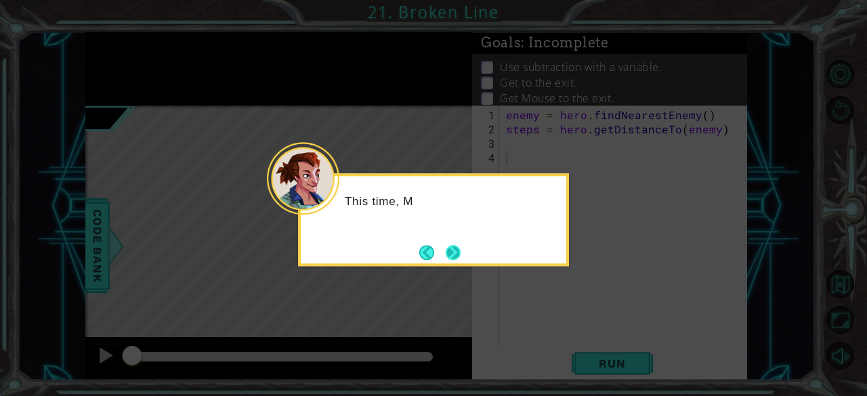
click at [458, 251] on button "Next" at bounding box center [453, 252] width 15 height 15
click at [458, 251] on icon at bounding box center [433, 198] width 867 height 396
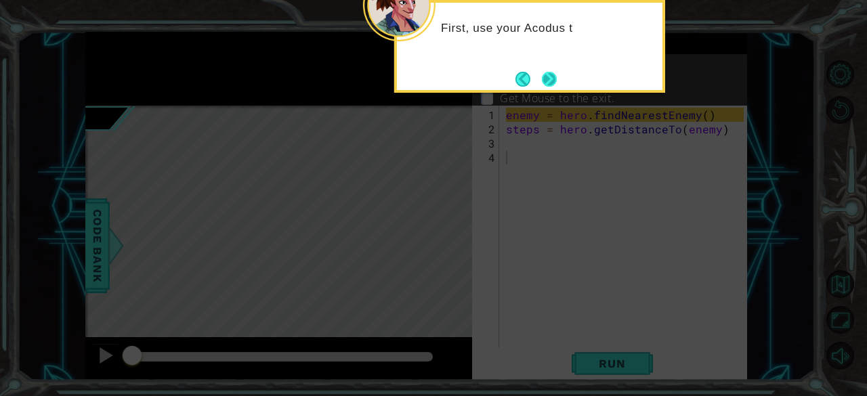
click at [547, 87] on button "Next" at bounding box center [549, 79] width 15 height 15
